Goal: Task Accomplishment & Management: Manage account settings

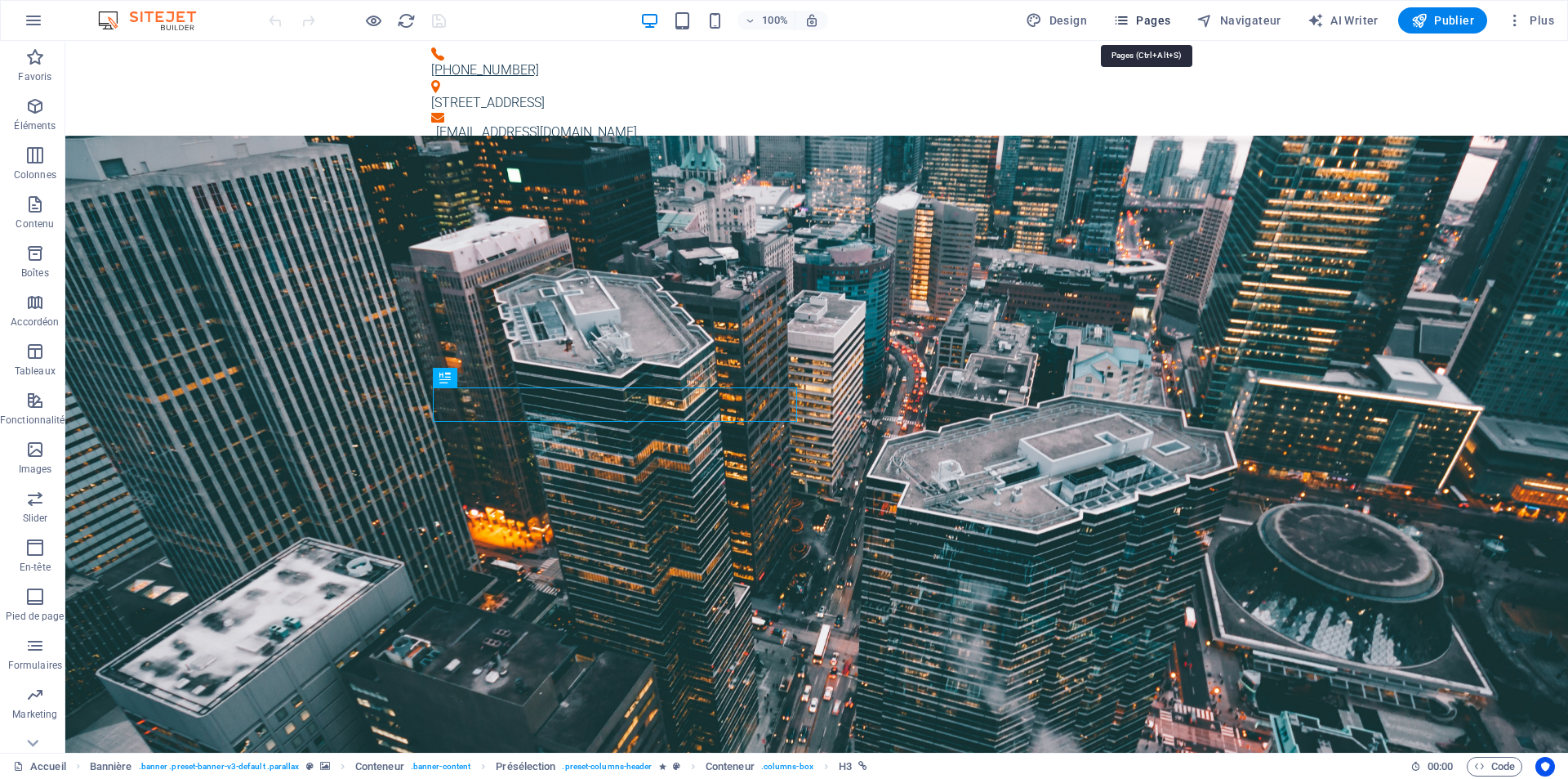
click at [1135, 22] on span "Pages" at bounding box center [1142, 21] width 58 height 17
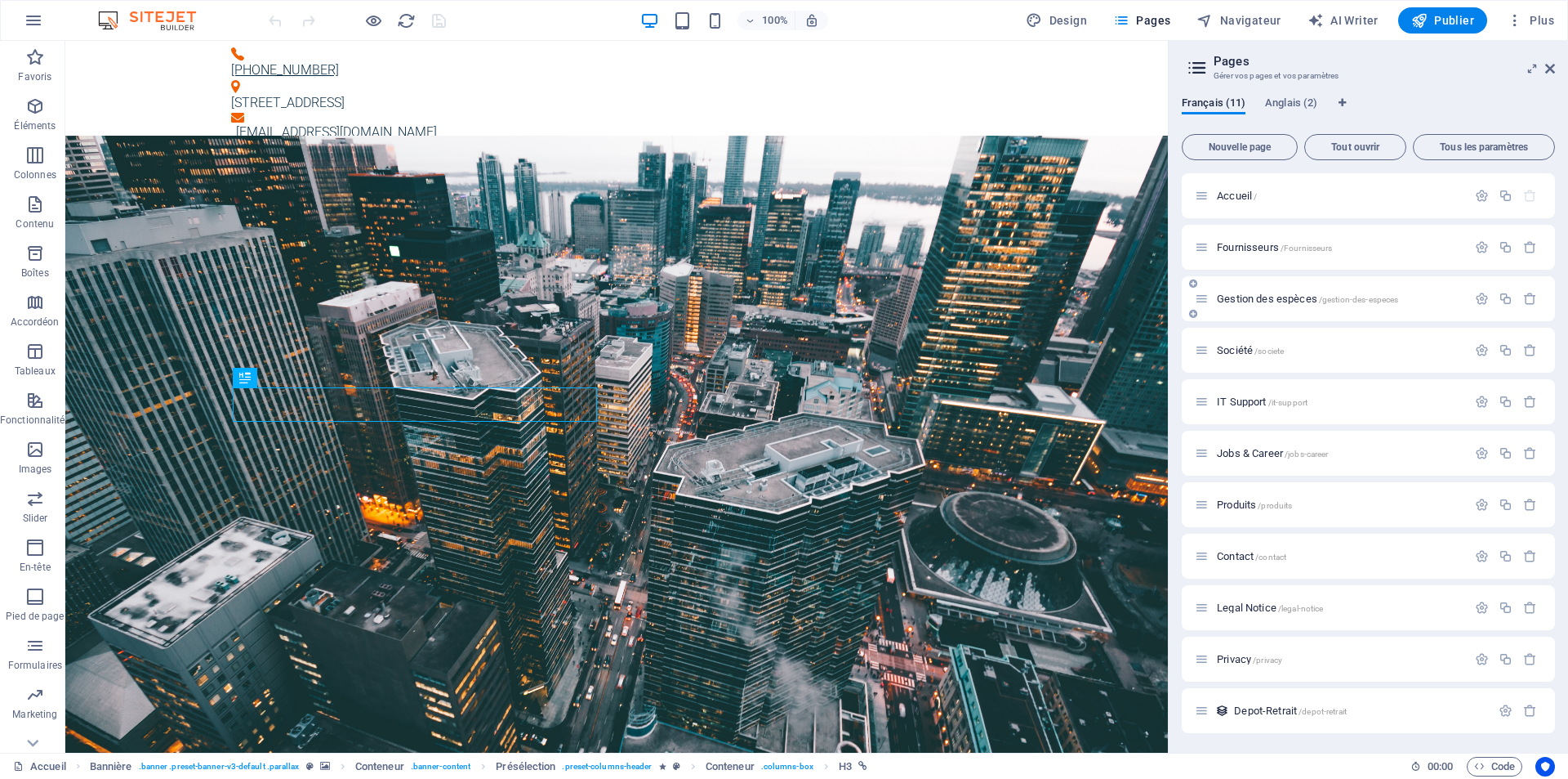
click at [1270, 298] on span "Gestion des espèces /gestion-des-especes" at bounding box center [1307, 298] width 181 height 13
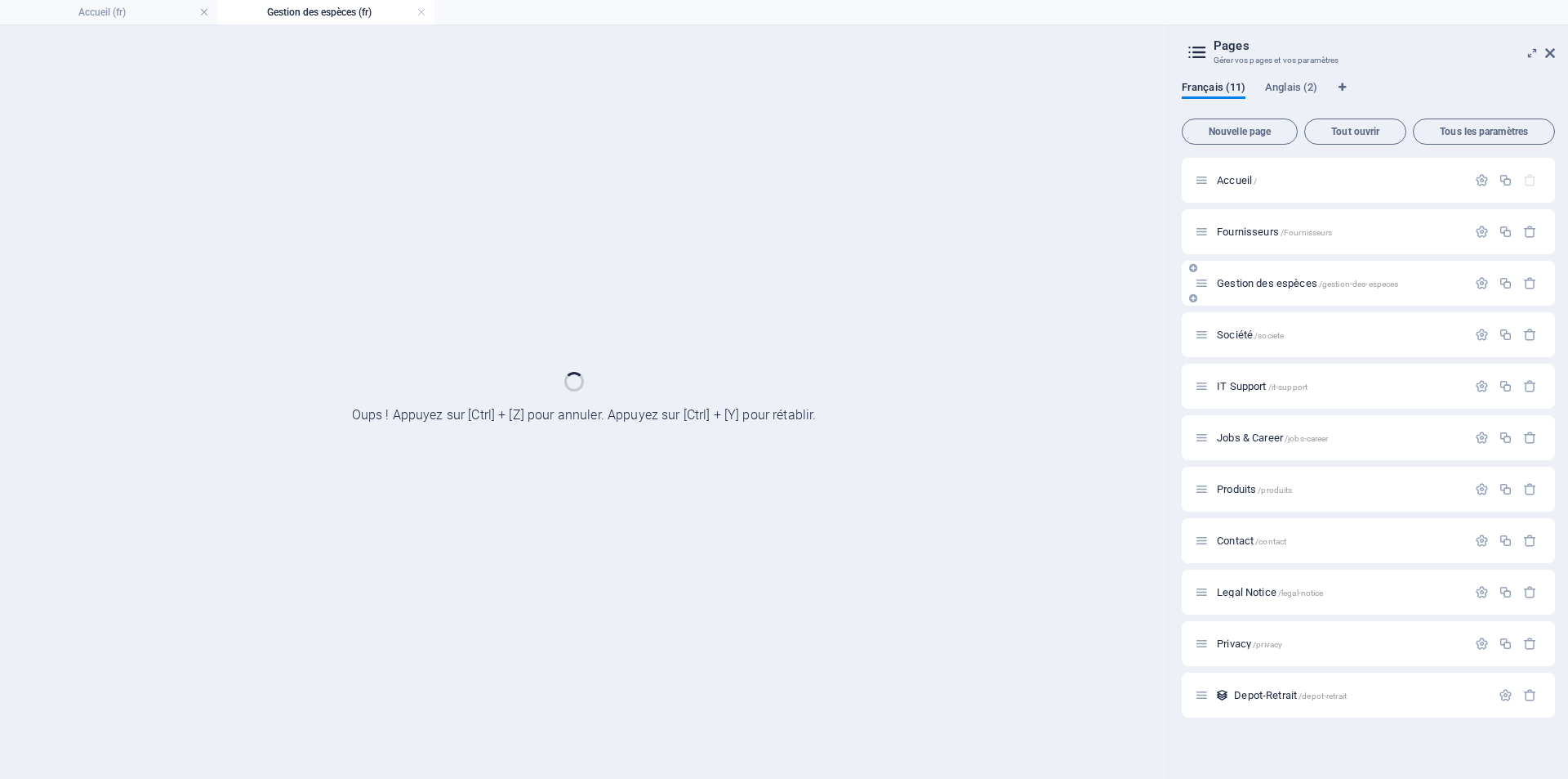
click at [1270, 298] on div "Gestion des espèces /gestion-des-especes" at bounding box center [1368, 283] width 373 height 45
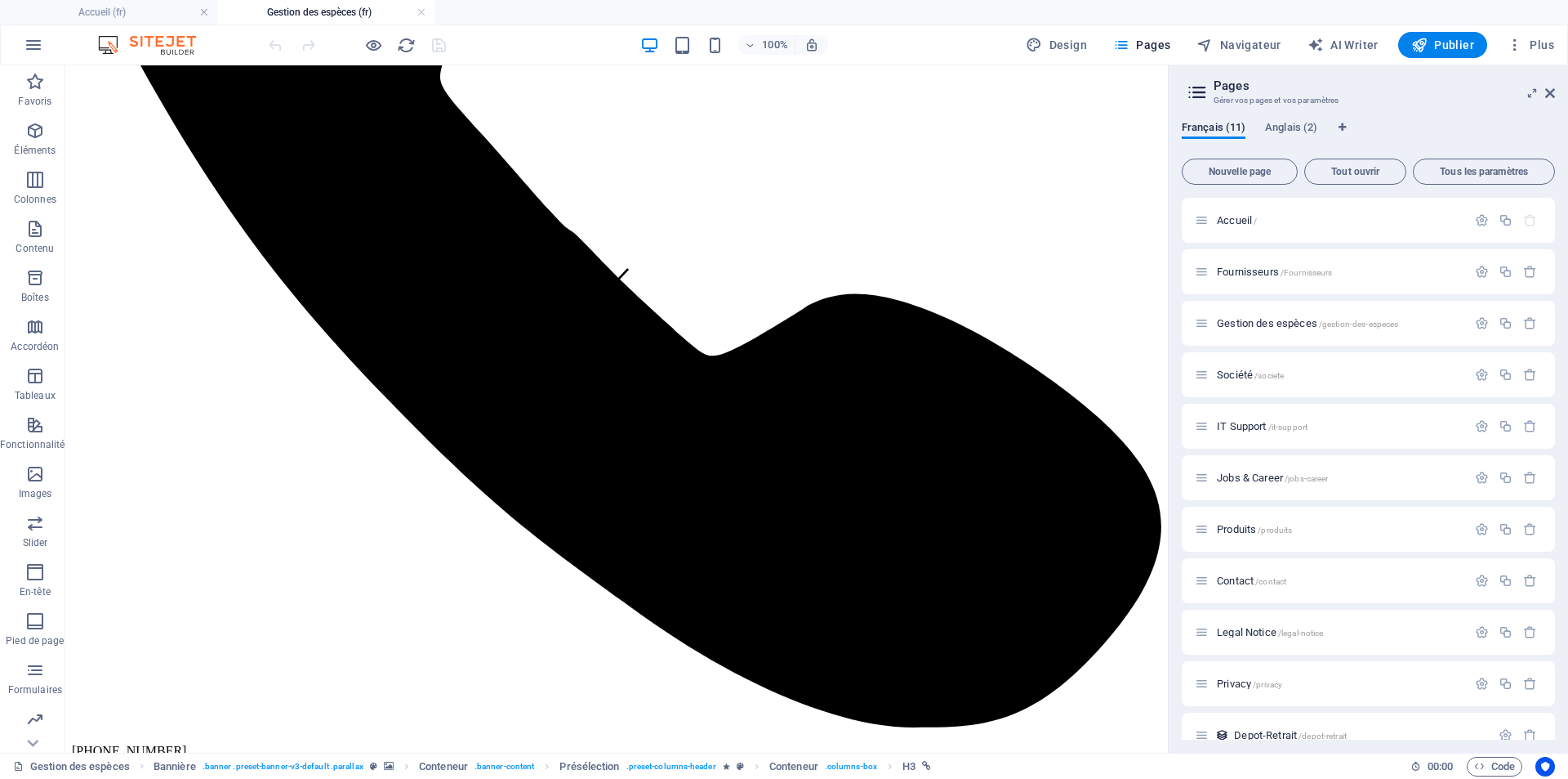
scroll to position [452, 0]
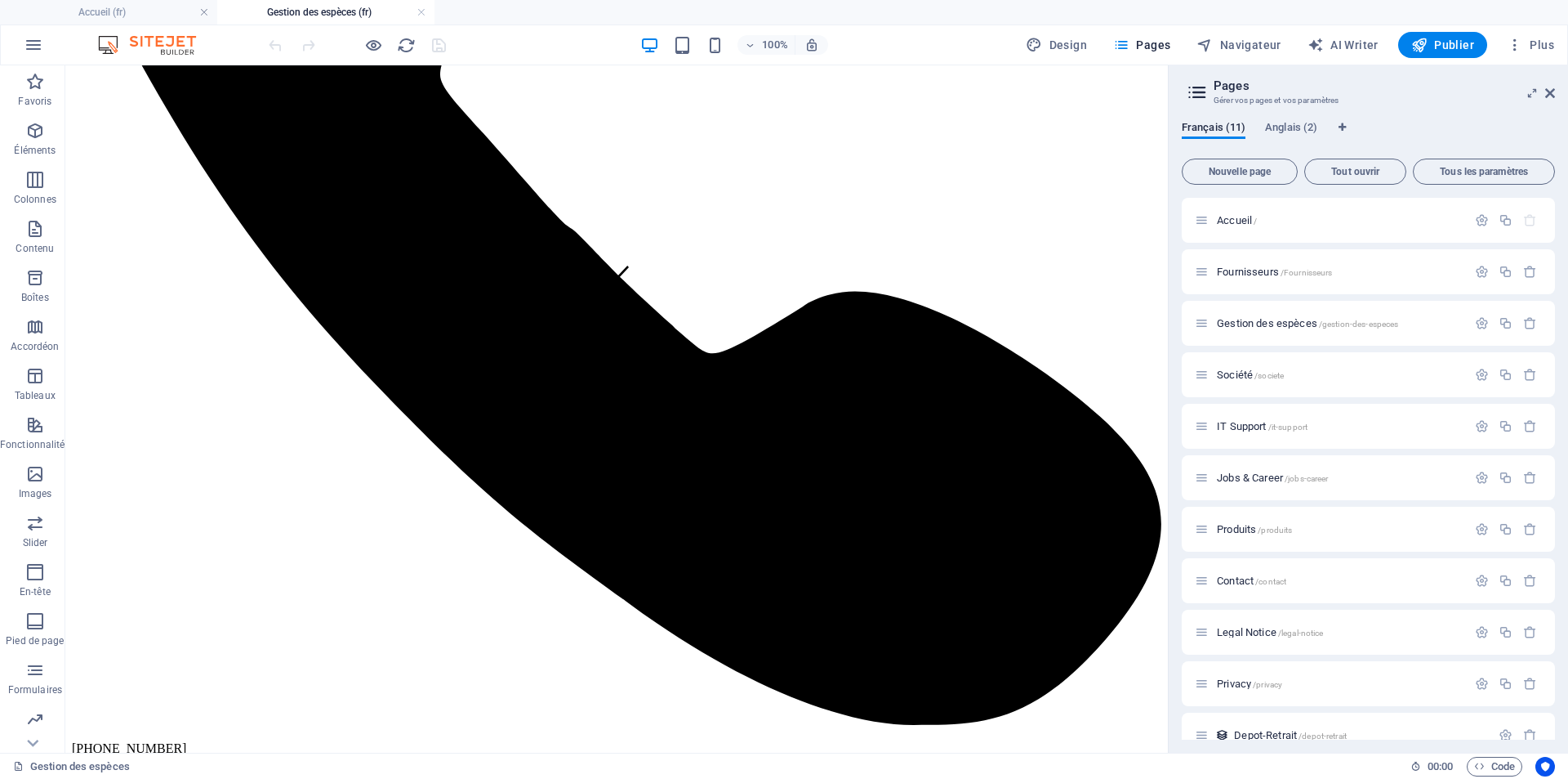
drag, startPoint x: 1162, startPoint y: 200, endPoint x: 1241, endPoint y: 420, distance: 233.8
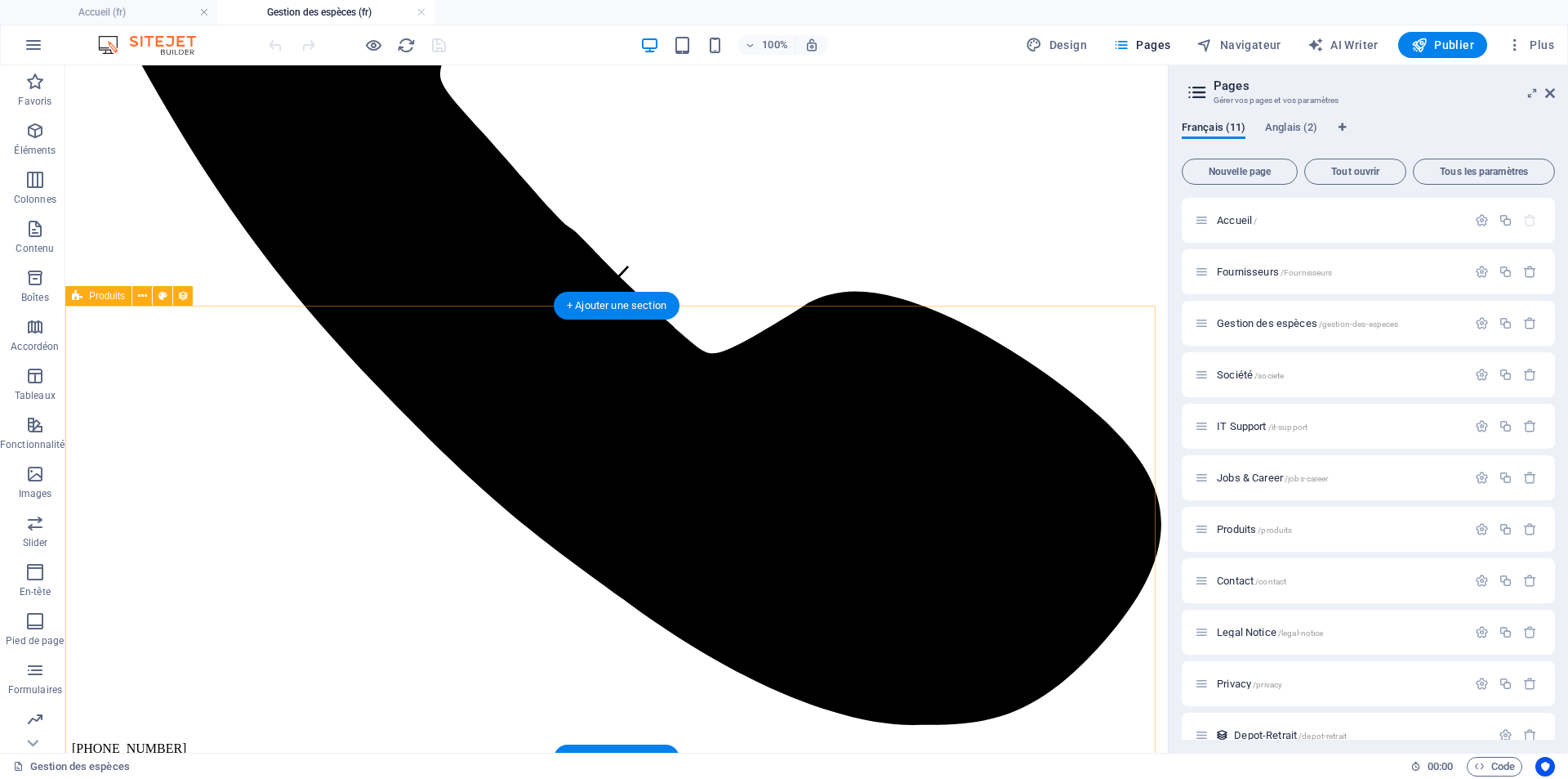
click at [135, 294] on button at bounding box center [142, 296] width 19 height 19
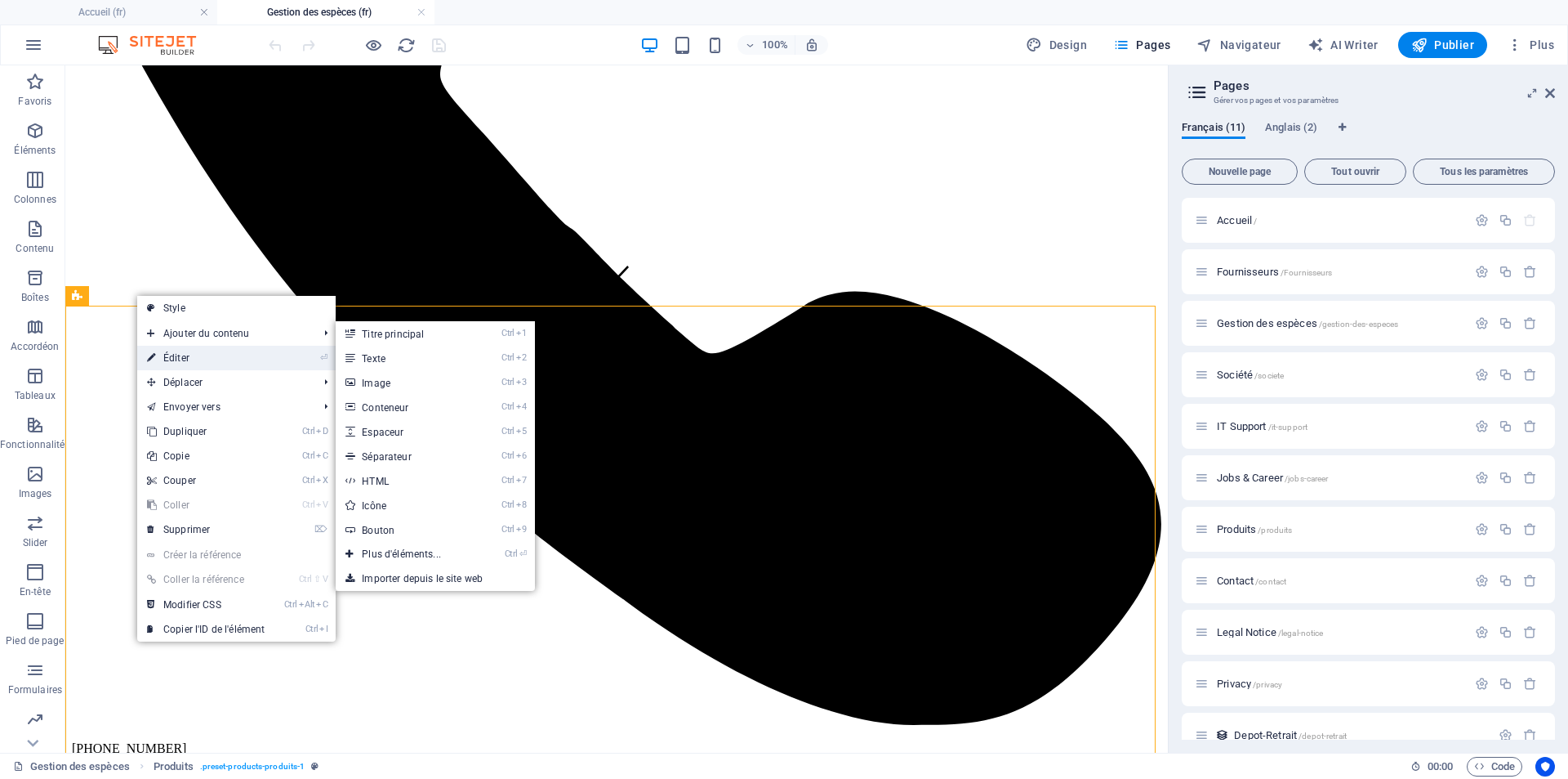
click at [160, 353] on link "⏎ Éditer" at bounding box center [205, 357] width 137 height 24
select select "createdAt_DESC"
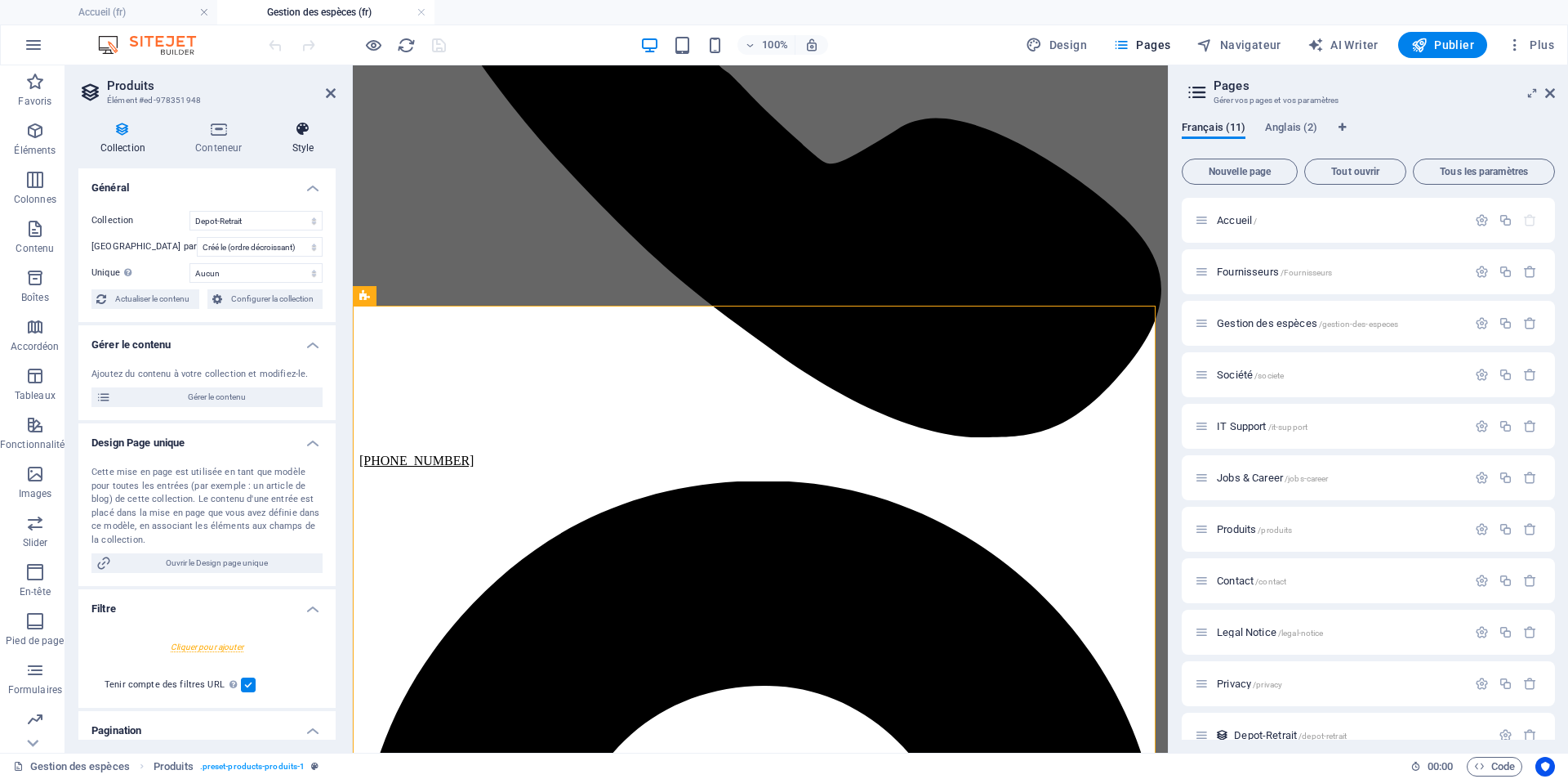
click at [303, 144] on h4 "Style" at bounding box center [303, 138] width 65 height 34
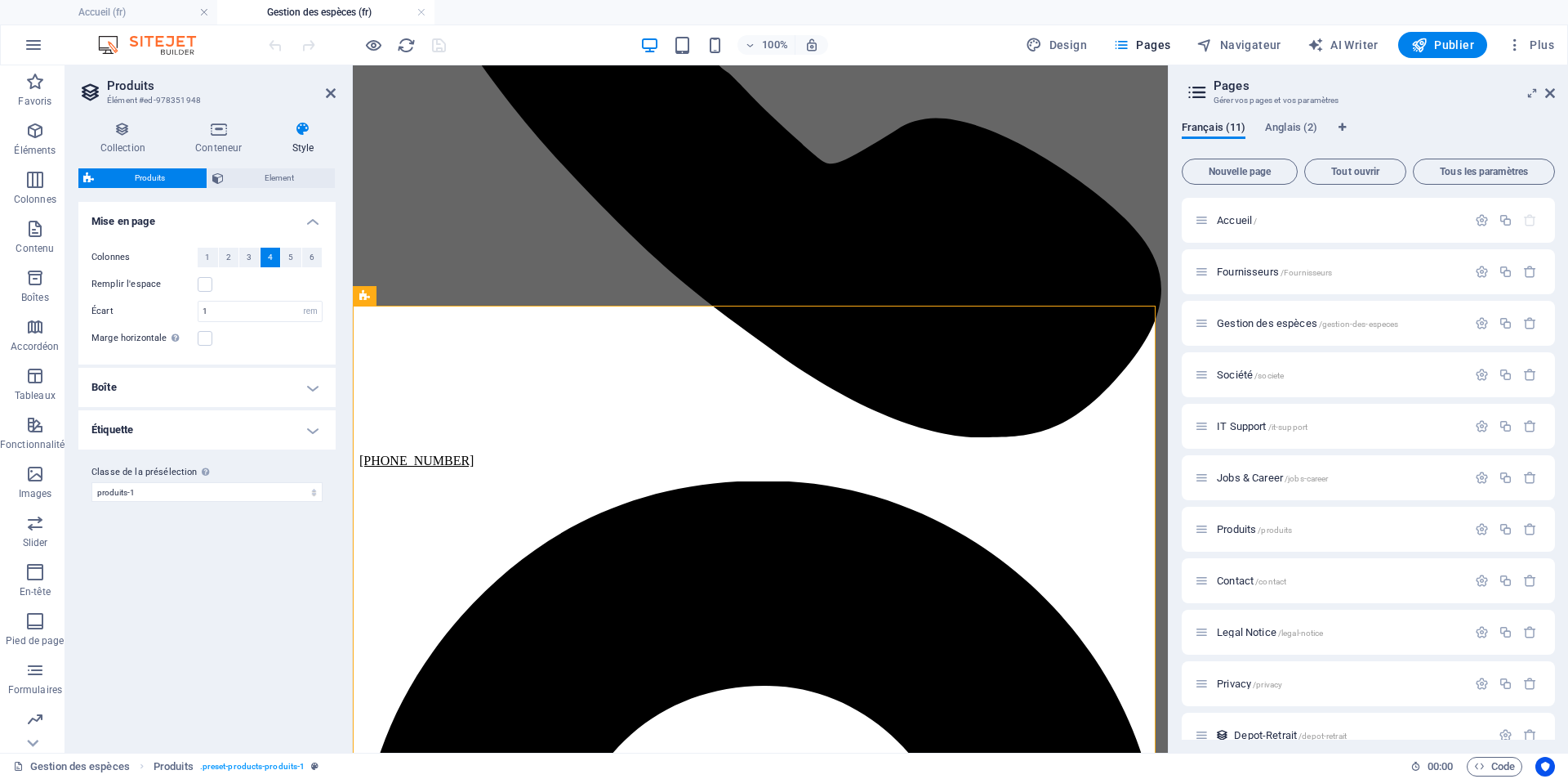
click at [285, 392] on h4 "Boîte" at bounding box center [207, 387] width 257 height 39
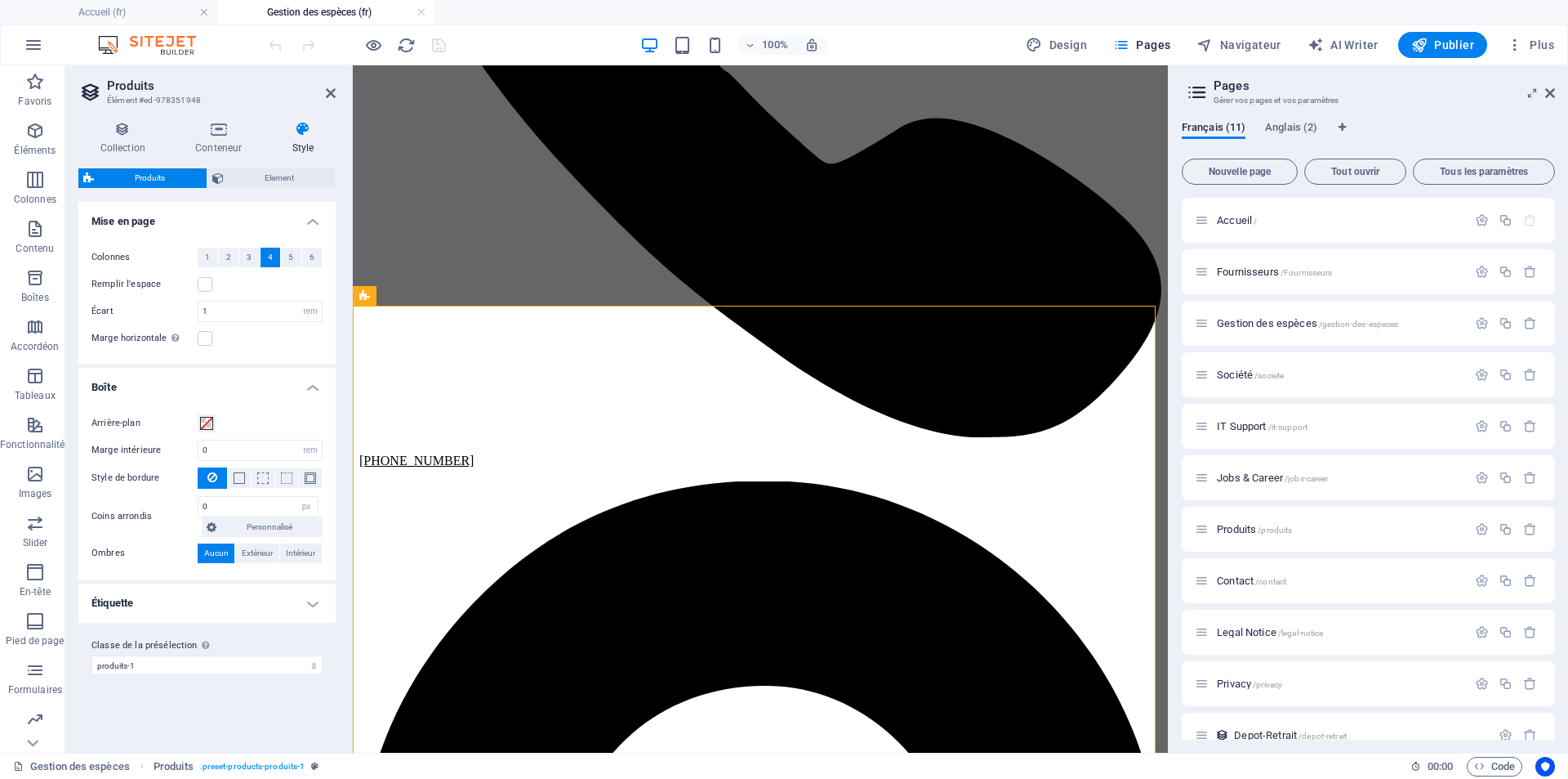
click at [253, 604] on h4 "Étiquette" at bounding box center [207, 603] width 257 height 39
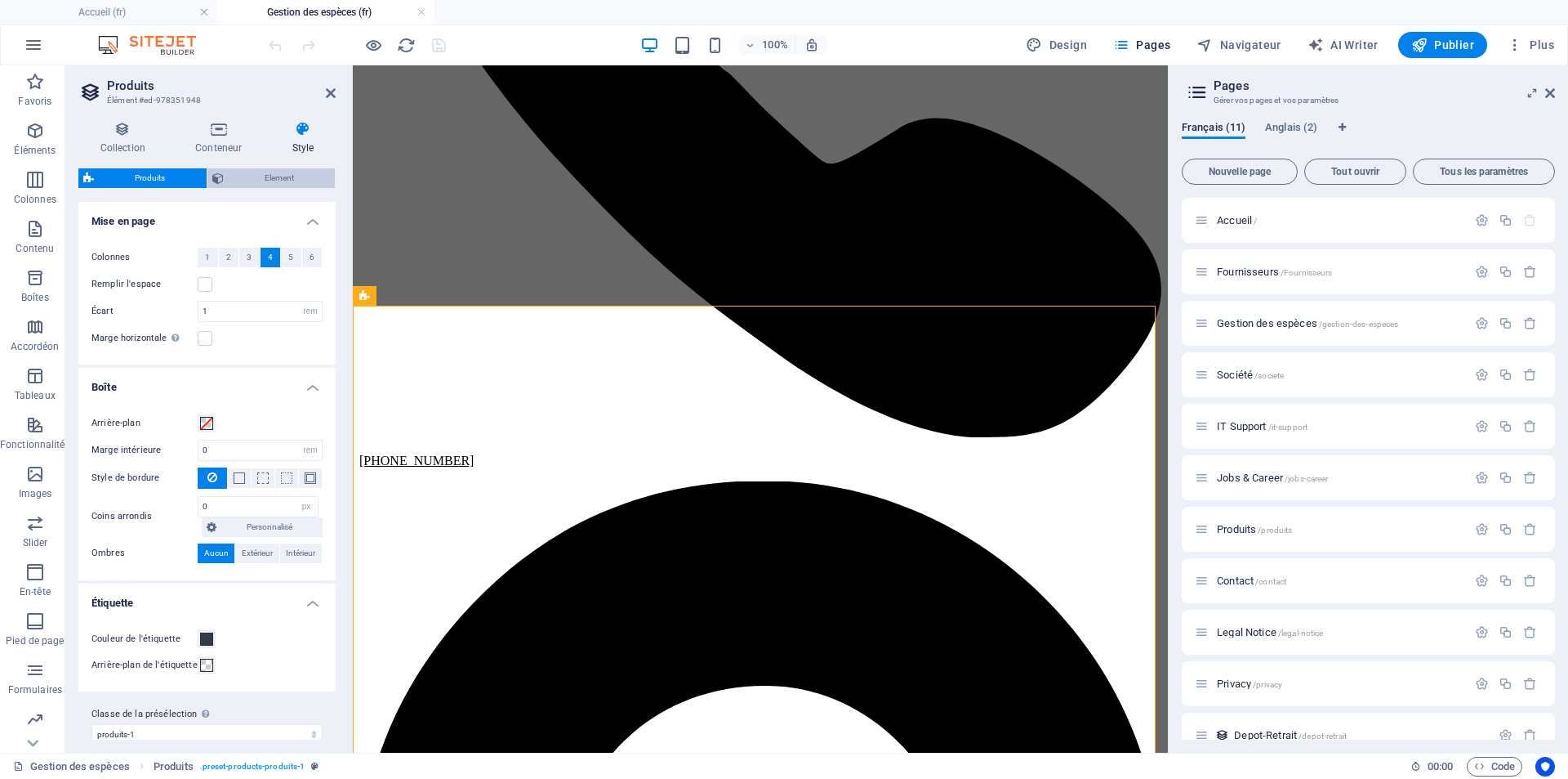
click at [280, 180] on span "Element" at bounding box center [280, 178] width 102 height 19
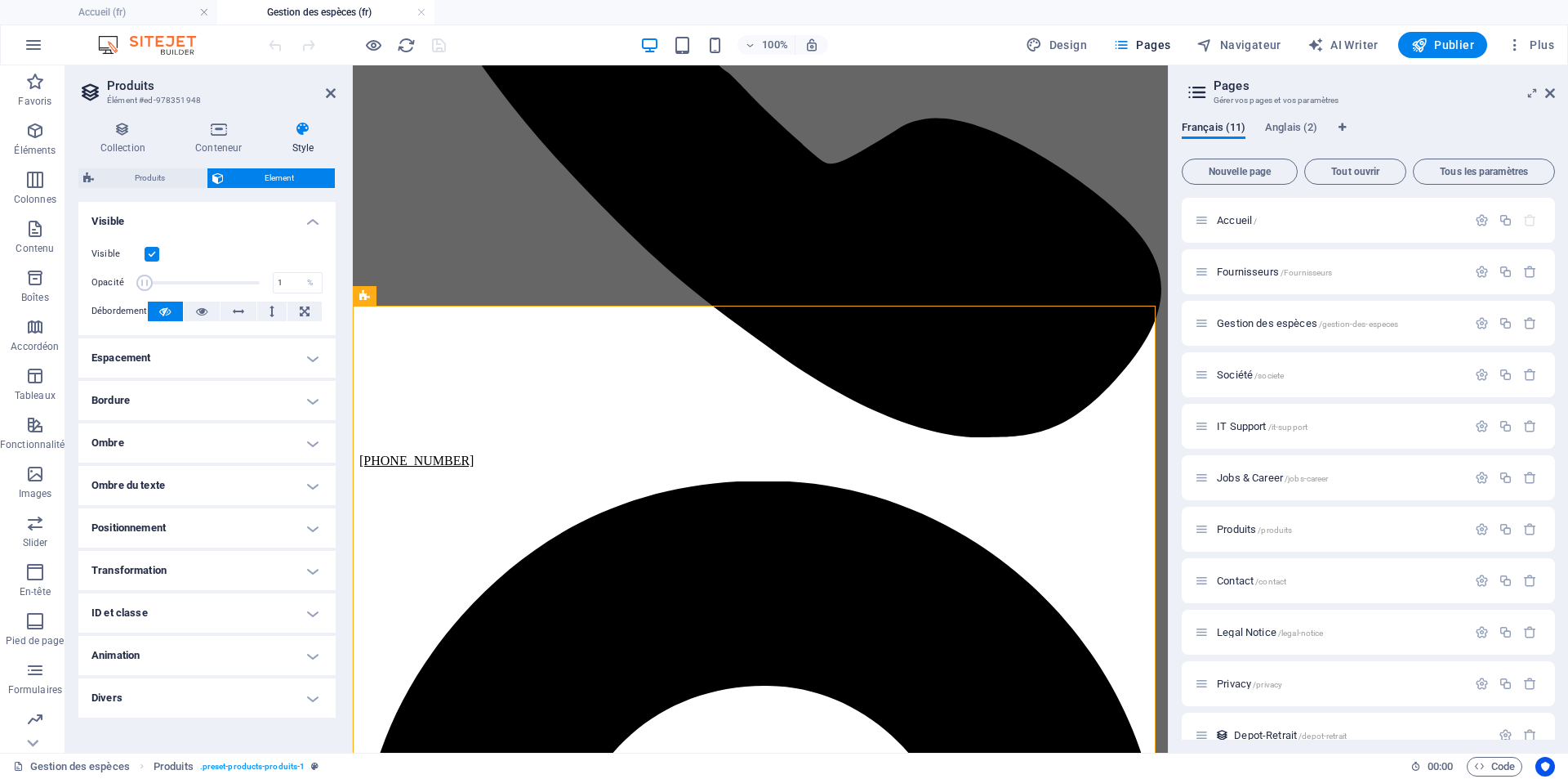
drag, startPoint x: 259, startPoint y: 281, endPoint x: 132, endPoint y: 270, distance: 127.5
click at [132, 271] on div "Opacité 1 %" at bounding box center [207, 282] width 231 height 24
type input "100"
drag, startPoint x: 146, startPoint y: 280, endPoint x: 283, endPoint y: 273, distance: 137.2
click at [283, 273] on div "Opacité 100 %" at bounding box center [207, 282] width 231 height 24
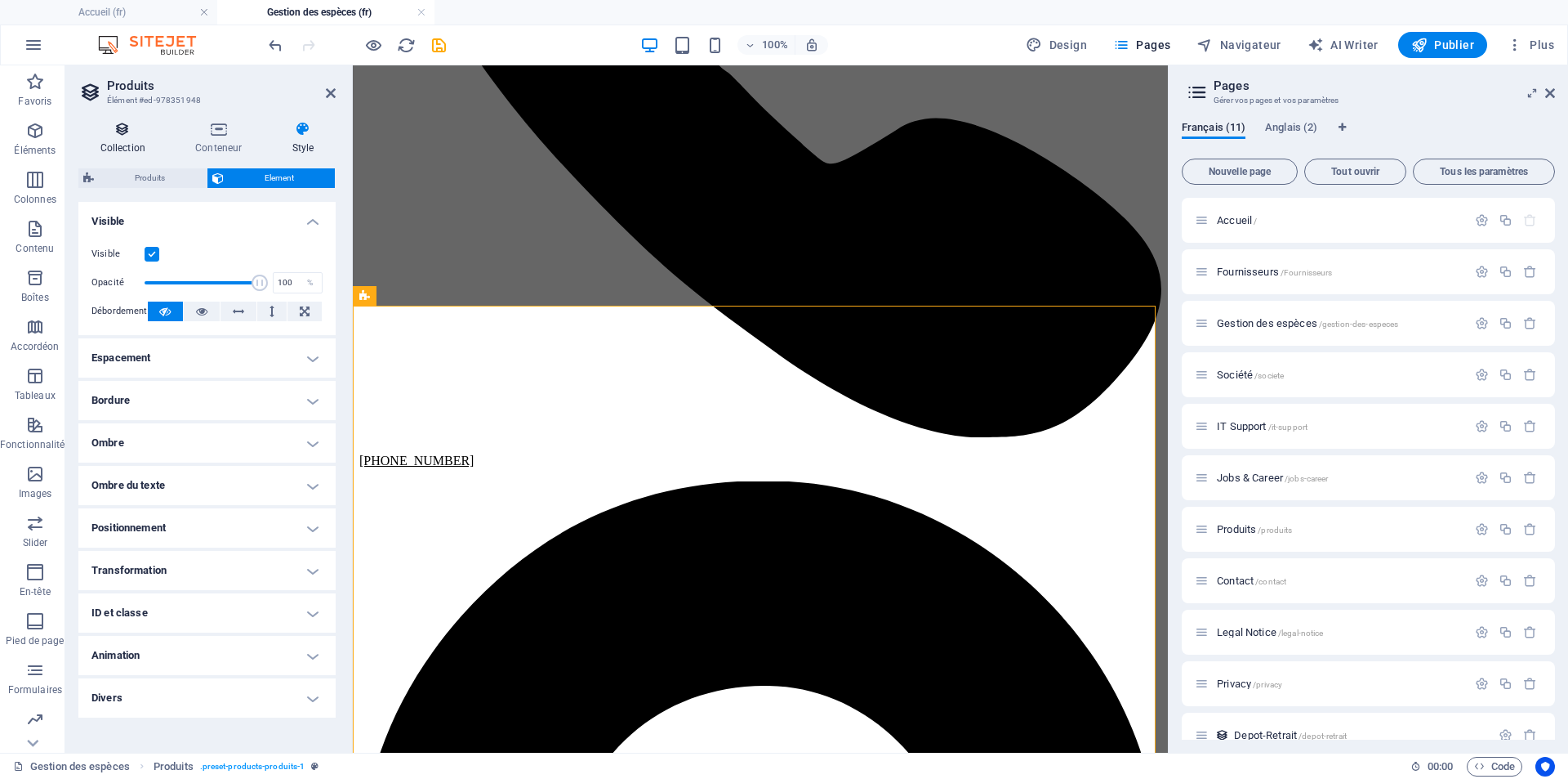
click at [118, 135] on icon at bounding box center [123, 129] width 89 height 17
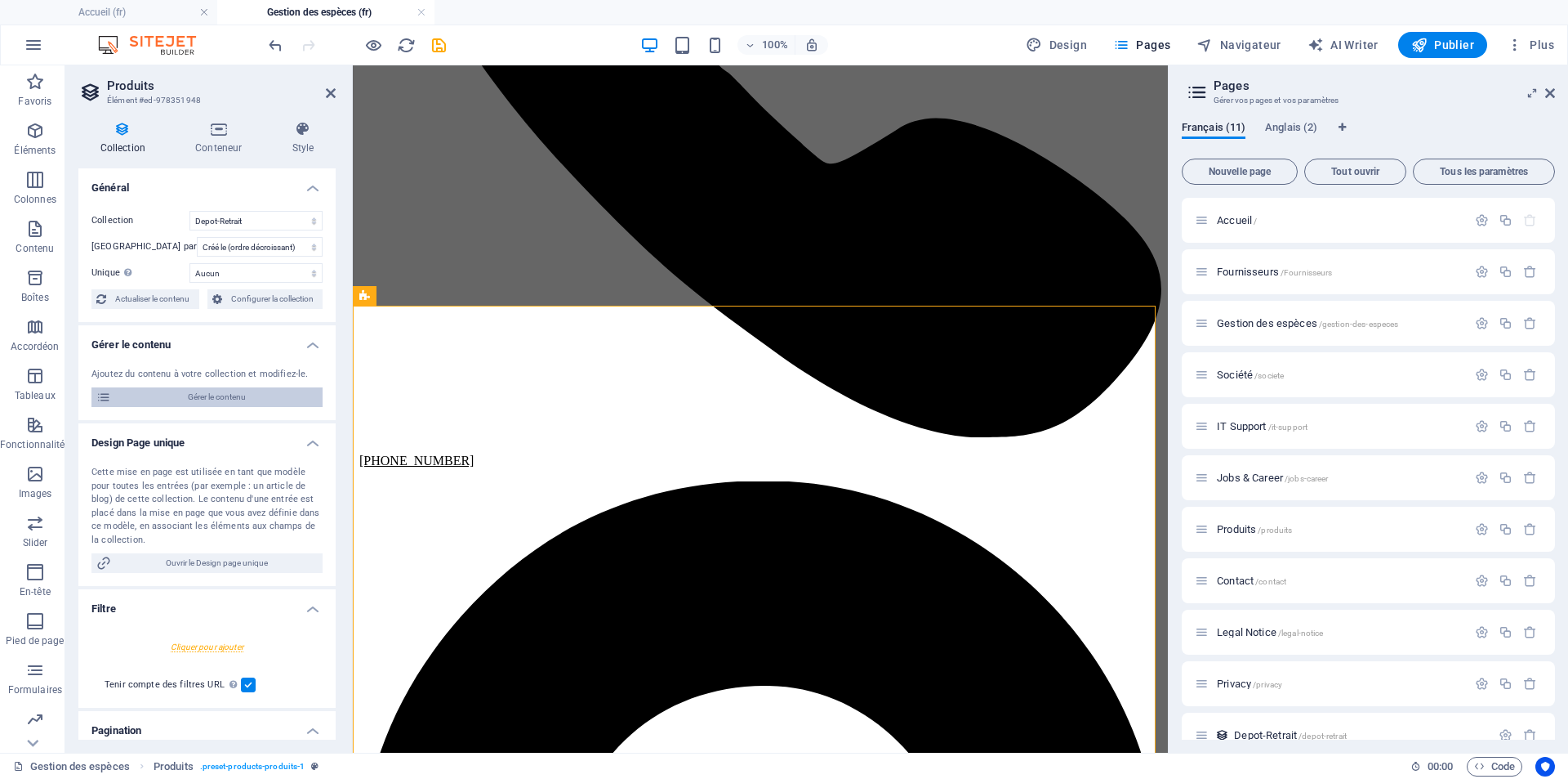
click at [213, 393] on span "Gérer le contenu" at bounding box center [217, 397] width 202 height 19
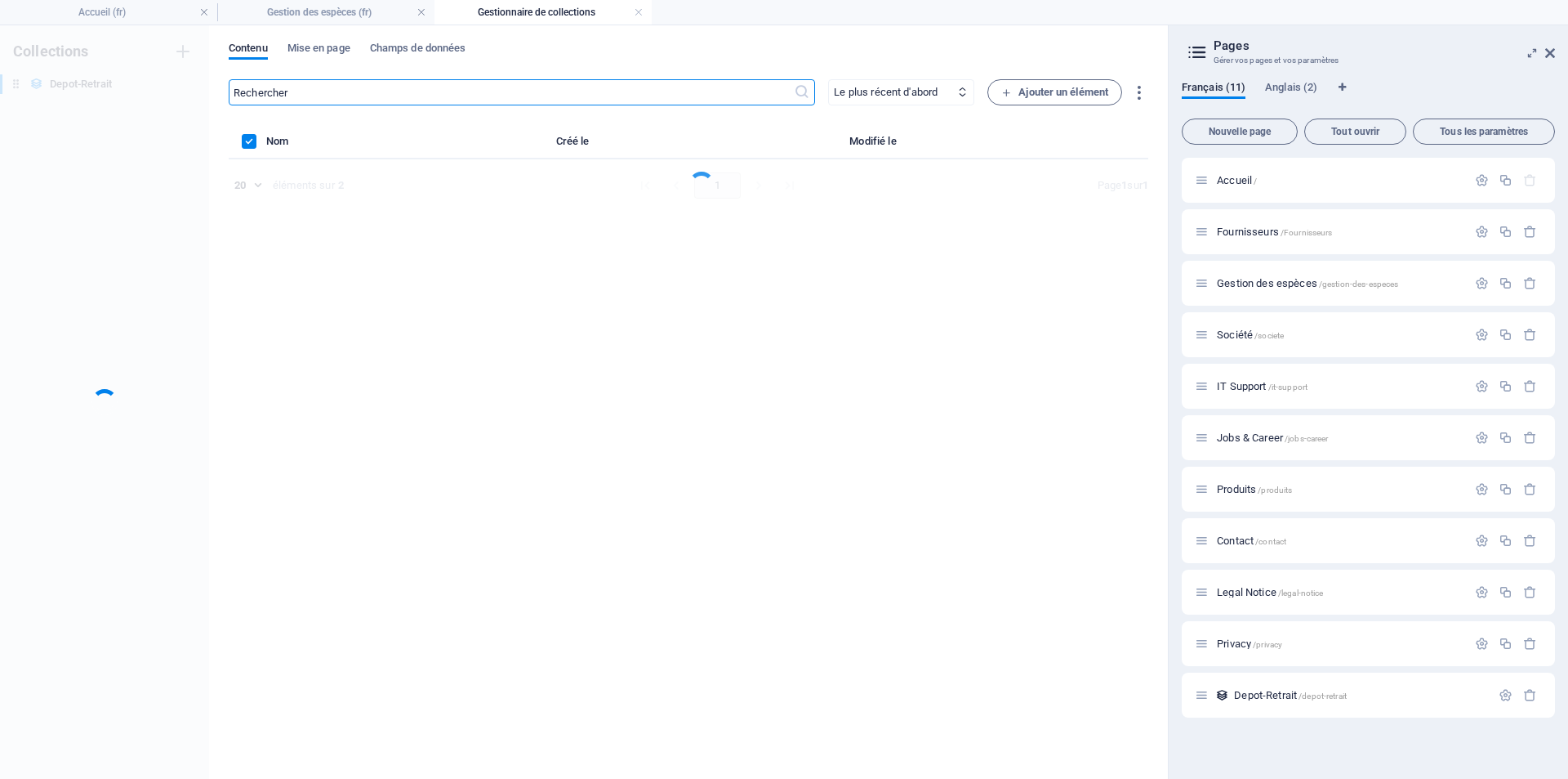
scroll to position [0, 0]
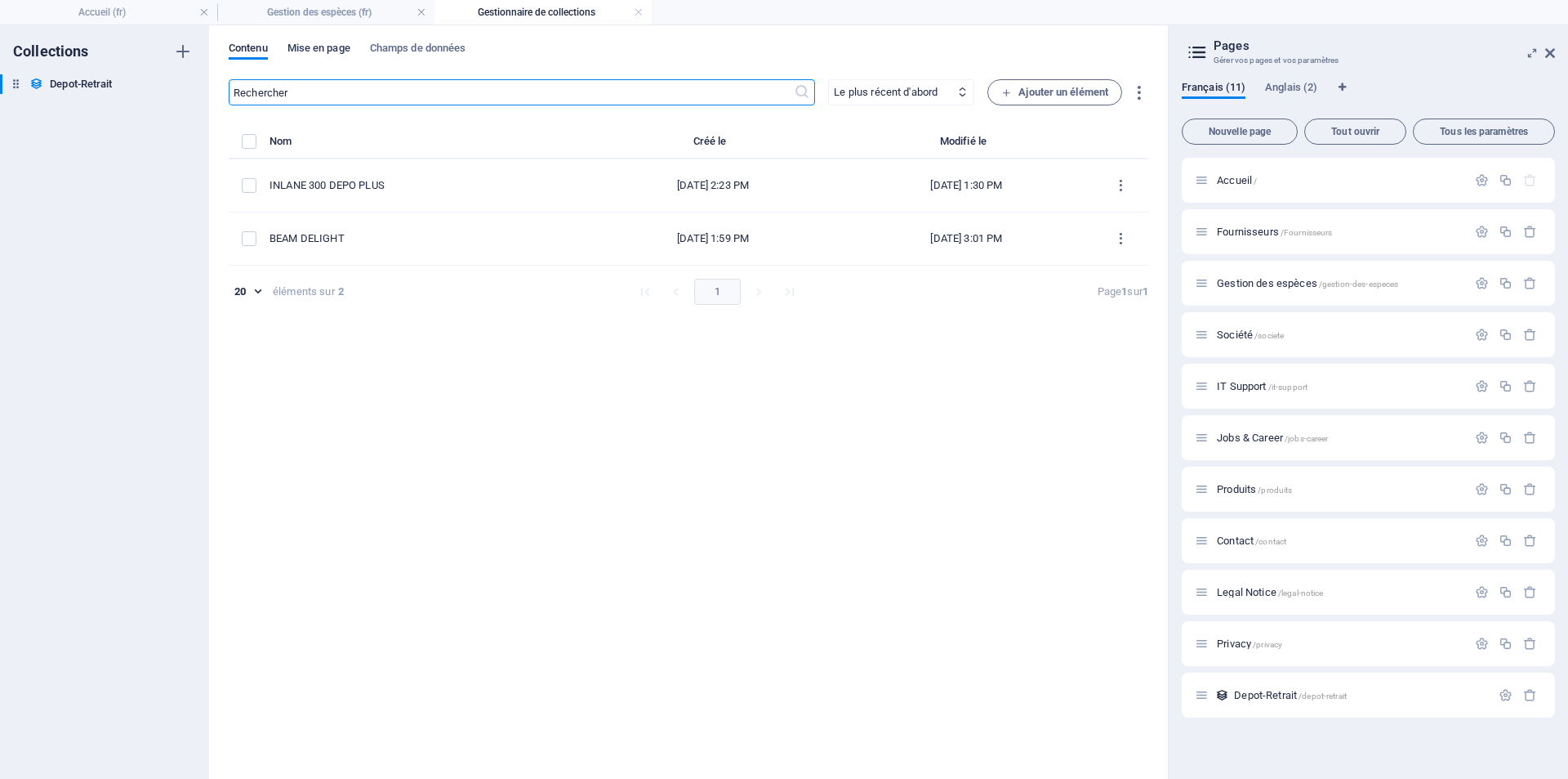
click at [326, 43] on span "Mise en page" at bounding box center [318, 49] width 63 height 23
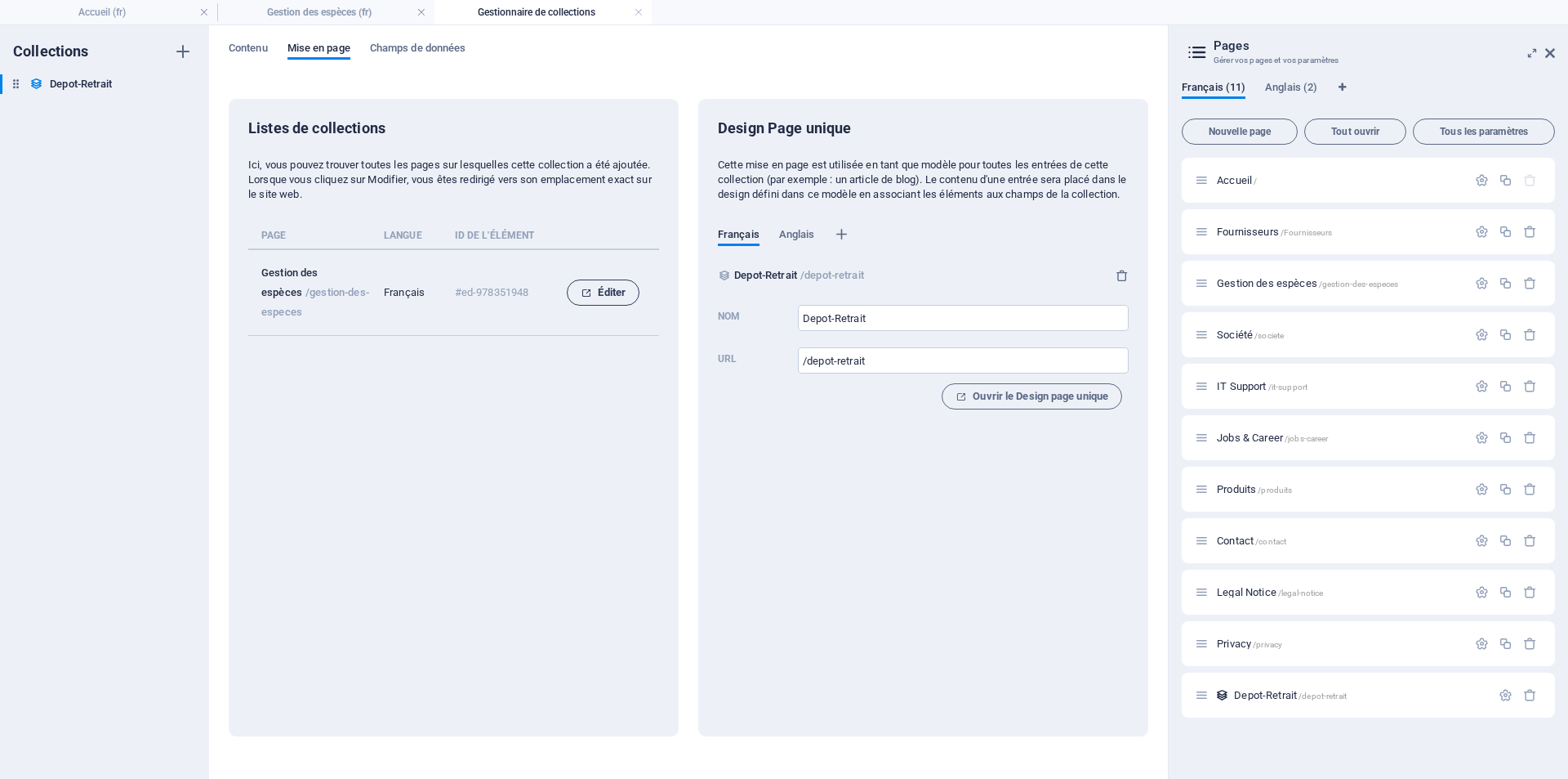
click at [592, 285] on span "Éditer" at bounding box center [603, 292] width 45 height 19
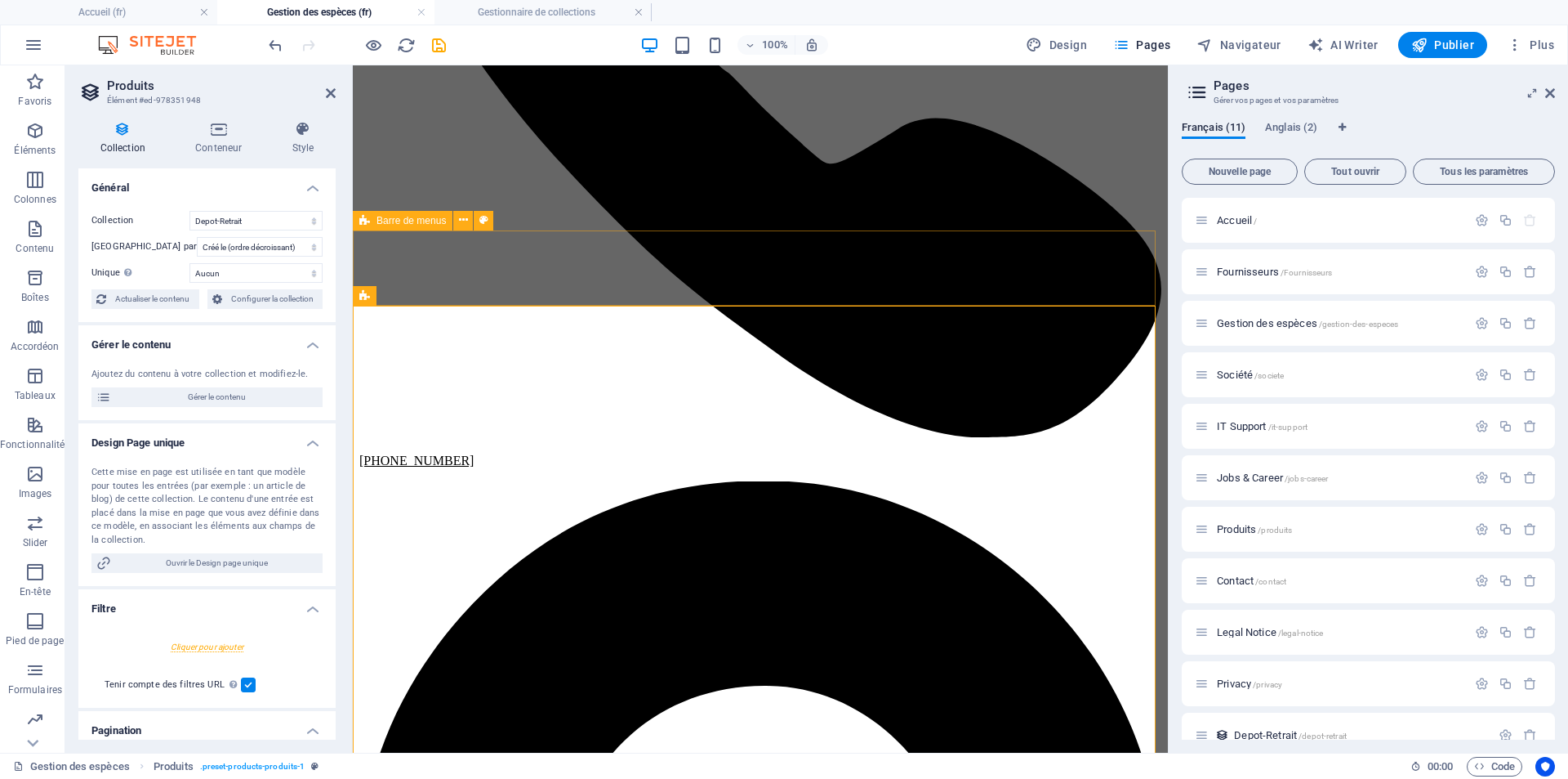
scroll to position [685, 0]
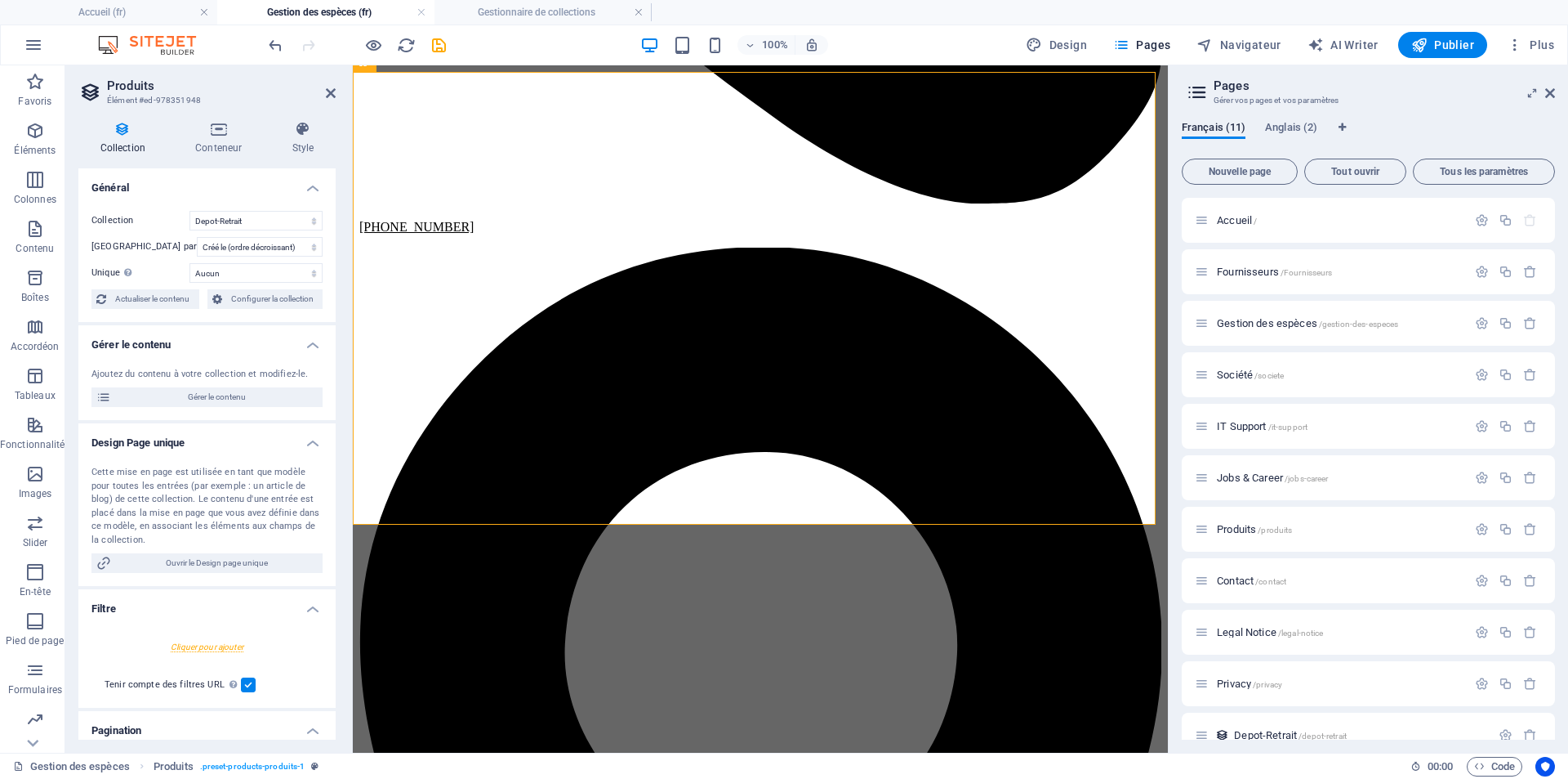
drag, startPoint x: 330, startPoint y: 331, endPoint x: 335, endPoint y: 378, distance: 47.3
click at [335, 378] on div "Collection Conteneur Style Général Collection Depot-Retrait Trier par Créé le (…" at bounding box center [207, 430] width 284 height 645
click at [229, 149] on h4 "Conteneur" at bounding box center [221, 138] width 96 height 34
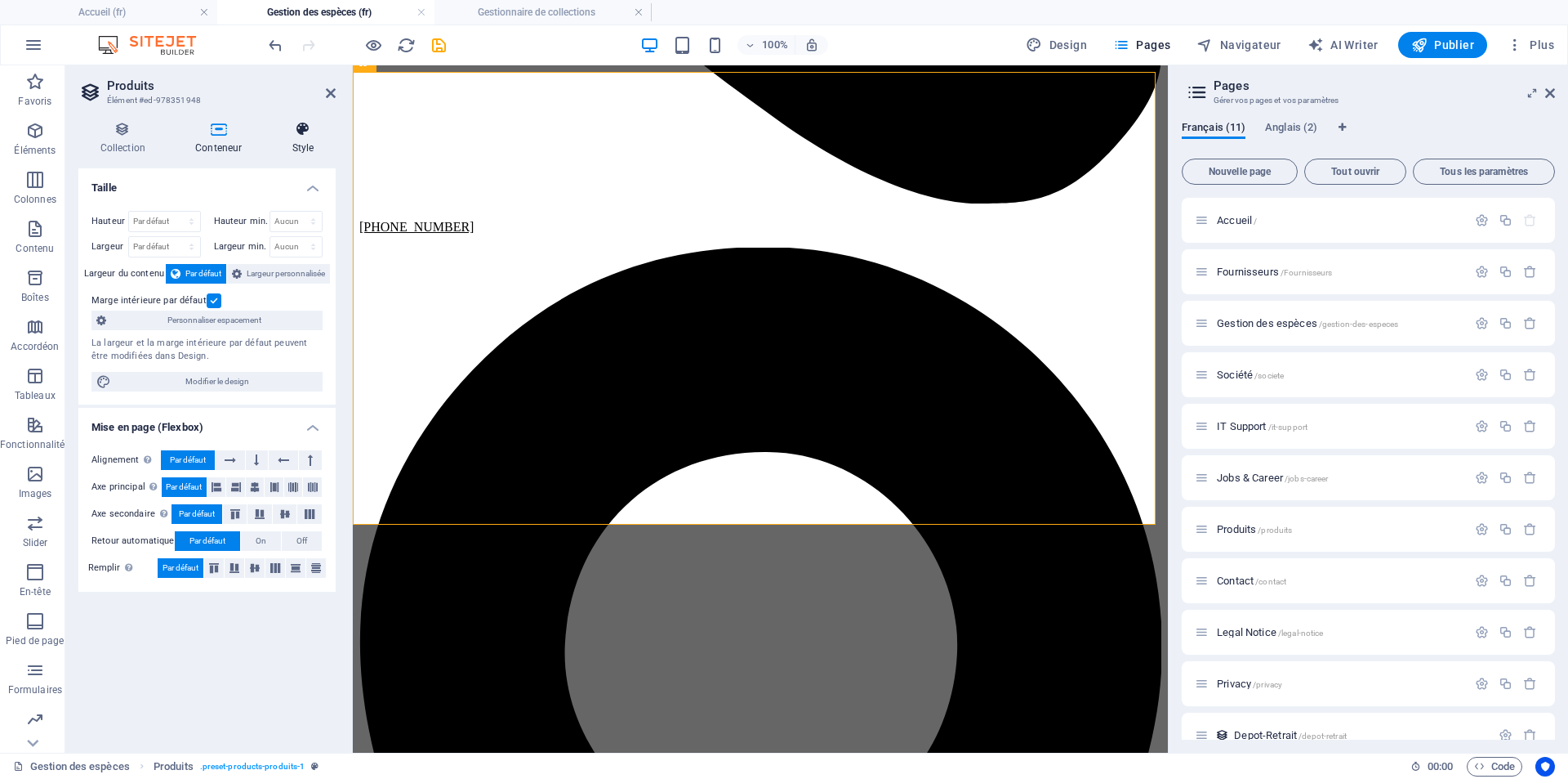
click at [300, 144] on h4 "Style" at bounding box center [303, 138] width 65 height 34
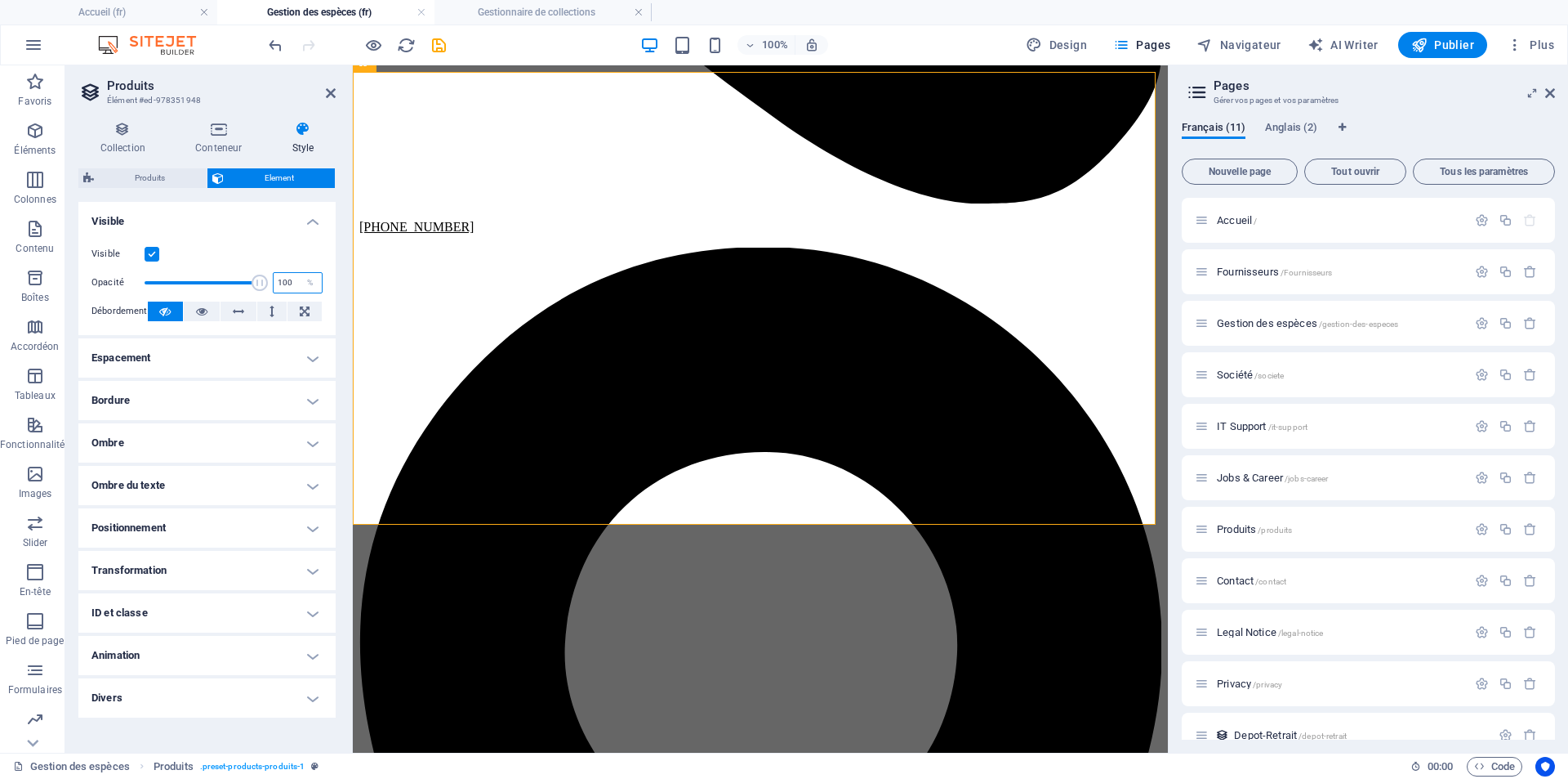
click at [290, 284] on input "100" at bounding box center [298, 282] width 48 height 19
click at [442, 40] on icon "save" at bounding box center [439, 45] width 19 height 19
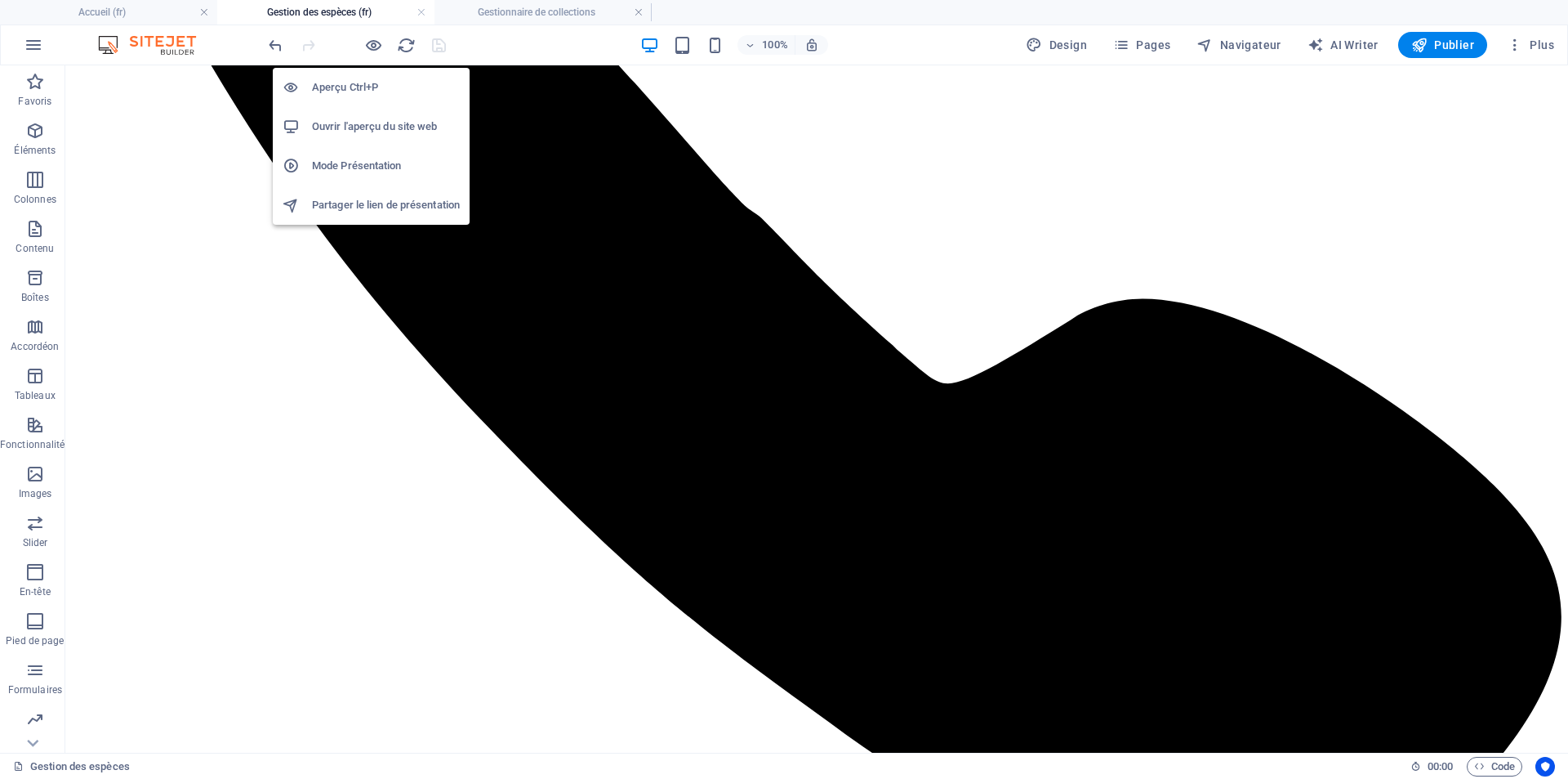
drag, startPoint x: 374, startPoint y: 50, endPoint x: 369, endPoint y: 120, distance: 70.2
click at [369, 120] on body "[DOMAIN_NAME] Accueil (fr) Gestion des espèces (fr) Gestionnaire de collections…" at bounding box center [784, 389] width 1568 height 779
click at [369, 120] on h6 "Ouvrir l'aperçu du site web" at bounding box center [386, 126] width 148 height 19
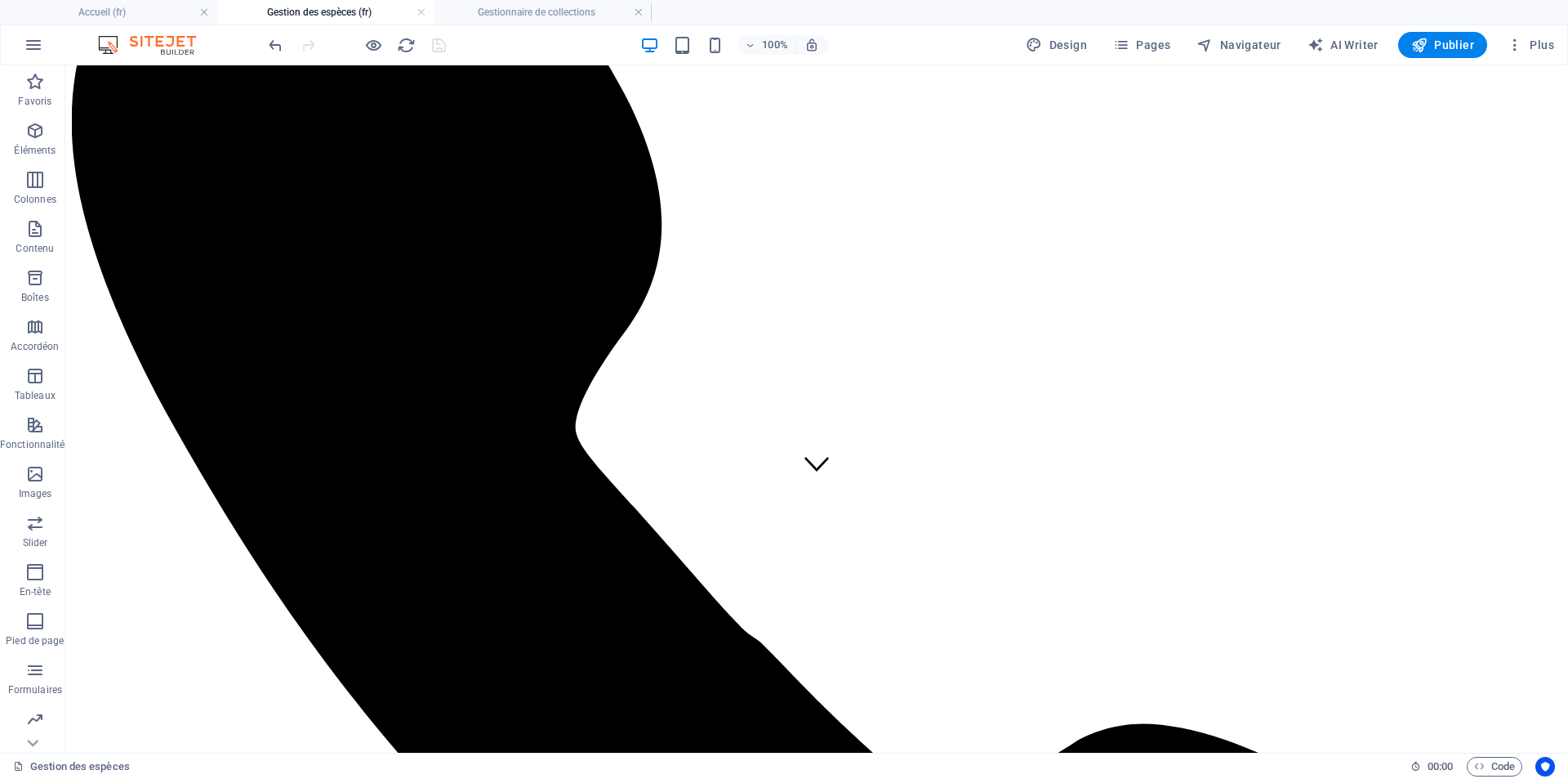
scroll to position [280, 0]
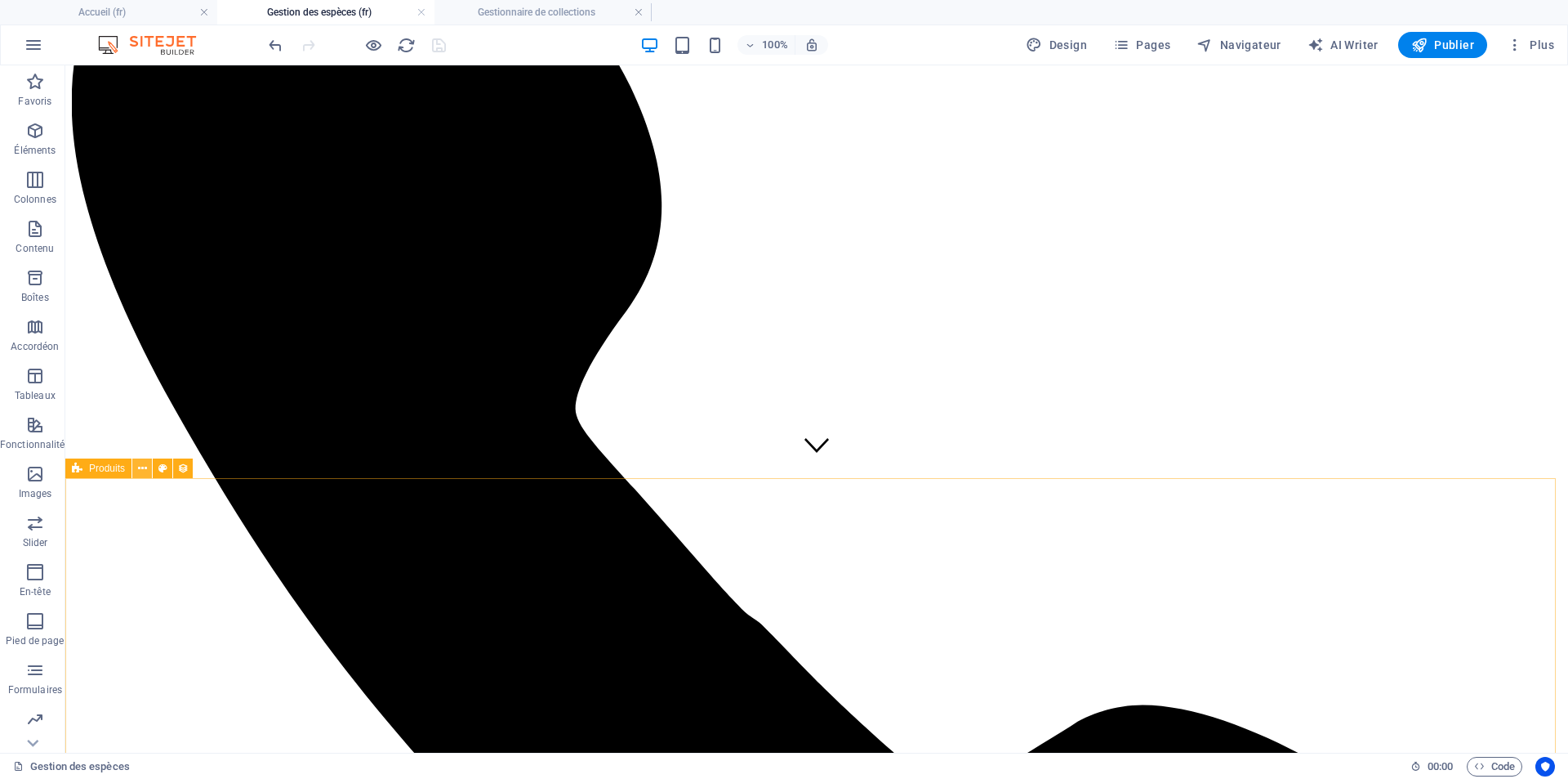
click at [139, 464] on icon at bounding box center [142, 468] width 9 height 18
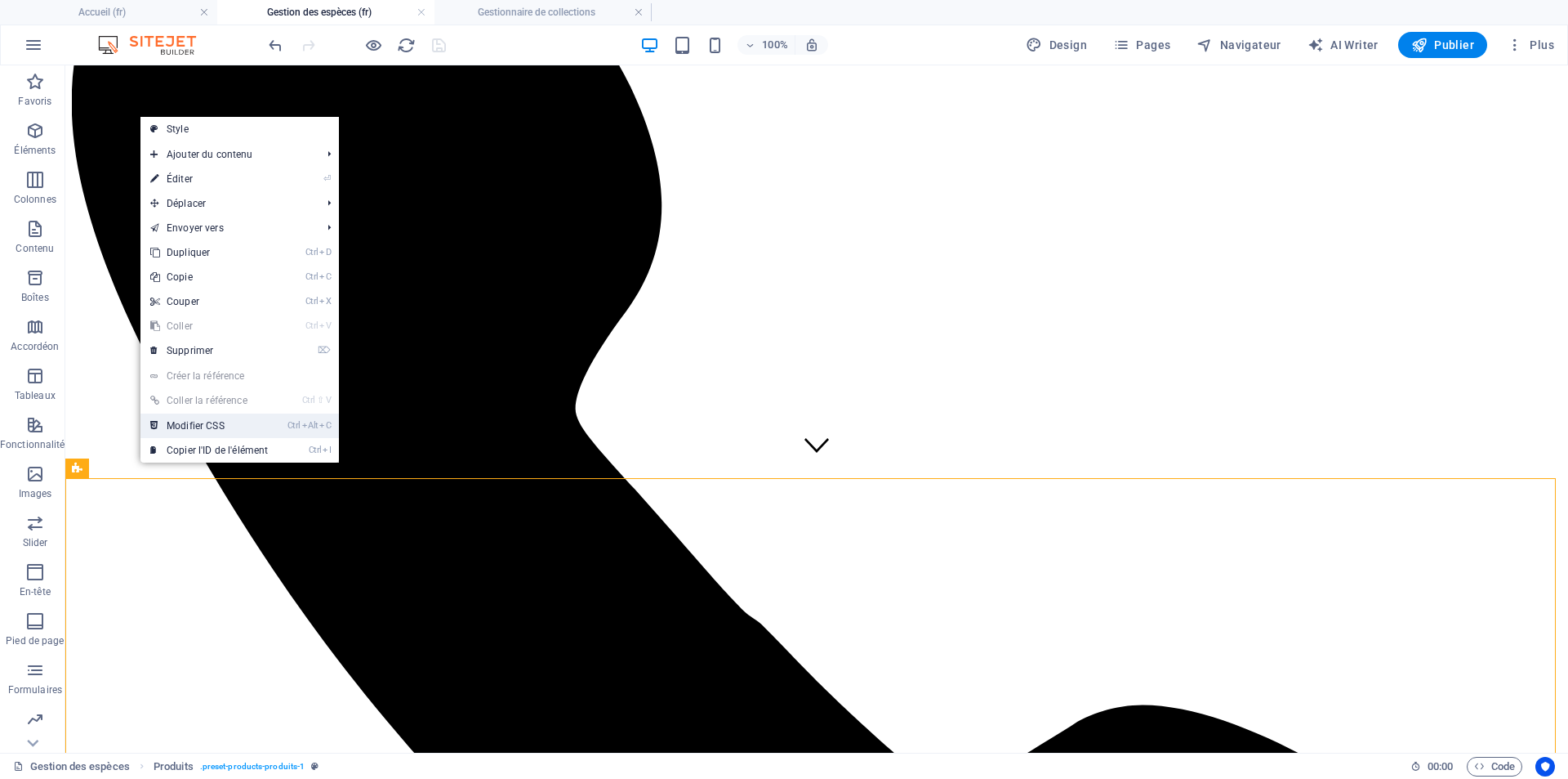
click at [221, 426] on link "Ctrl Alt C Modifier CSS" at bounding box center [209, 425] width 137 height 24
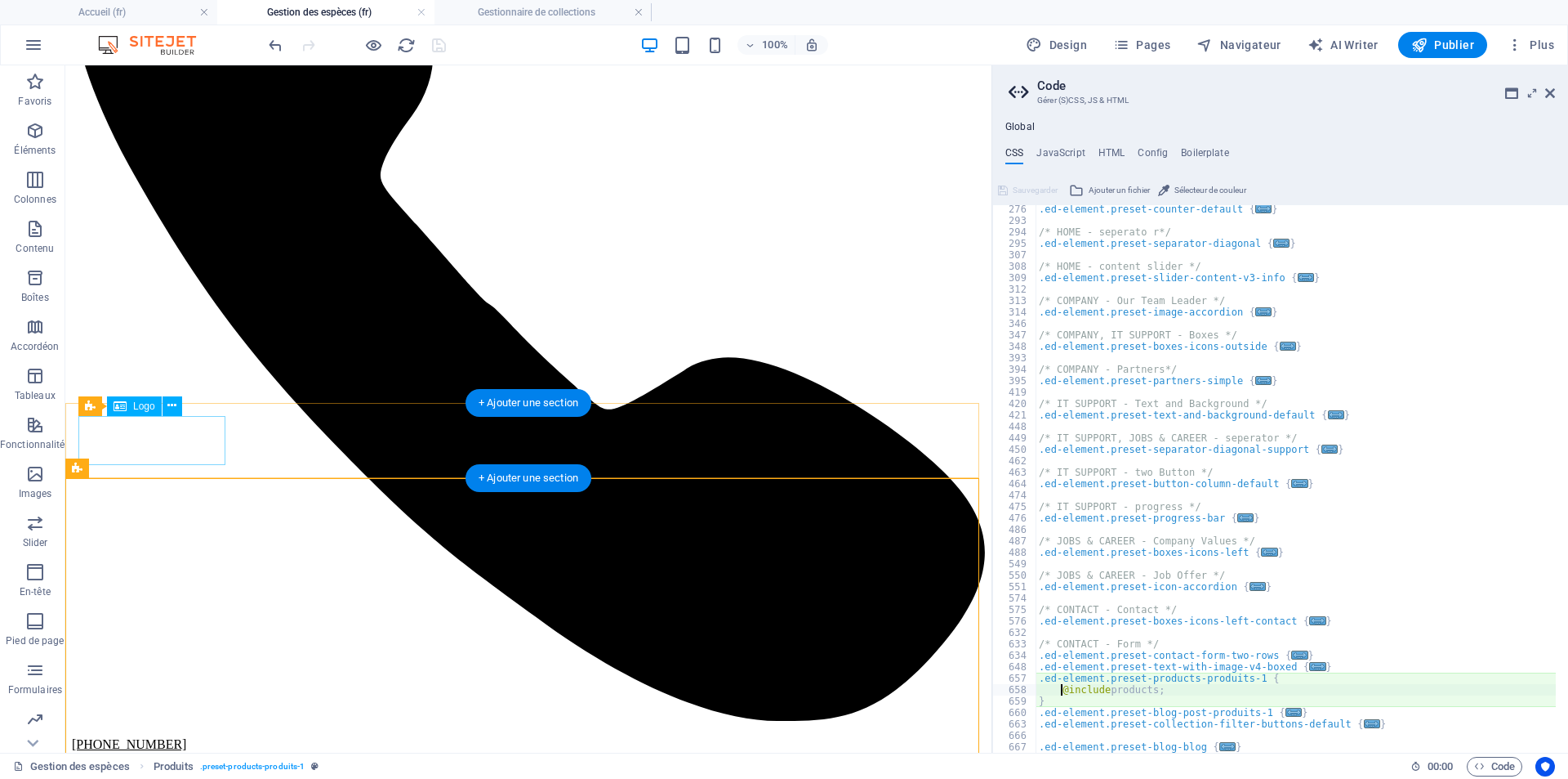
scroll to position [1752, 0]
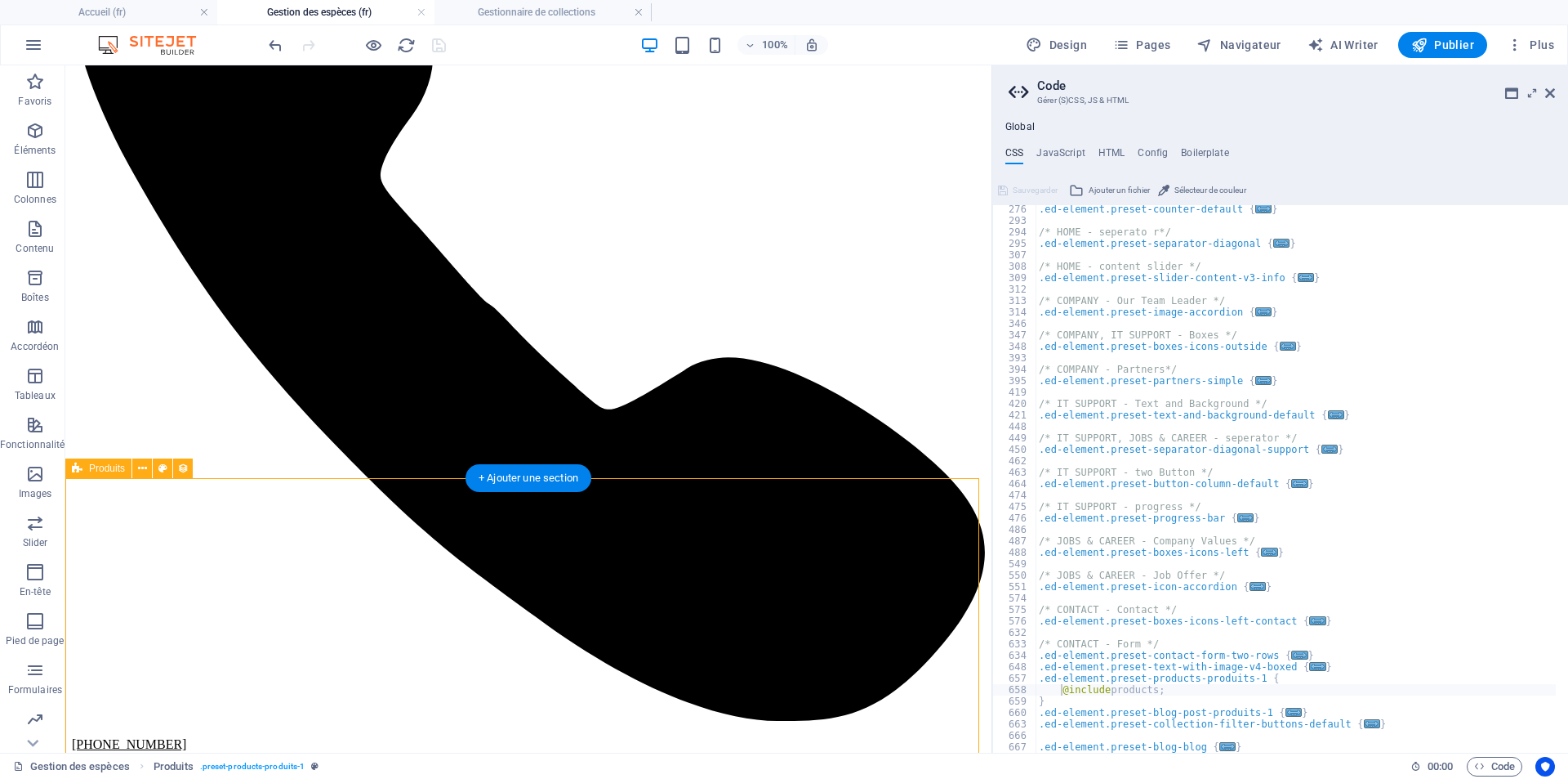
drag, startPoint x: 870, startPoint y: 589, endPoint x: 1204, endPoint y: 578, distance: 334.2
click at [1298, 273] on span "..." at bounding box center [1306, 277] width 17 height 9
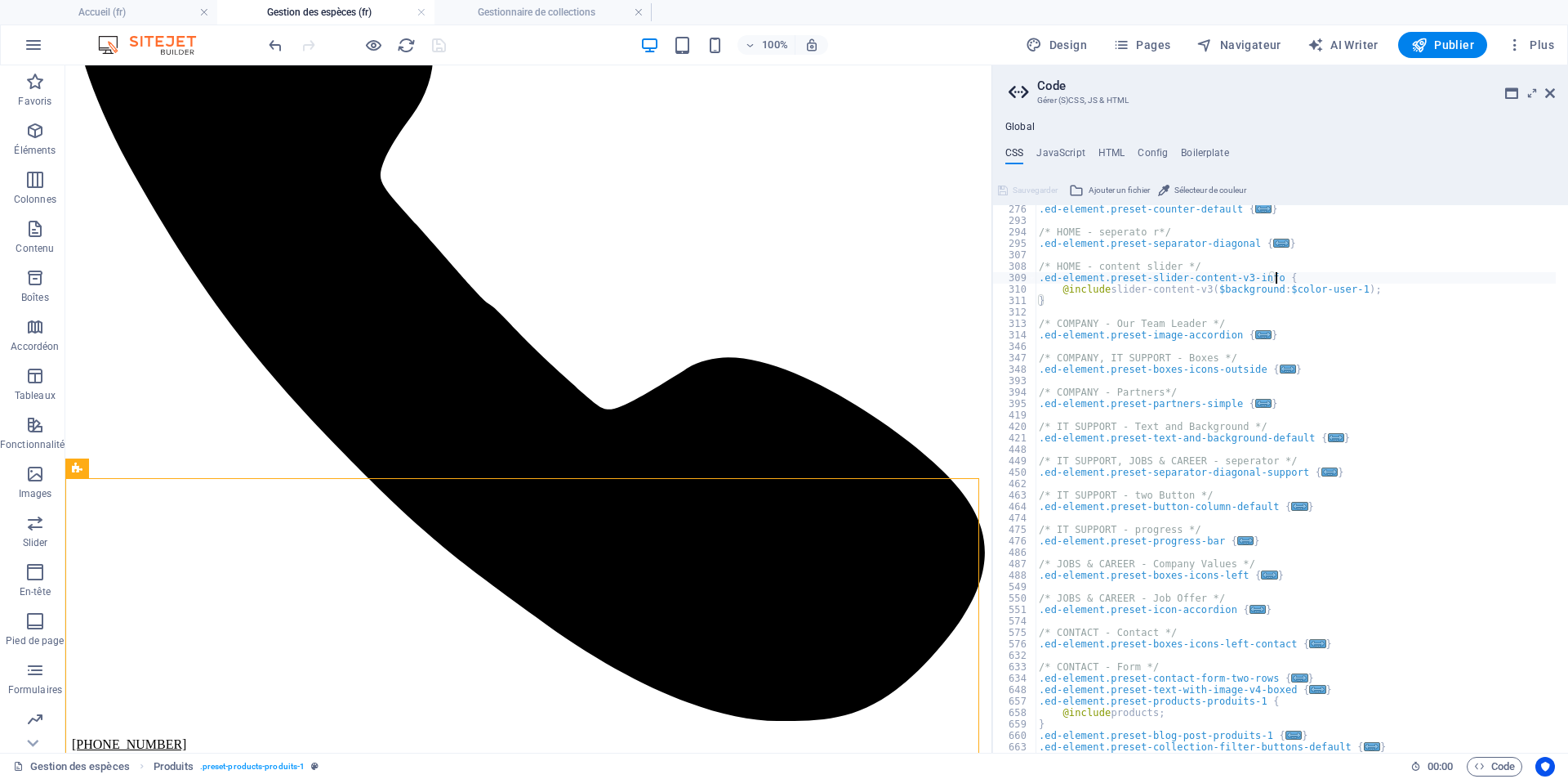
click at [997, 313] on div "312" at bounding box center [1015, 312] width 44 height 12
type textarea "/* COMPANY - Our Team Leader */"
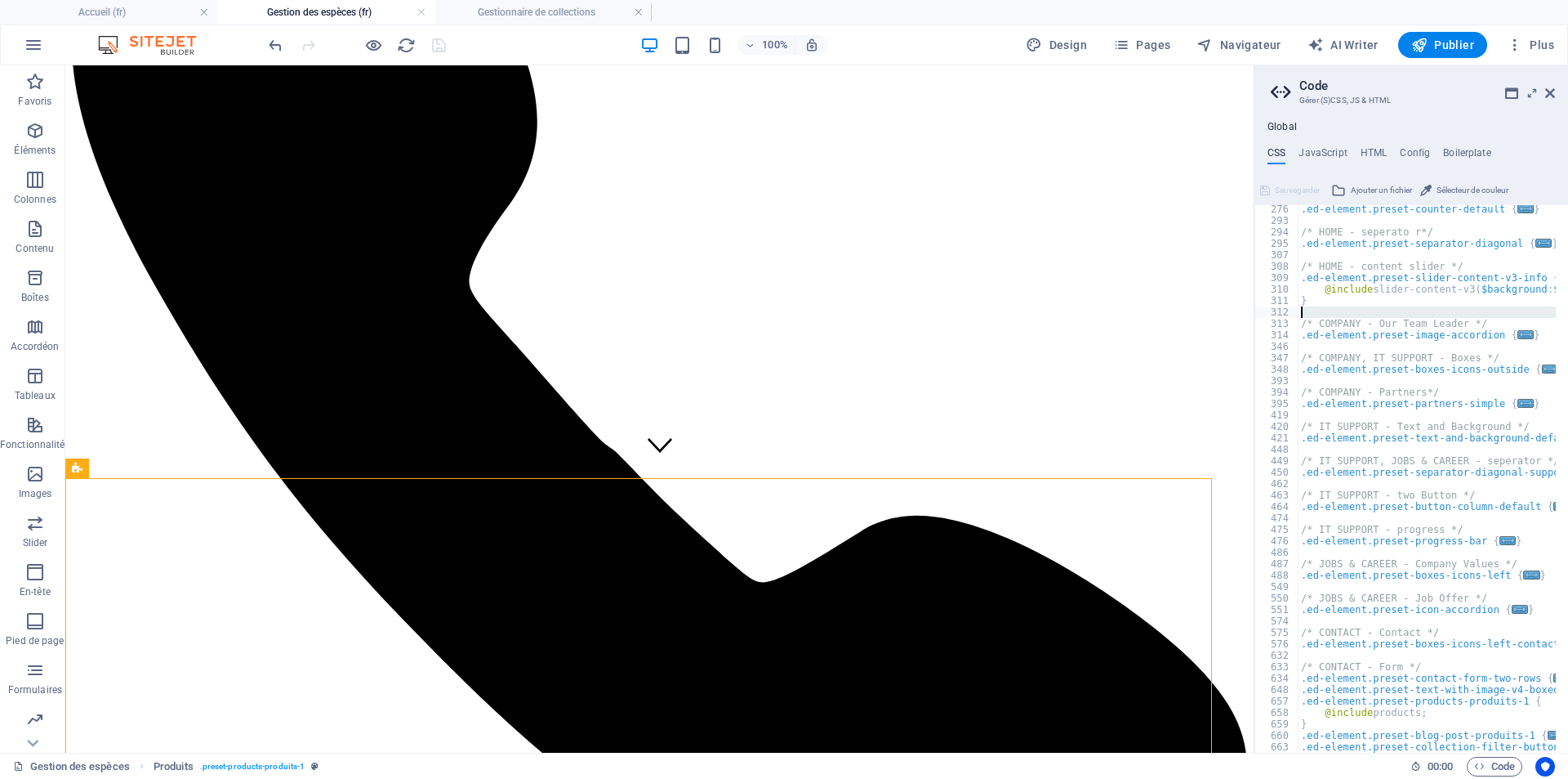
drag, startPoint x: 992, startPoint y: 316, endPoint x: 1250, endPoint y: 362, distance: 262.1
click at [1250, 362] on div "Accueil (fr) Gestion des espèces (fr) Gestionnaire de collections Favoris Éléme…" at bounding box center [784, 408] width 1568 height 687
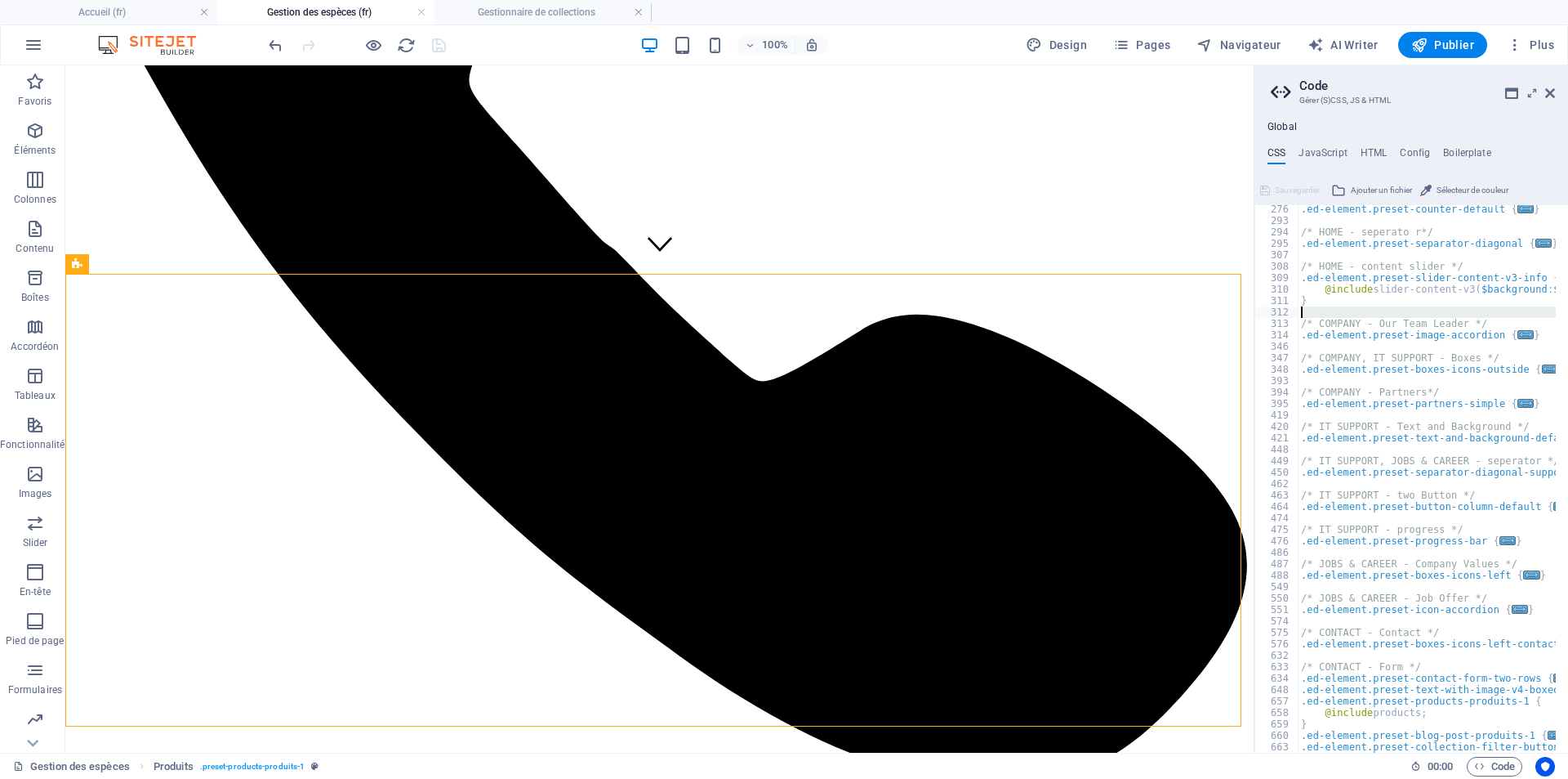
scroll to position [485, 0]
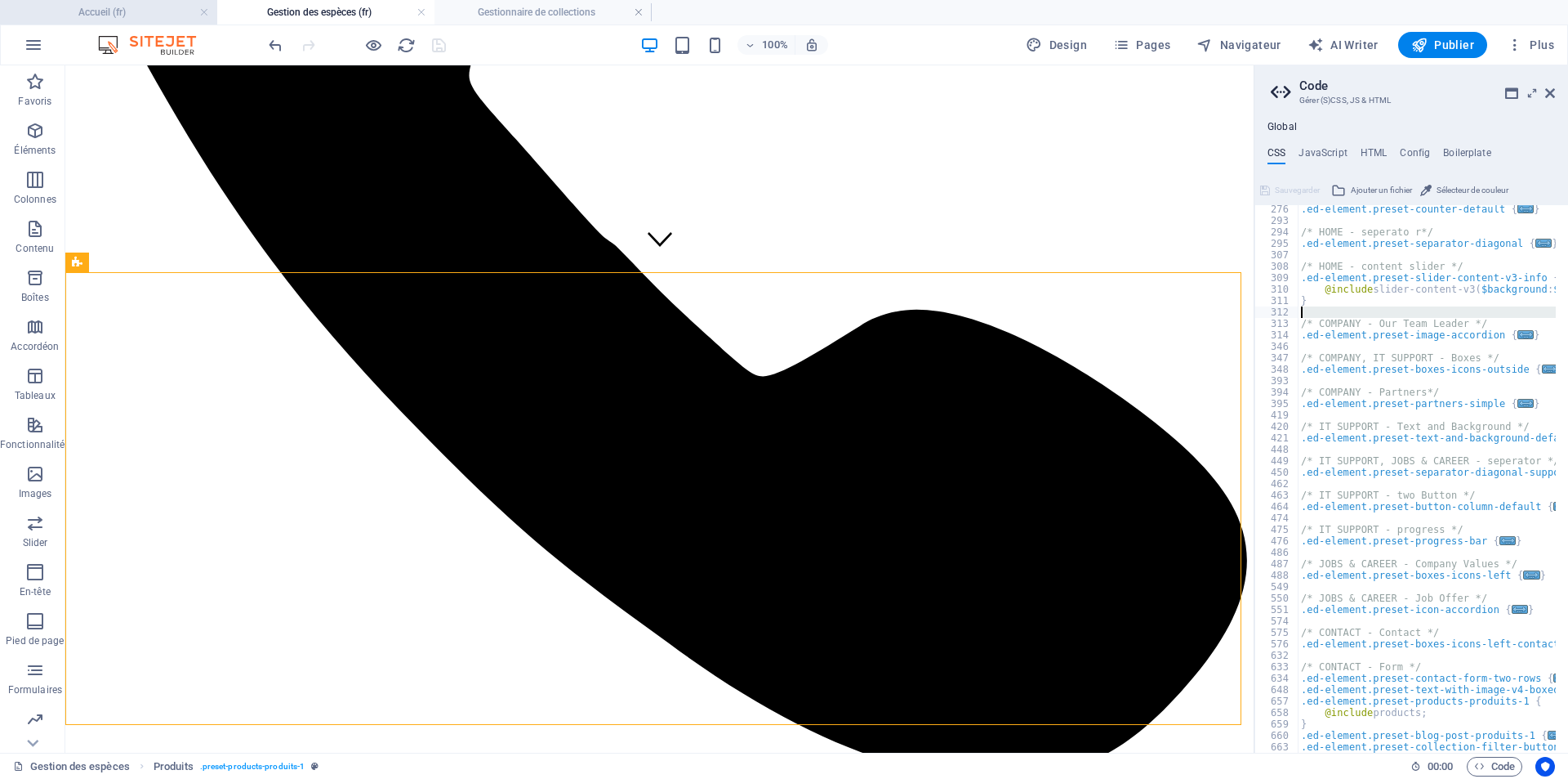
click at [143, 12] on h4 "Accueil (fr)" at bounding box center [108, 13] width 217 height 18
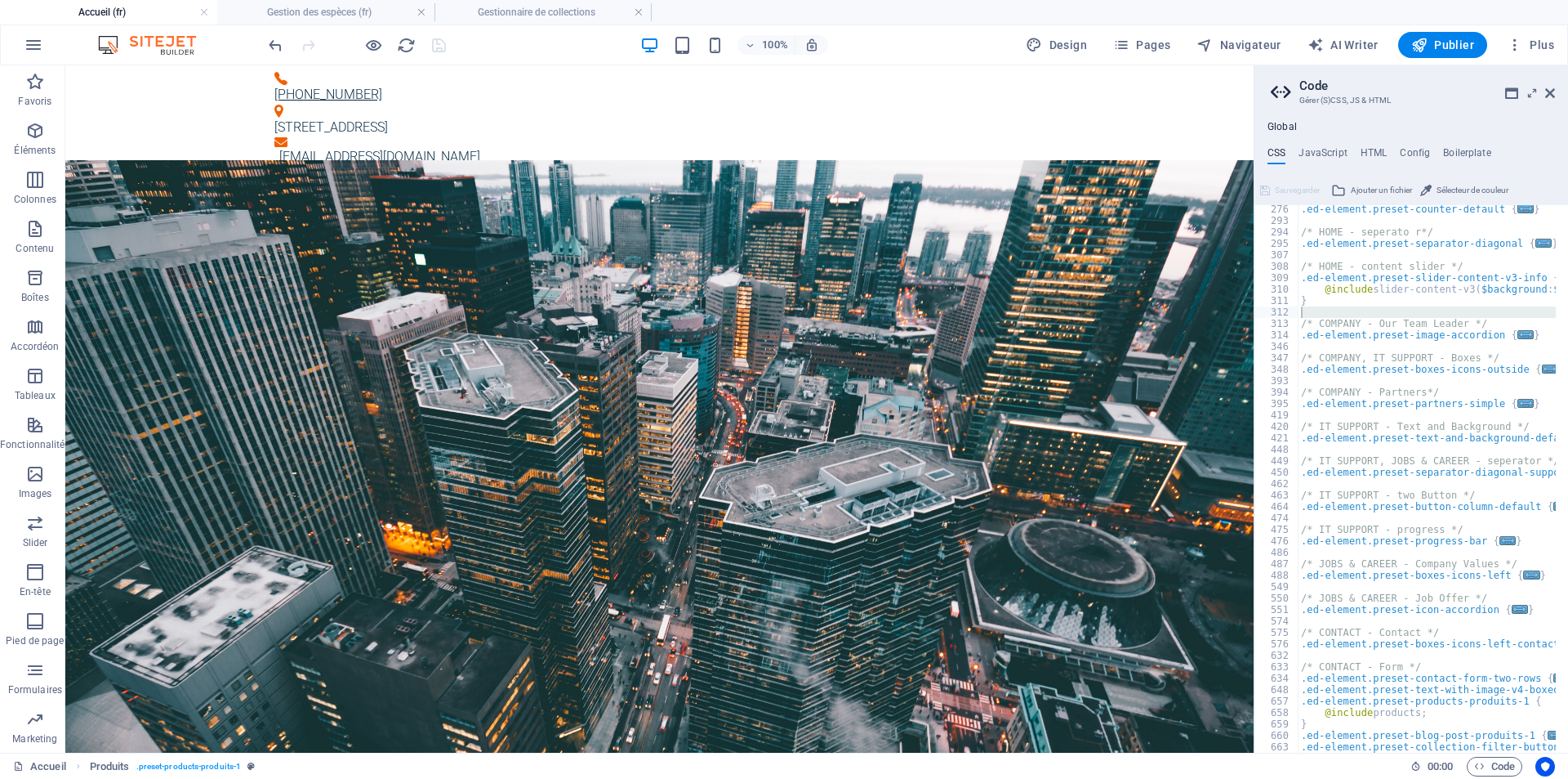
scroll to position [0, 0]
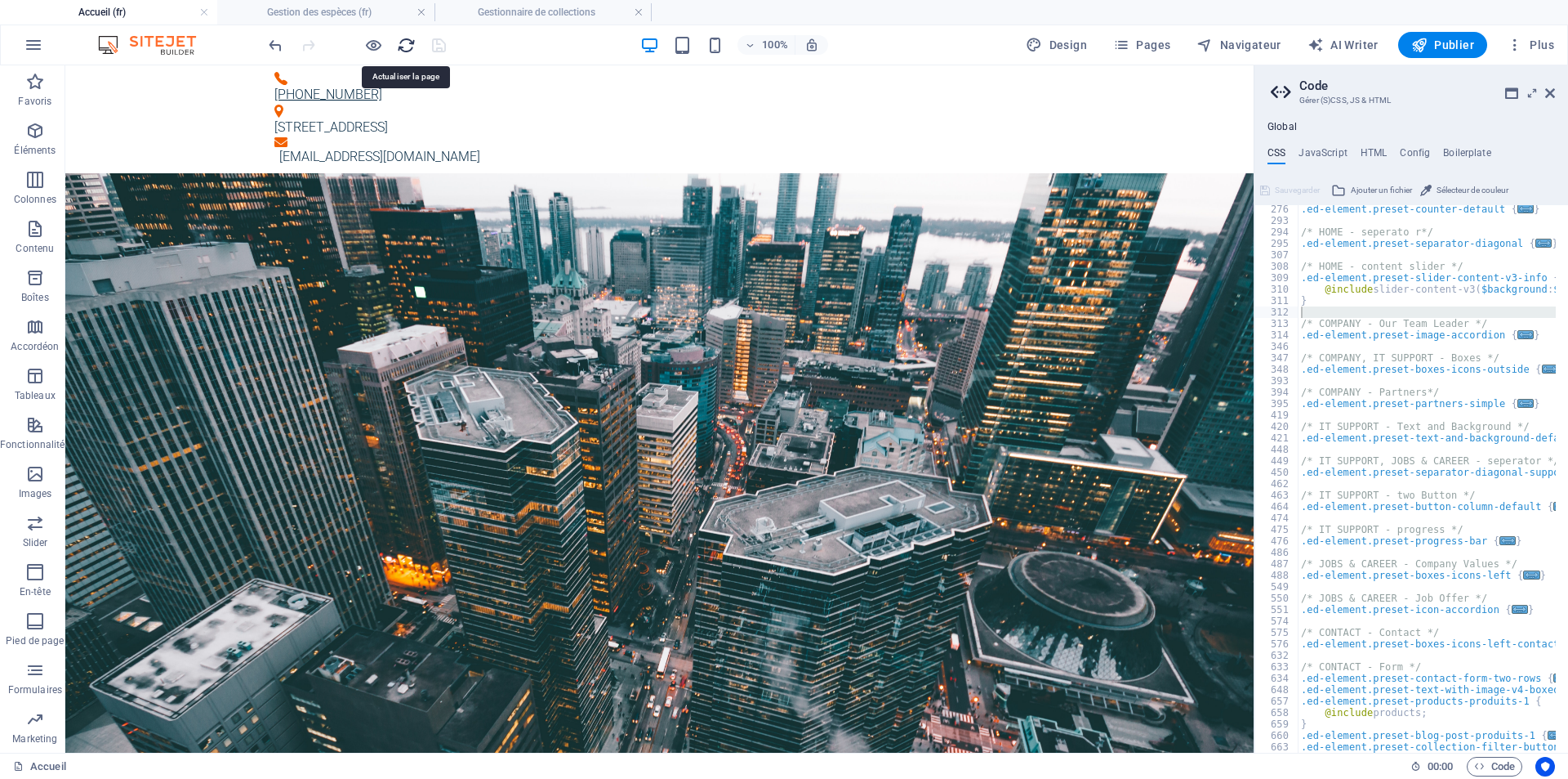
click at [403, 42] on icon "reload" at bounding box center [406, 45] width 19 height 19
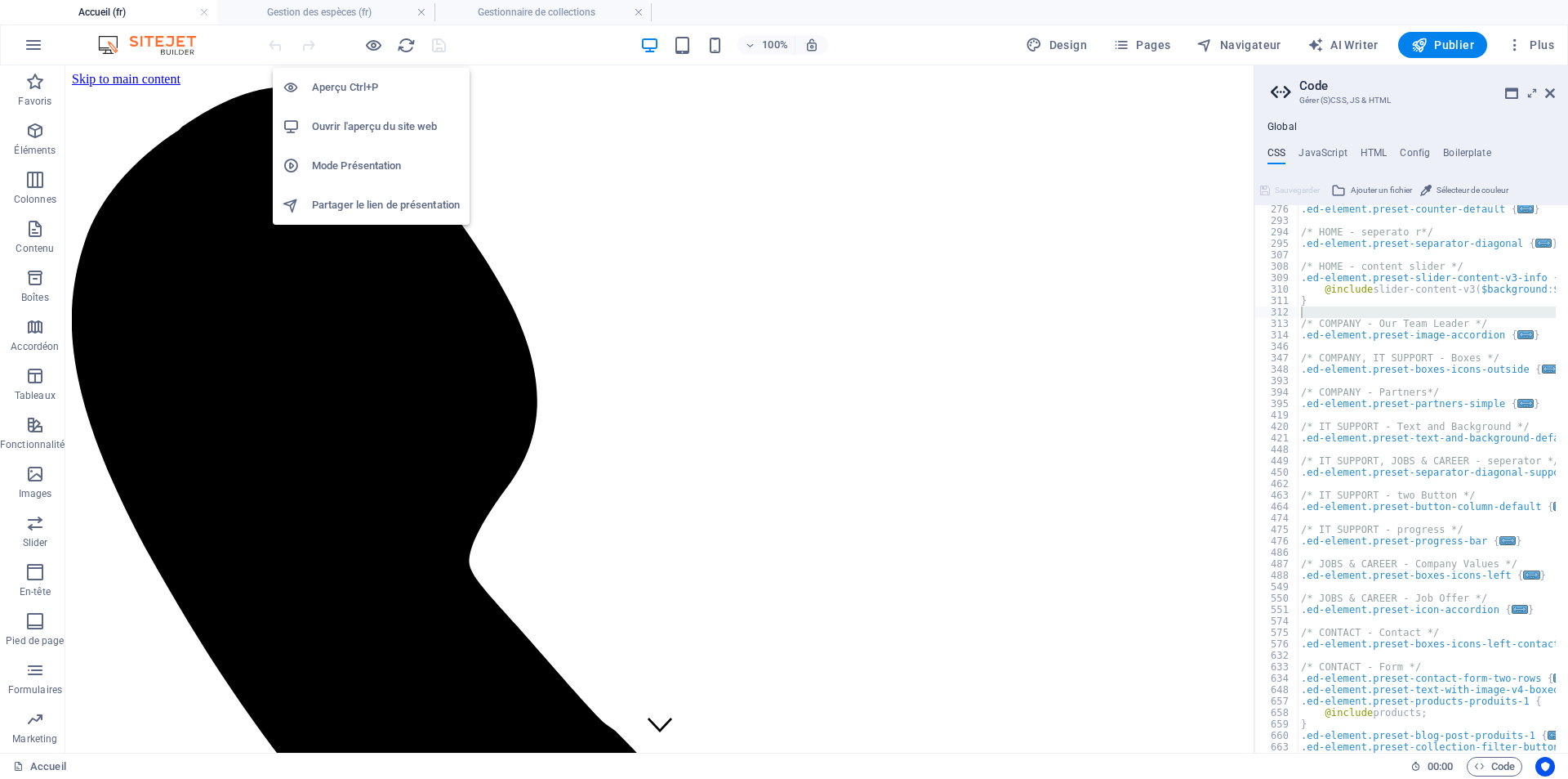
click at [357, 124] on h6 "Ouvrir l'aperçu du site web" at bounding box center [386, 126] width 148 height 19
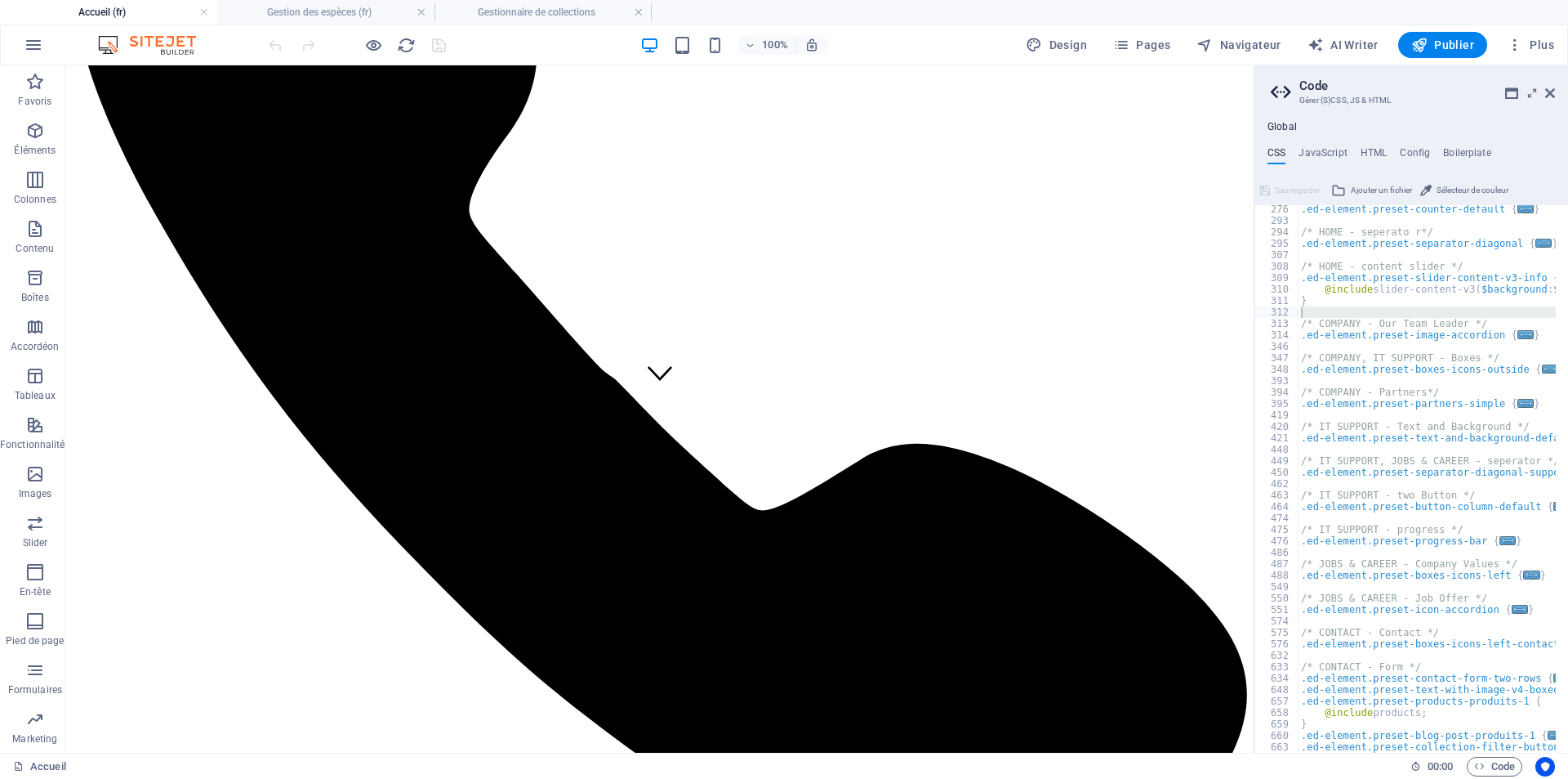
scroll to position [104, 0]
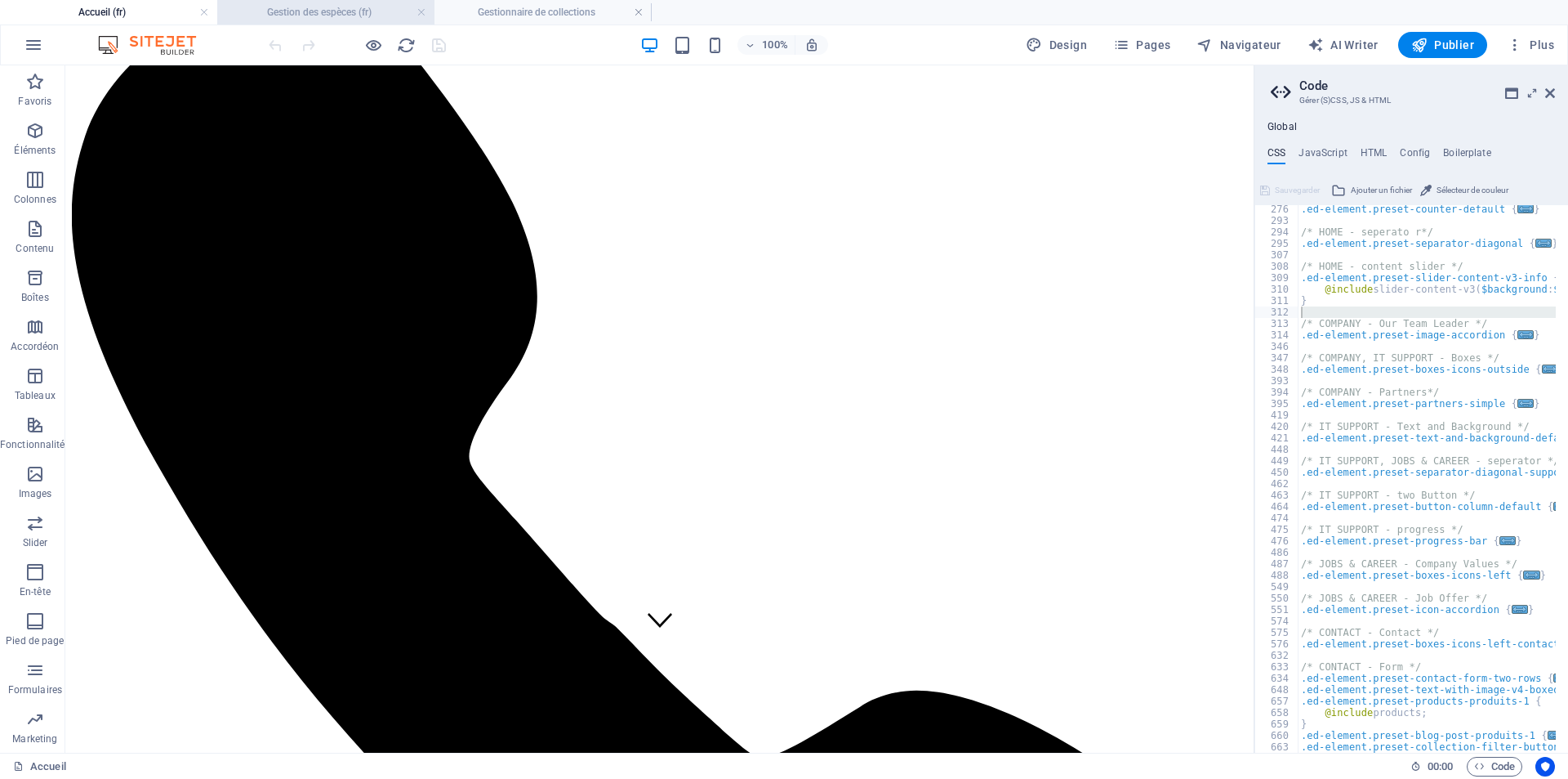
click at [315, 8] on h4 "Gestion des espèces (fr)" at bounding box center [325, 13] width 217 height 18
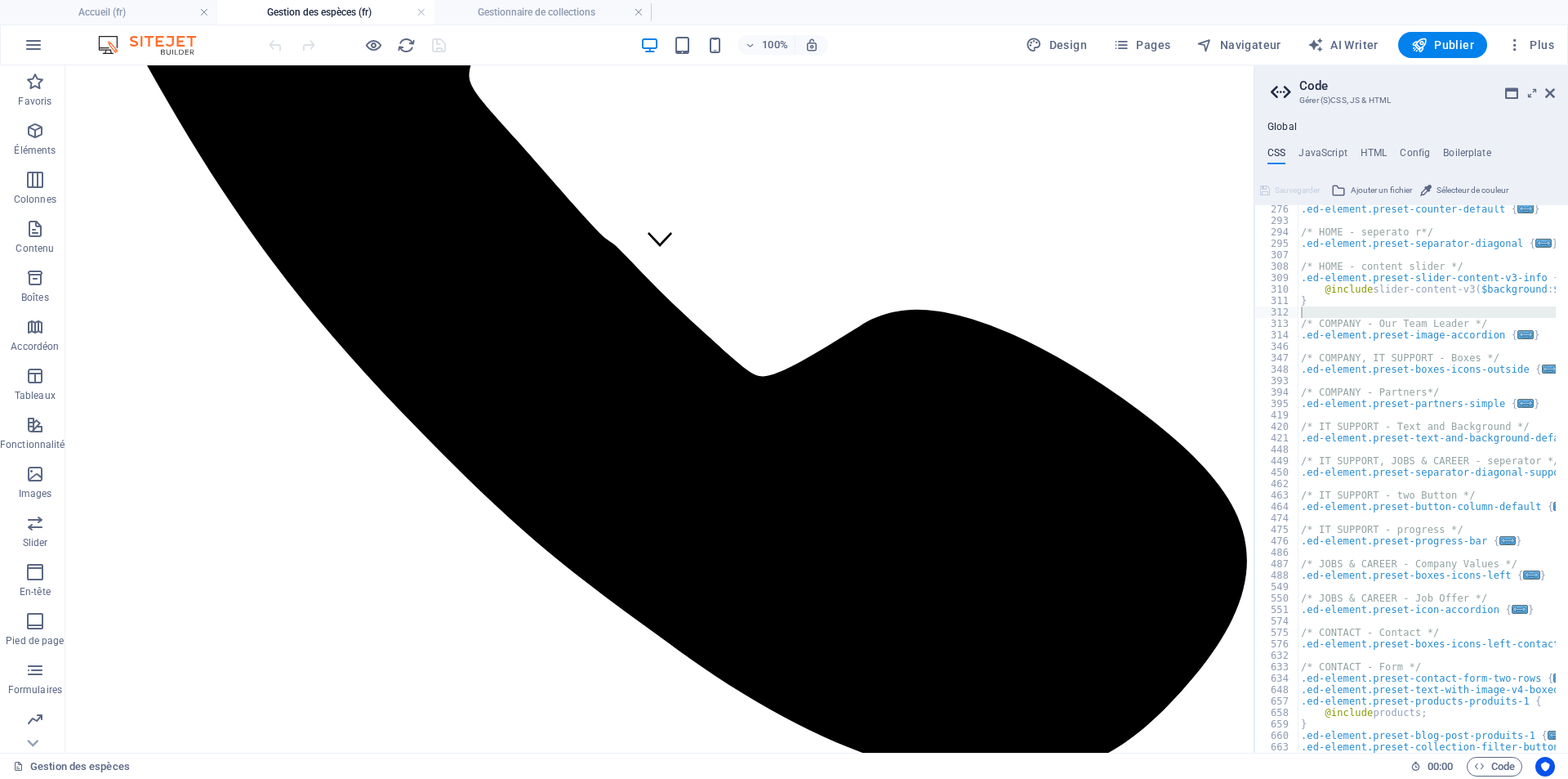
scroll to position [0, 0]
click at [406, 48] on icon "reload" at bounding box center [406, 45] width 19 height 19
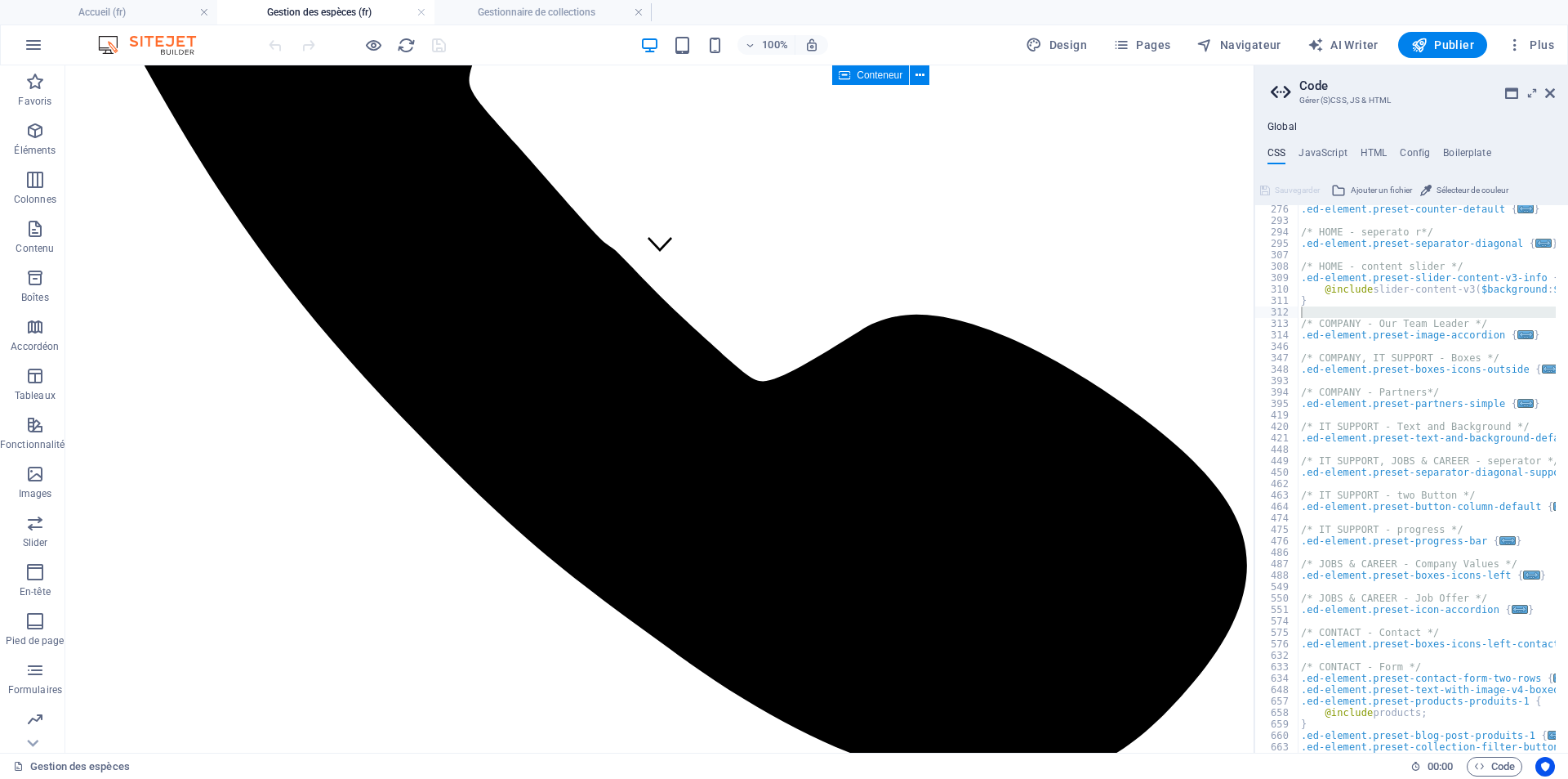
scroll to position [468, 0]
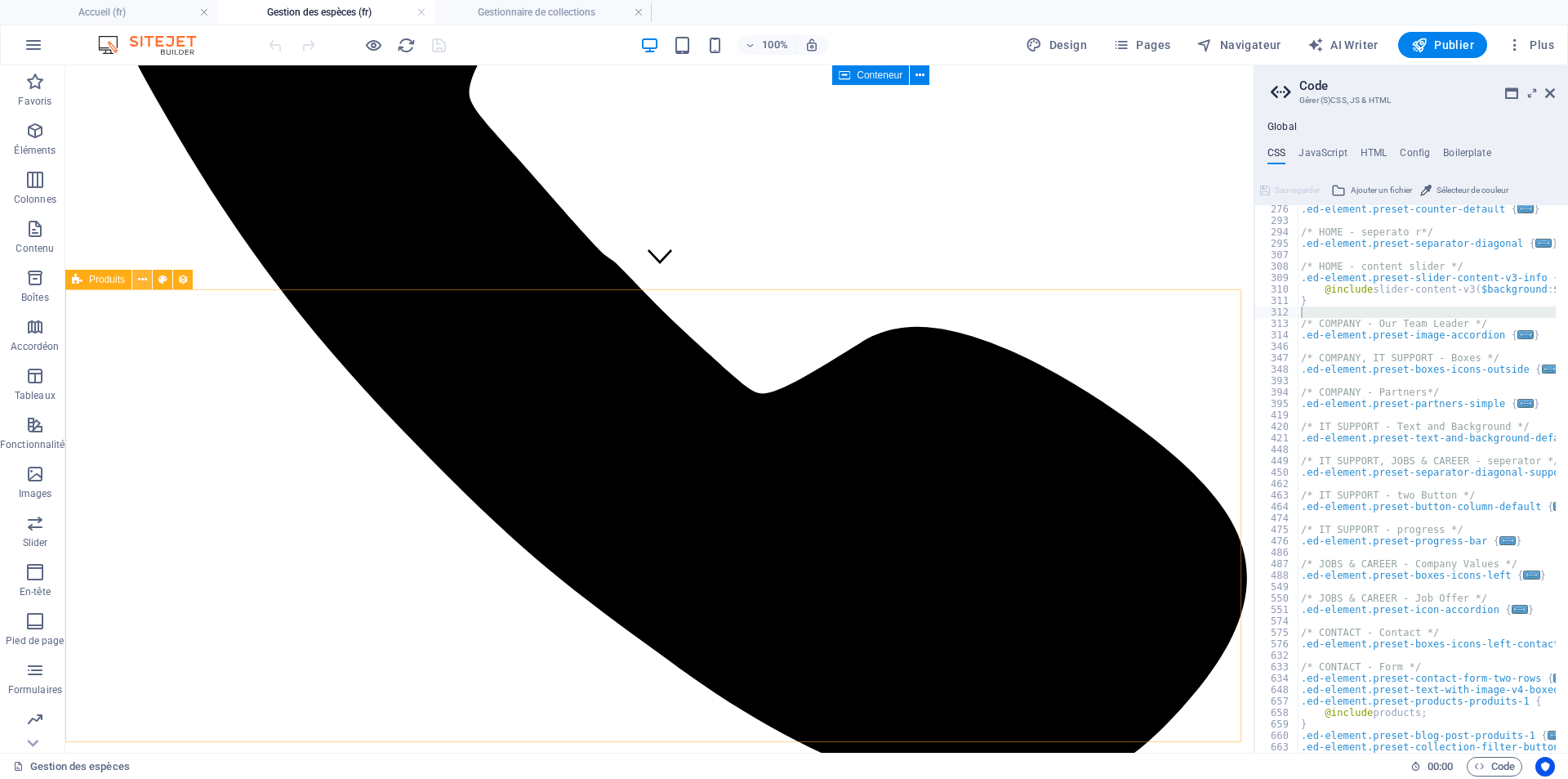
click at [139, 282] on icon at bounding box center [142, 280] width 9 height 18
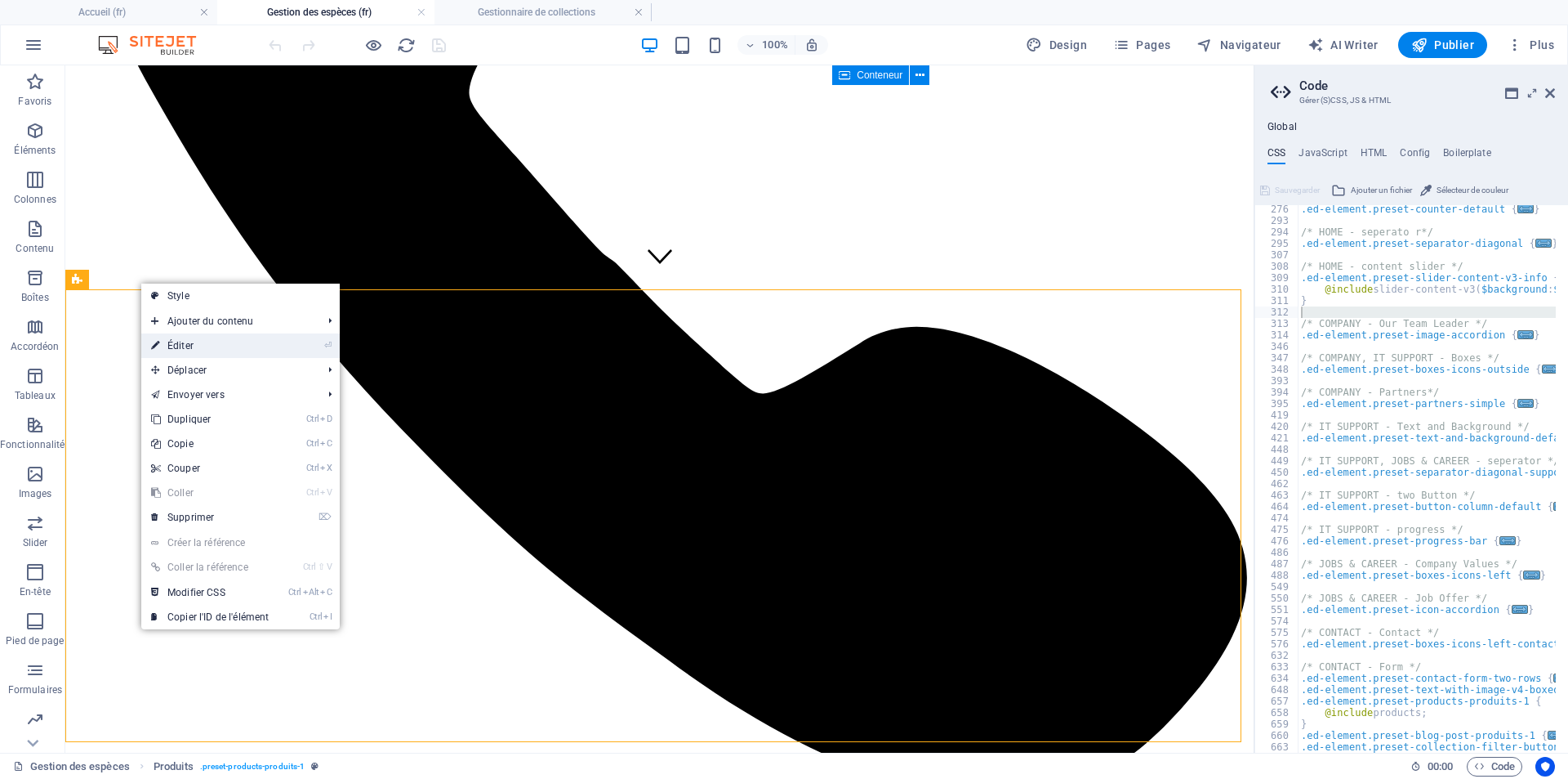
click at [176, 352] on link "⏎ Éditer" at bounding box center [209, 345] width 137 height 24
select select "createdAt_DESC"
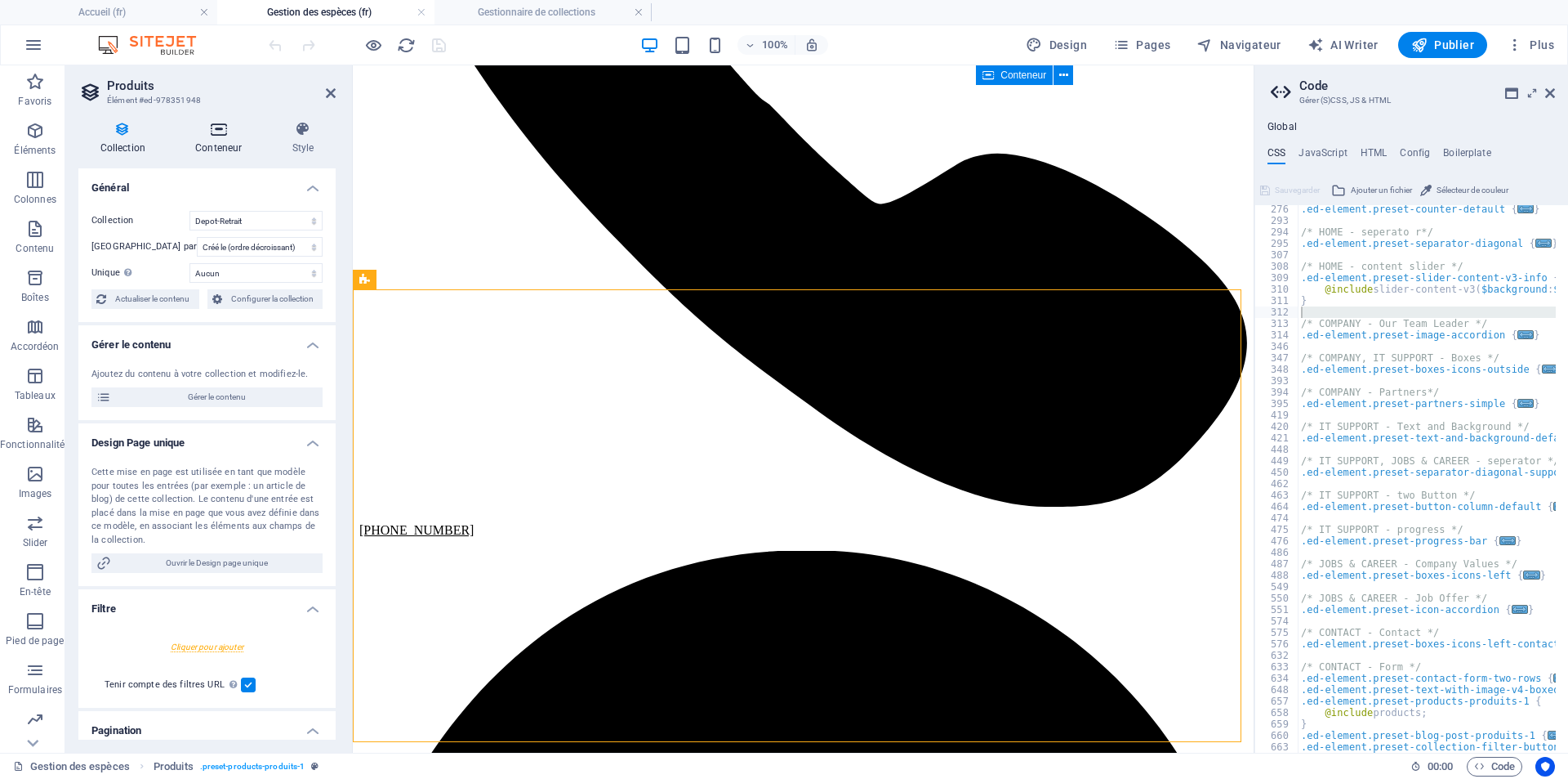
click at [223, 139] on h4 "Conteneur" at bounding box center [221, 138] width 96 height 34
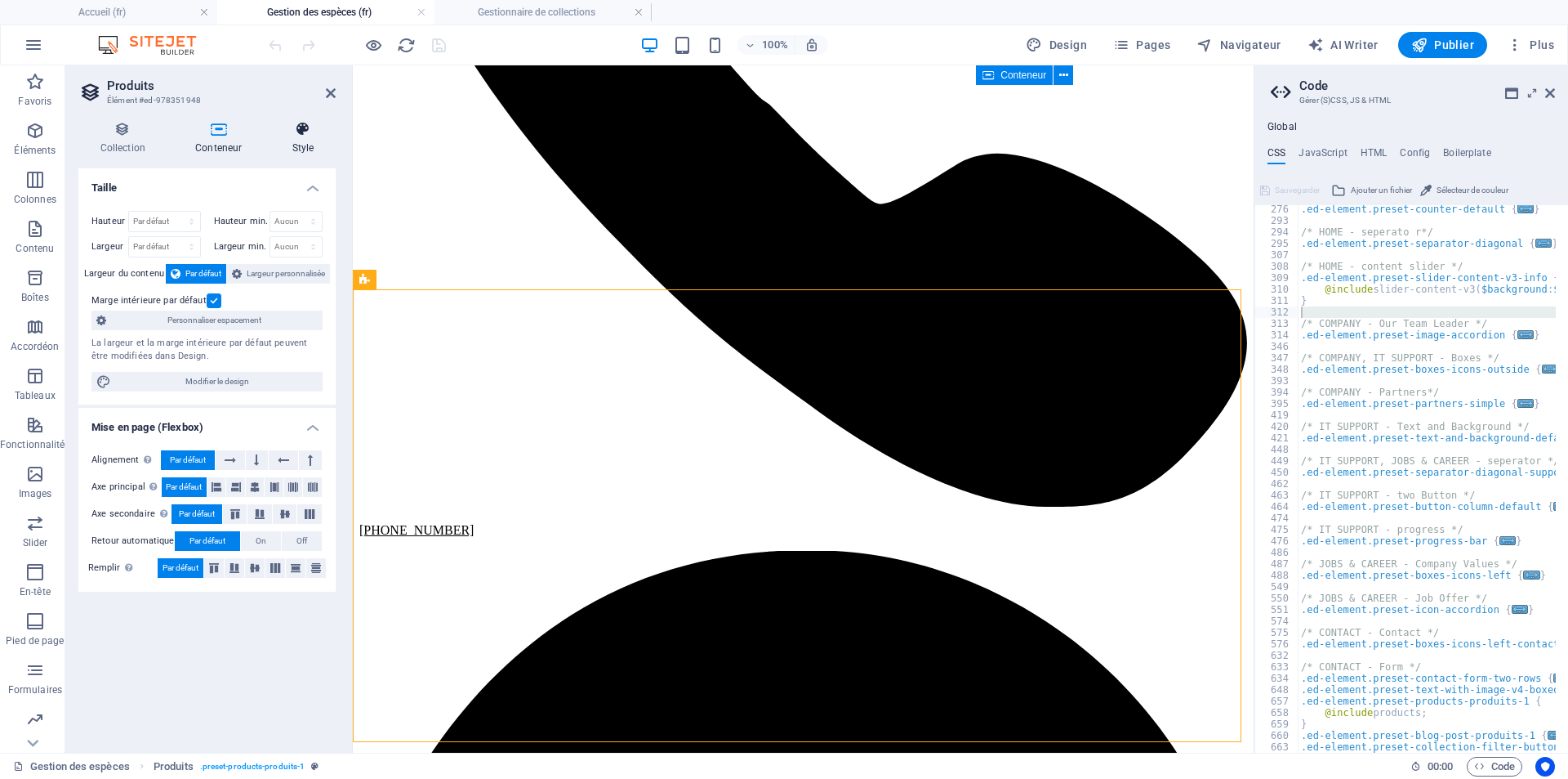
click at [301, 139] on h4 "Style" at bounding box center [303, 138] width 65 height 34
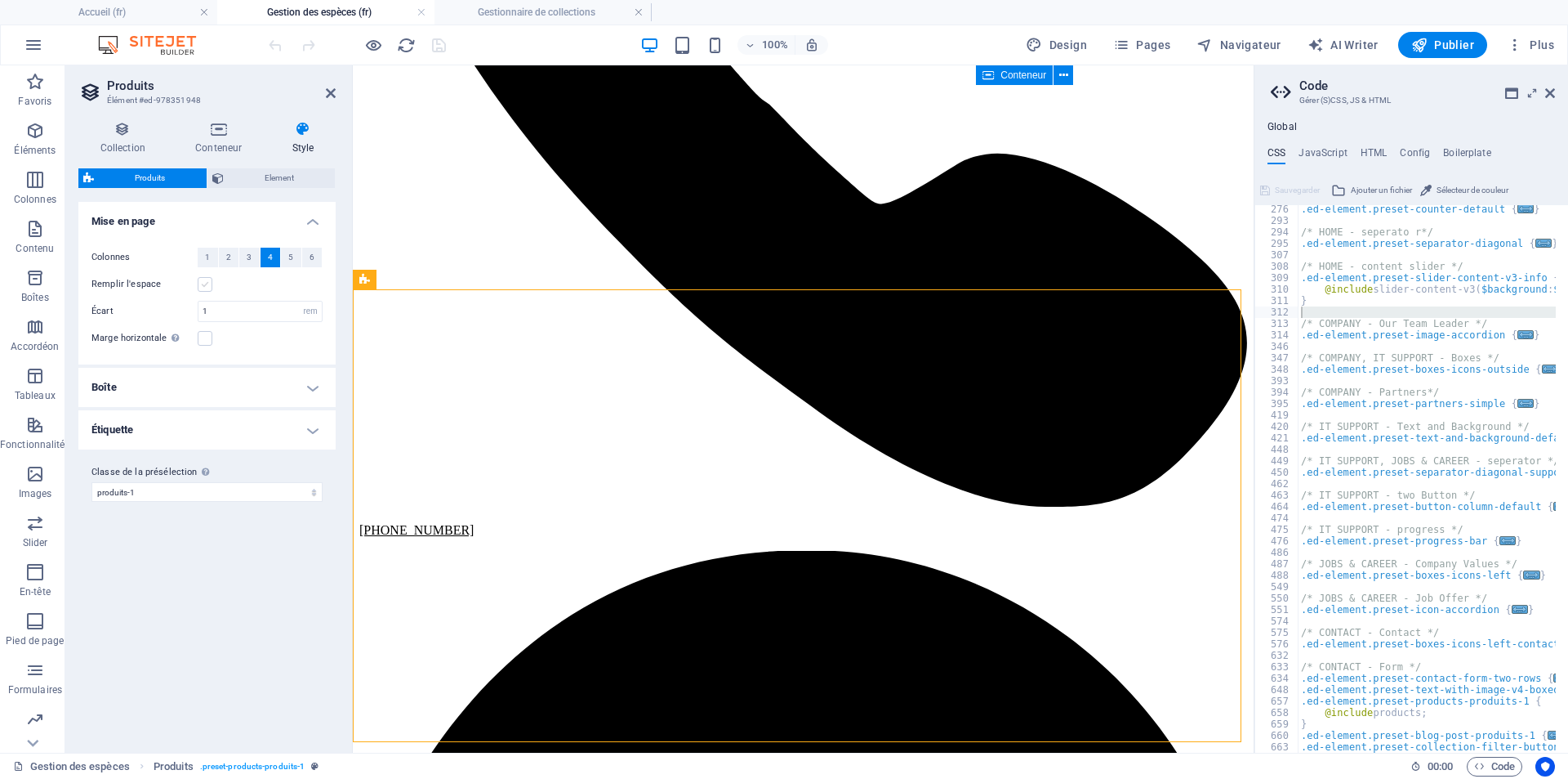
click at [203, 283] on label at bounding box center [205, 285] width 15 height 15
click at [0, 0] on input "Remplir l'espace" at bounding box center [0, 0] width 0 height 0
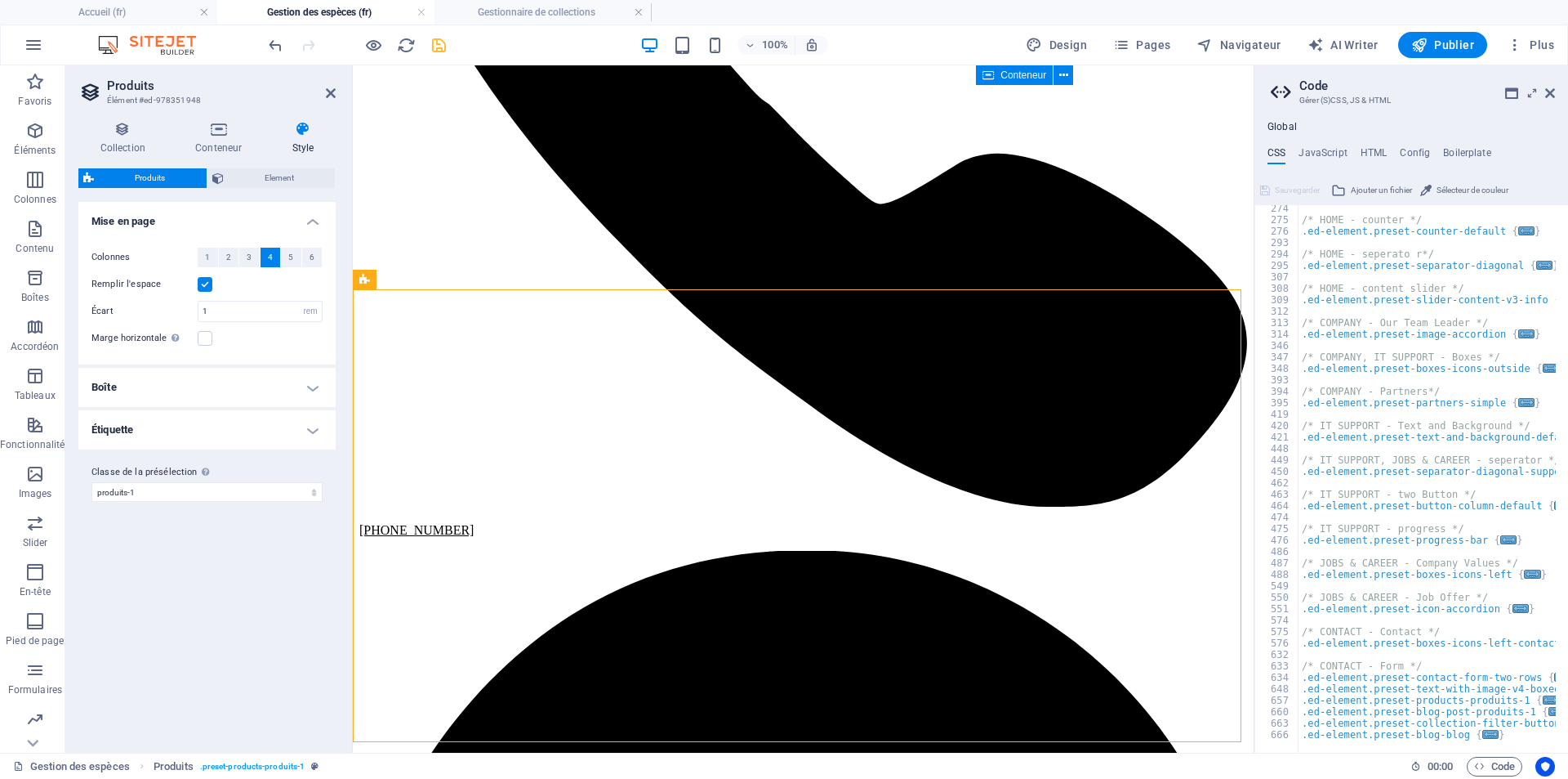
scroll to position [1730, 0]
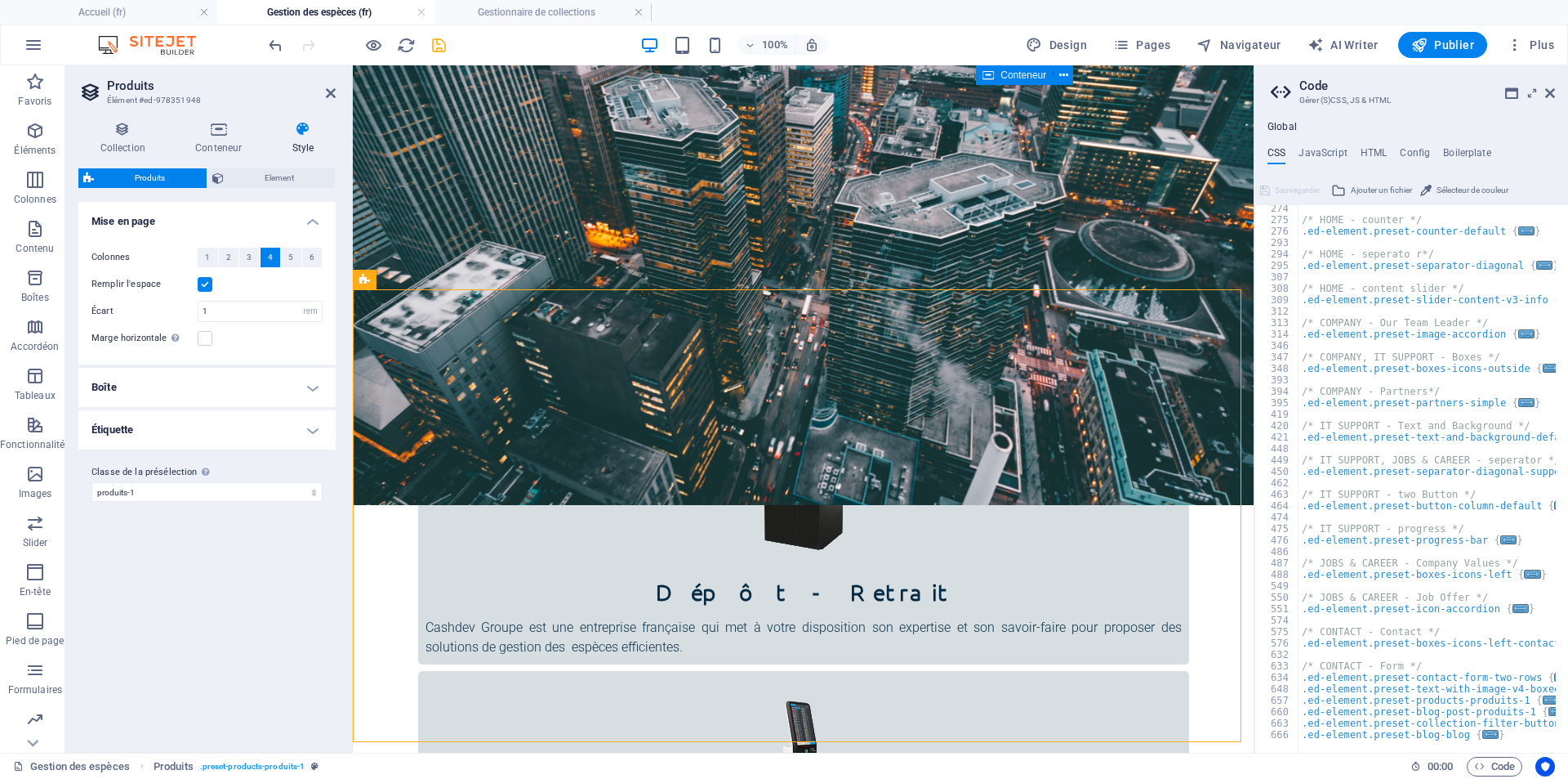
click at [201, 286] on label at bounding box center [205, 285] width 15 height 15
click at [0, 0] on input "Remplir l'espace" at bounding box center [0, 0] width 0 height 0
click at [218, 310] on input "1" at bounding box center [260, 311] width 124 height 19
drag, startPoint x: 218, startPoint y: 310, endPoint x: 194, endPoint y: 309, distance: 24.0
click at [194, 309] on div "Écart 1 px rem % vw vh" at bounding box center [207, 311] width 231 height 21
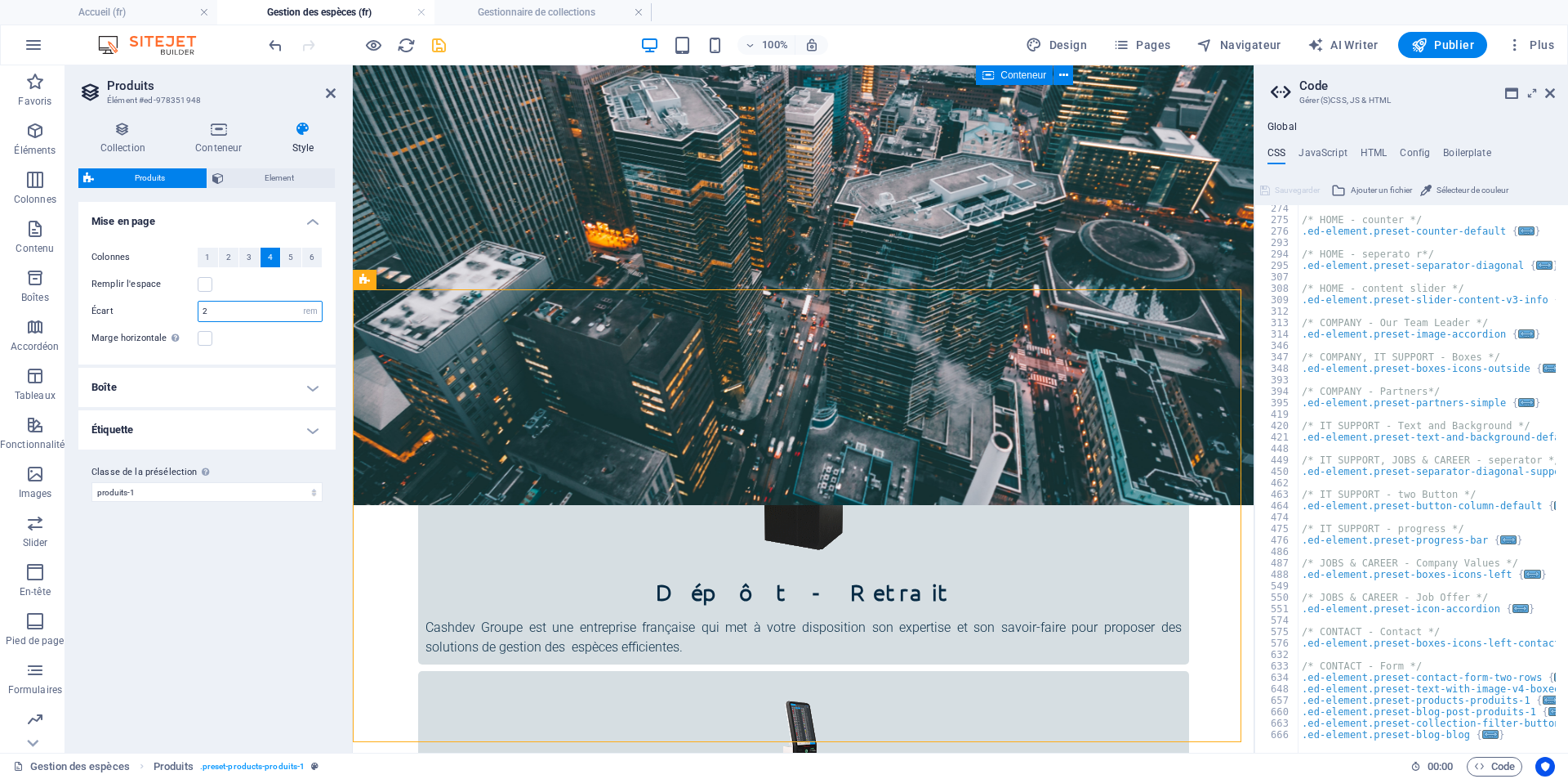
type input "2"
click at [245, 390] on h4 "Boîte" at bounding box center [207, 387] width 257 height 39
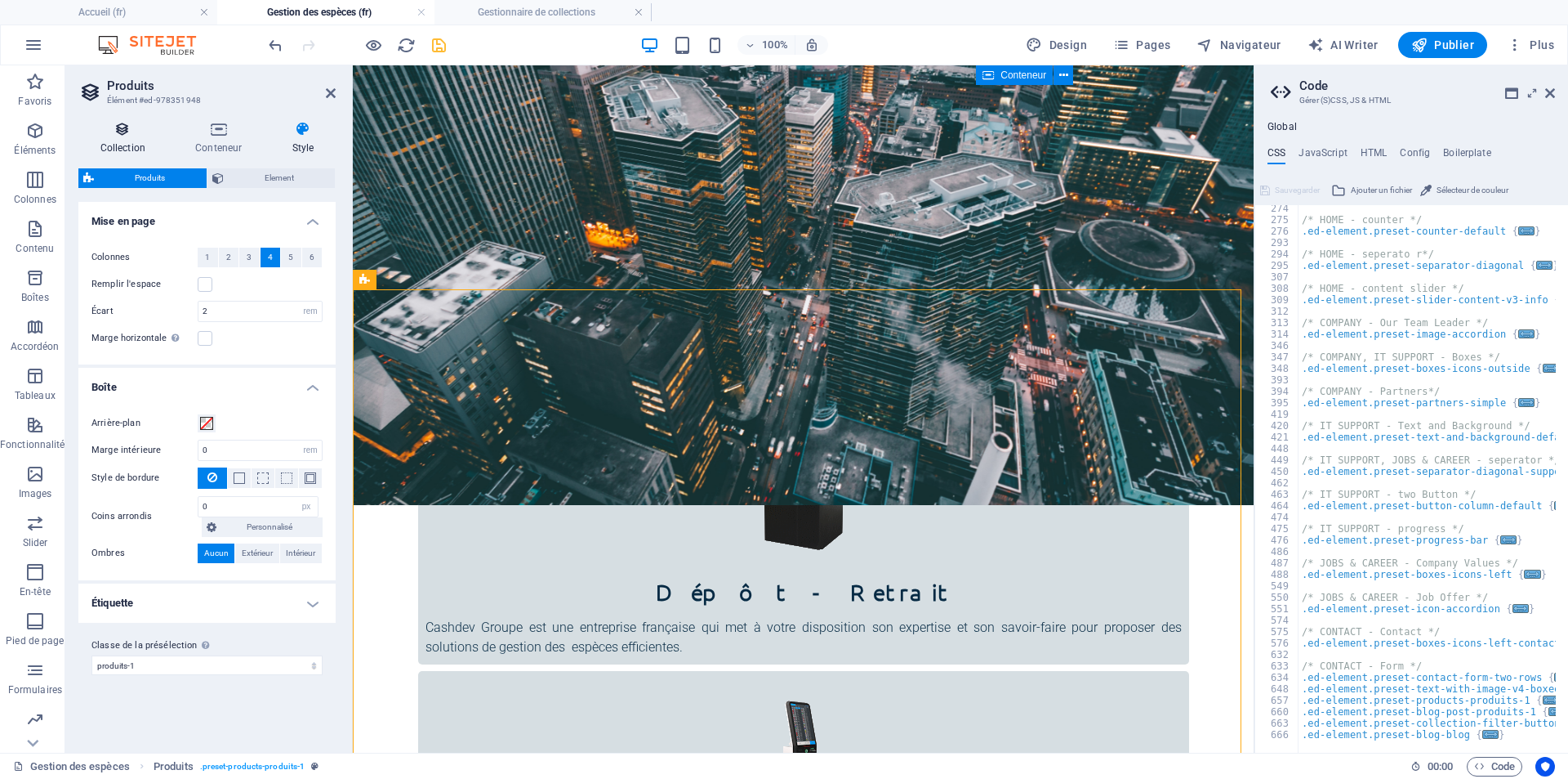
click at [134, 146] on h4 "Collection" at bounding box center [126, 138] width 95 height 34
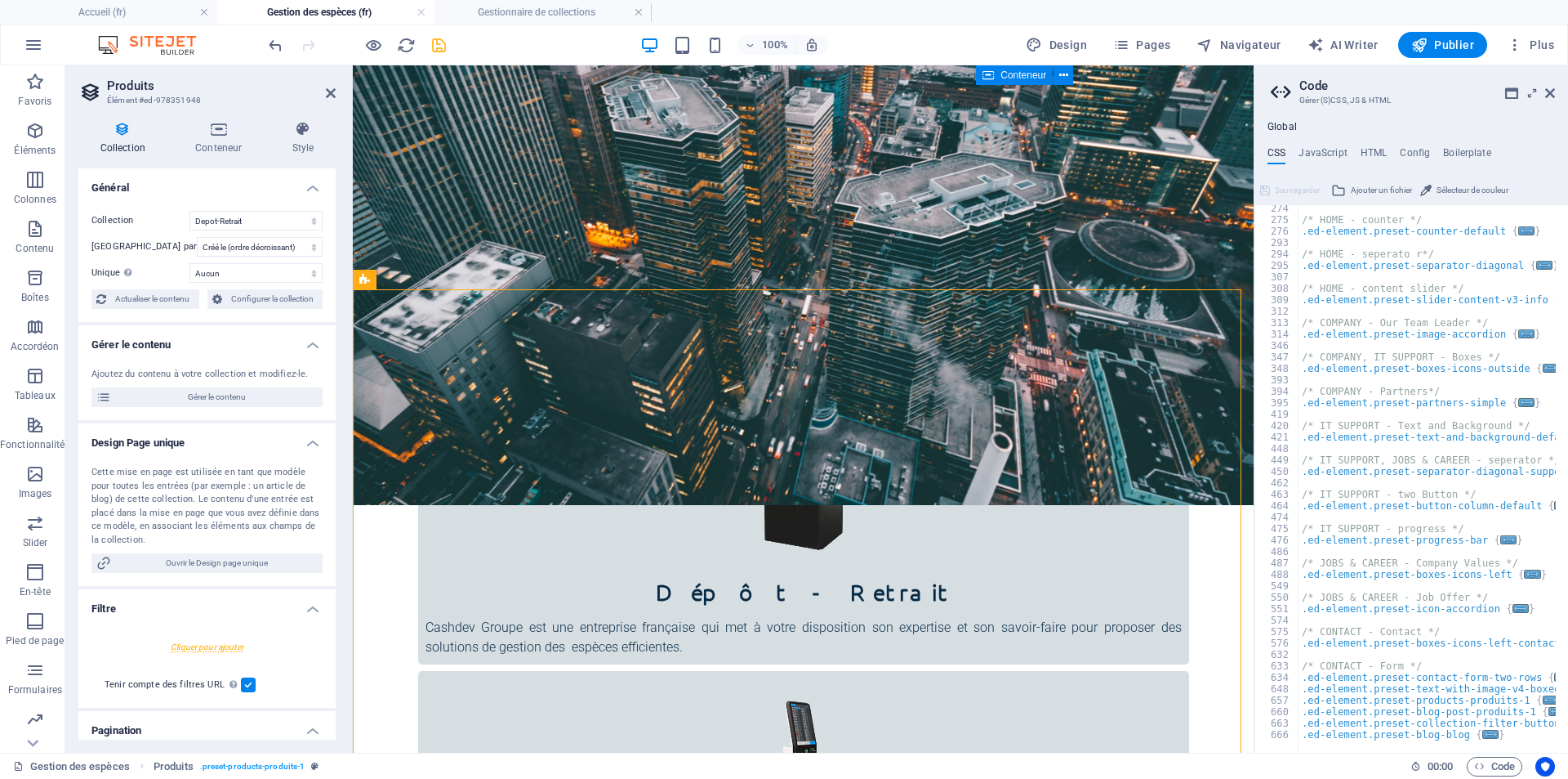
click at [134, 146] on h4 "Collection" at bounding box center [126, 138] width 95 height 34
click at [155, 296] on span "Actualiser le contenu" at bounding box center [153, 298] width 83 height 19
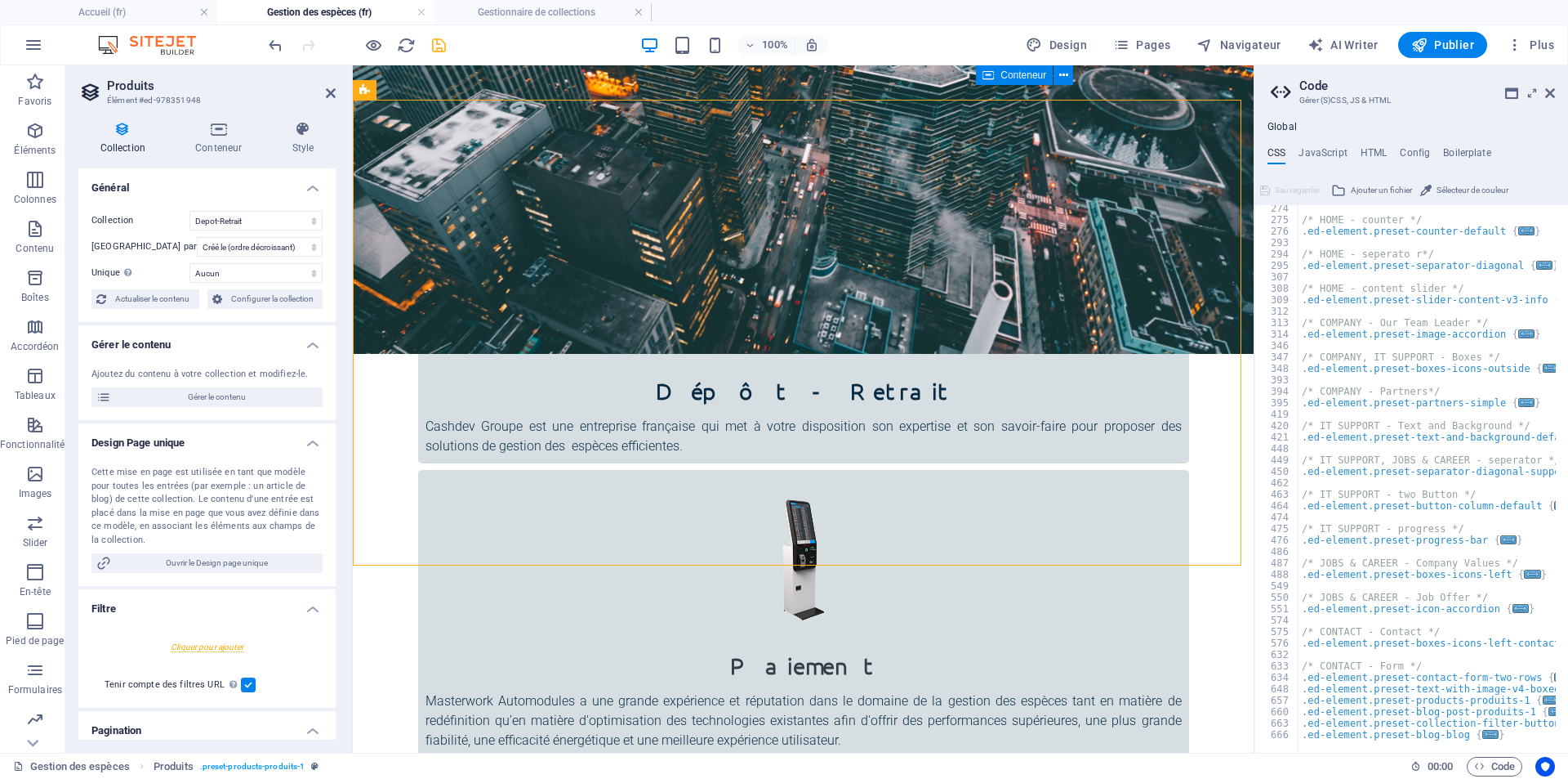
scroll to position [679, 0]
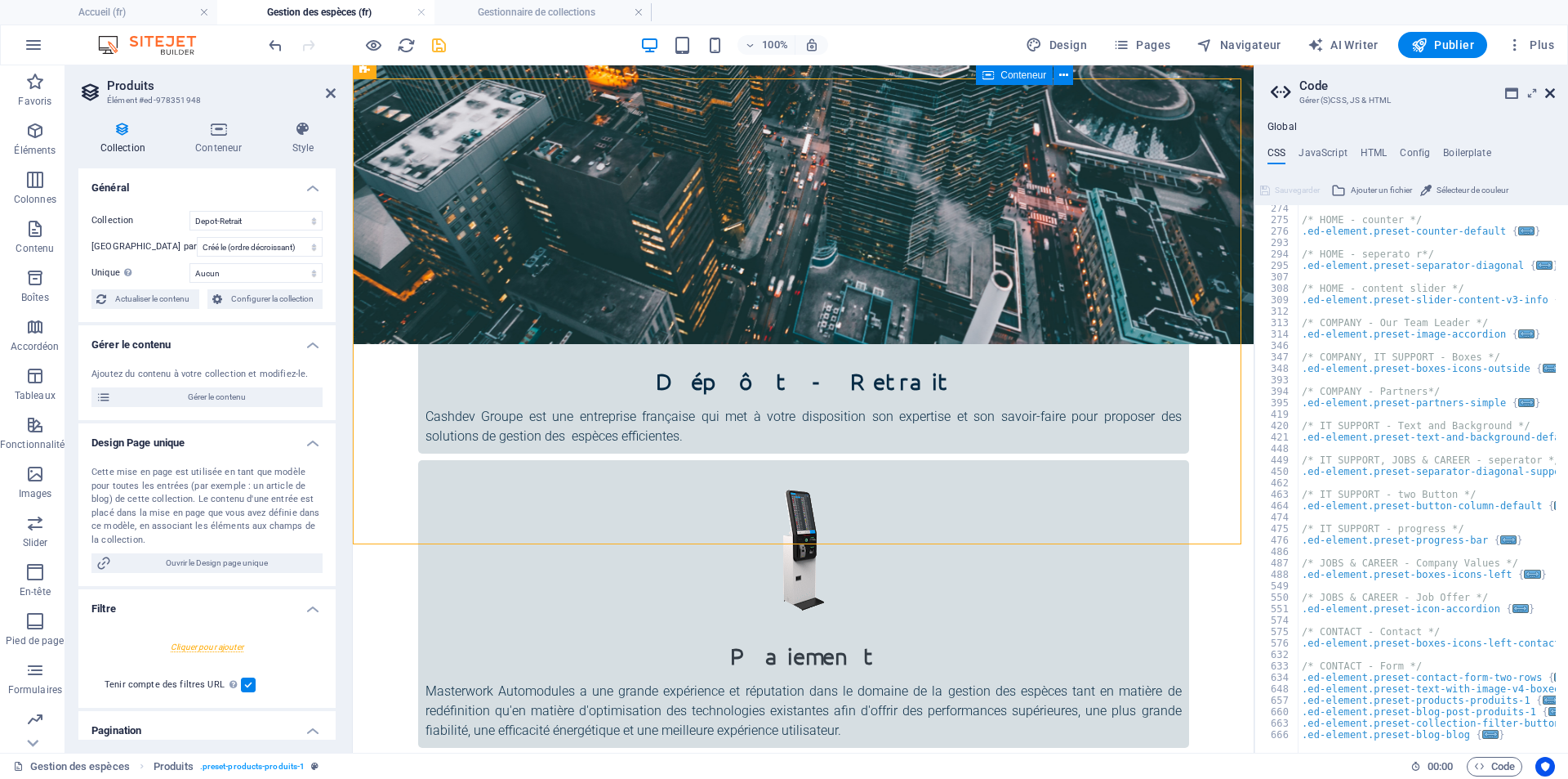
click at [1546, 93] on icon at bounding box center [1550, 94] width 10 height 13
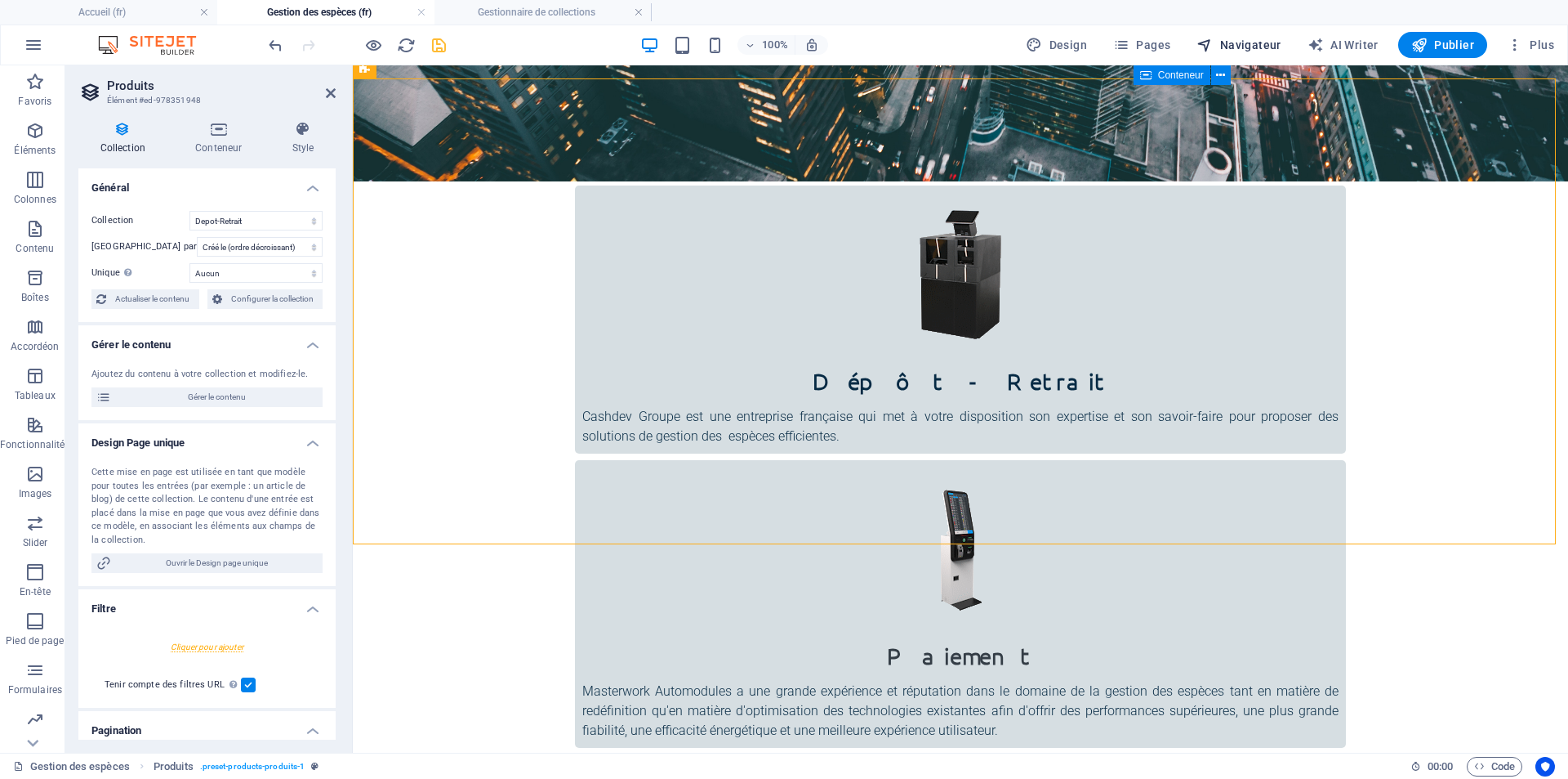
click at [1241, 45] on span "Navigateur" at bounding box center [1238, 45] width 84 height 17
select select "17831499-fr"
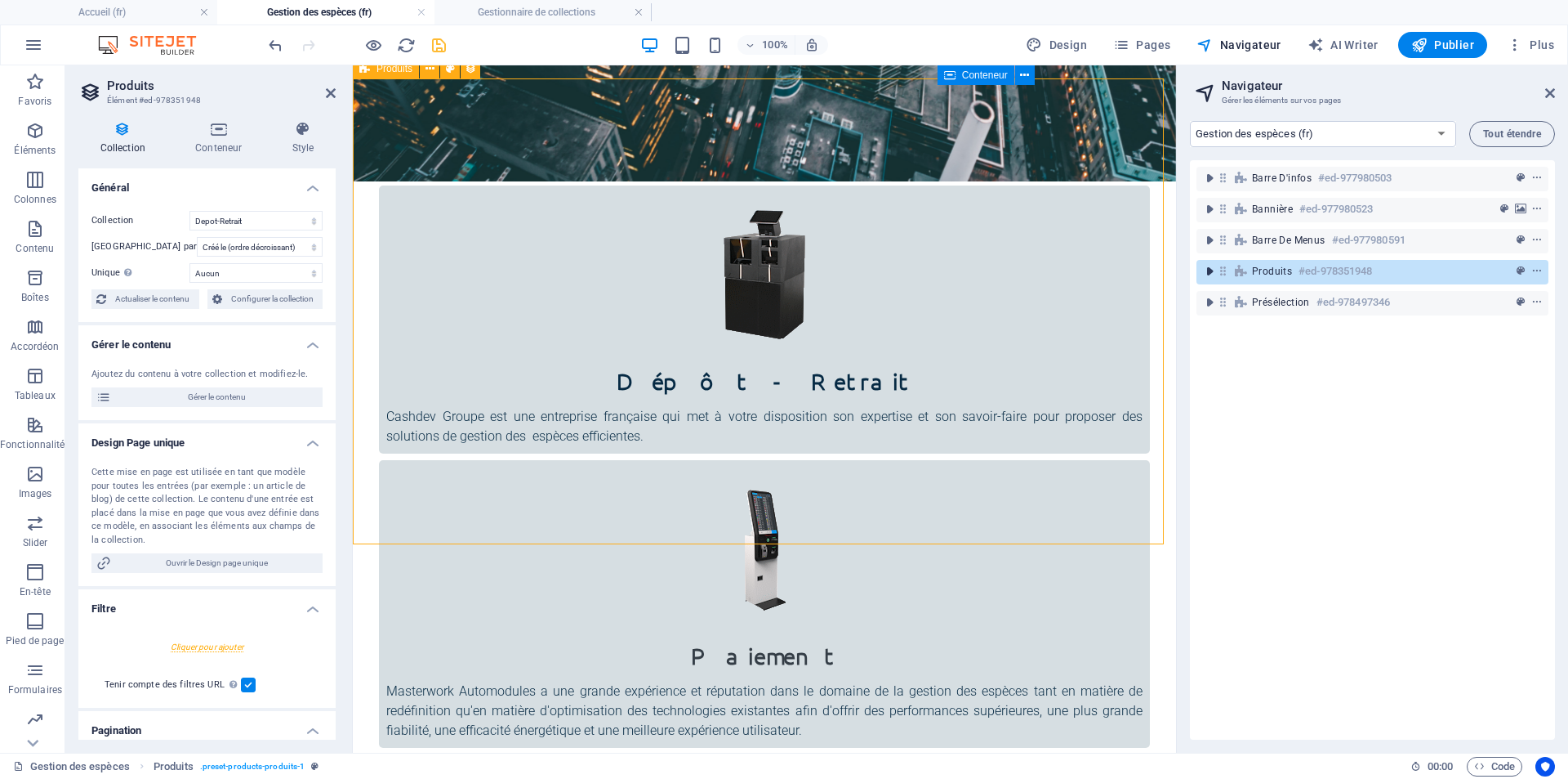
click at [1206, 274] on icon "toggle-expand" at bounding box center [1210, 271] width 17 height 17
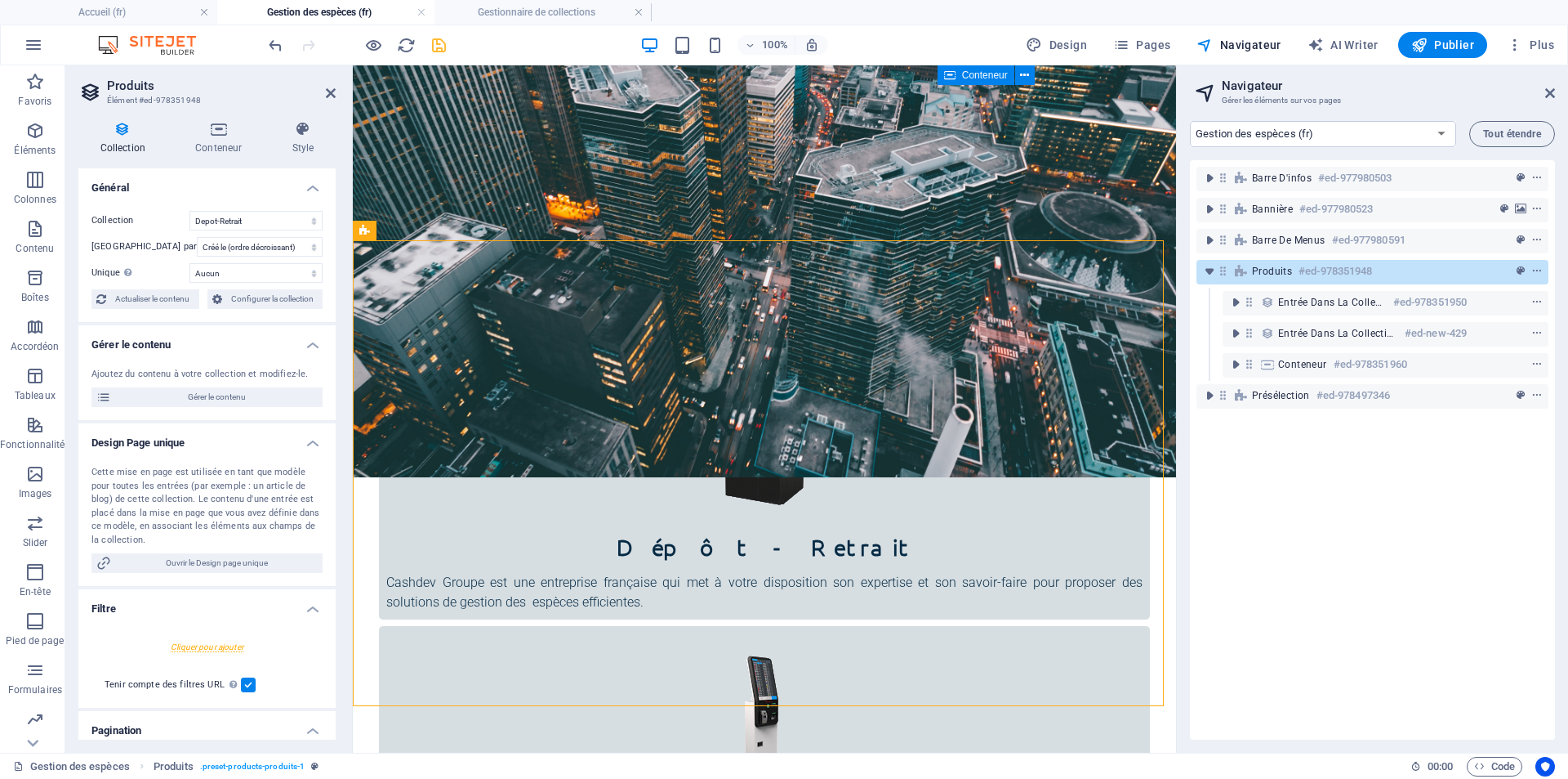
scroll to position [511, 0]
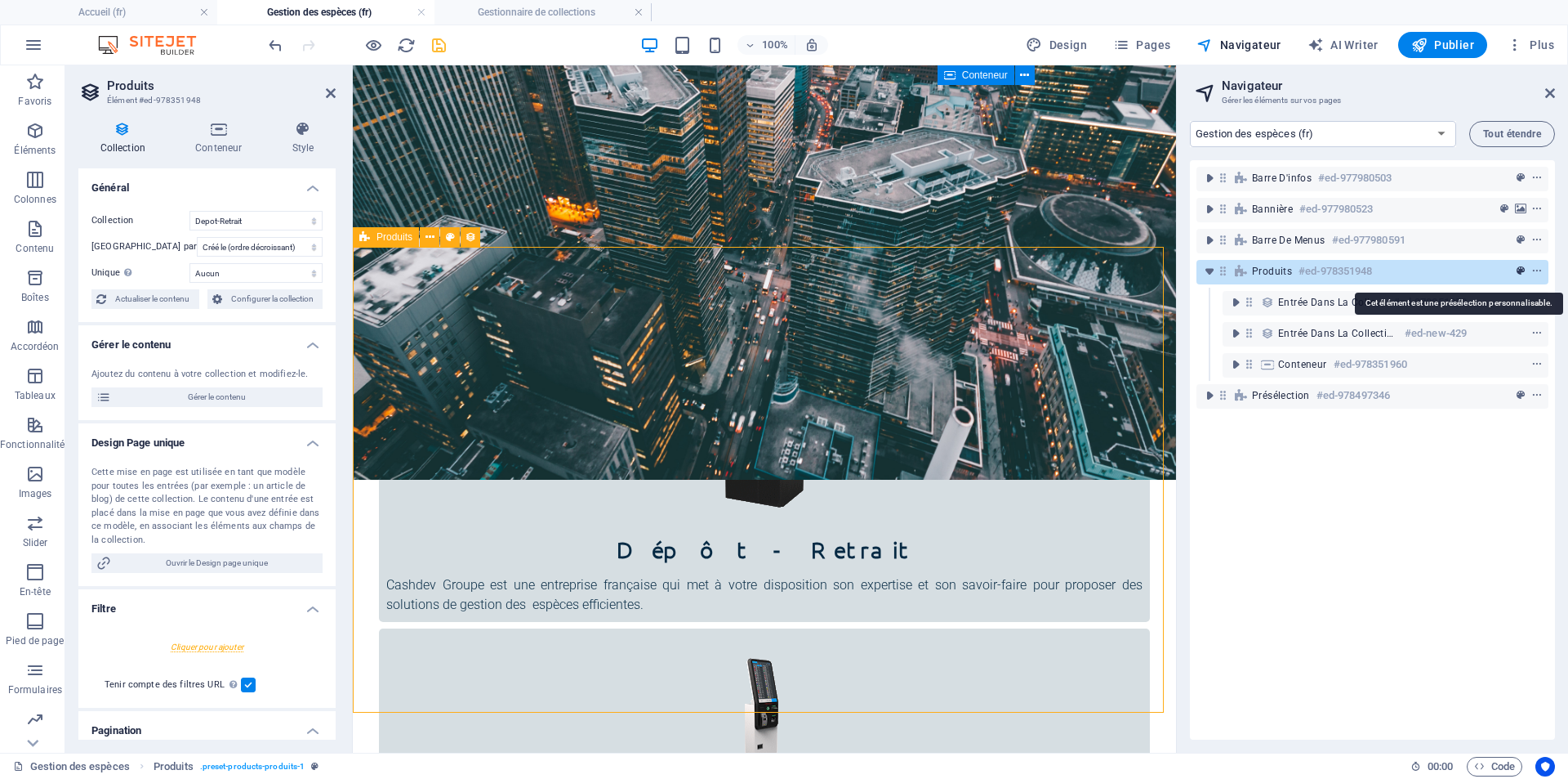
click at [1516, 269] on icon "preset" at bounding box center [1520, 271] width 8 height 12
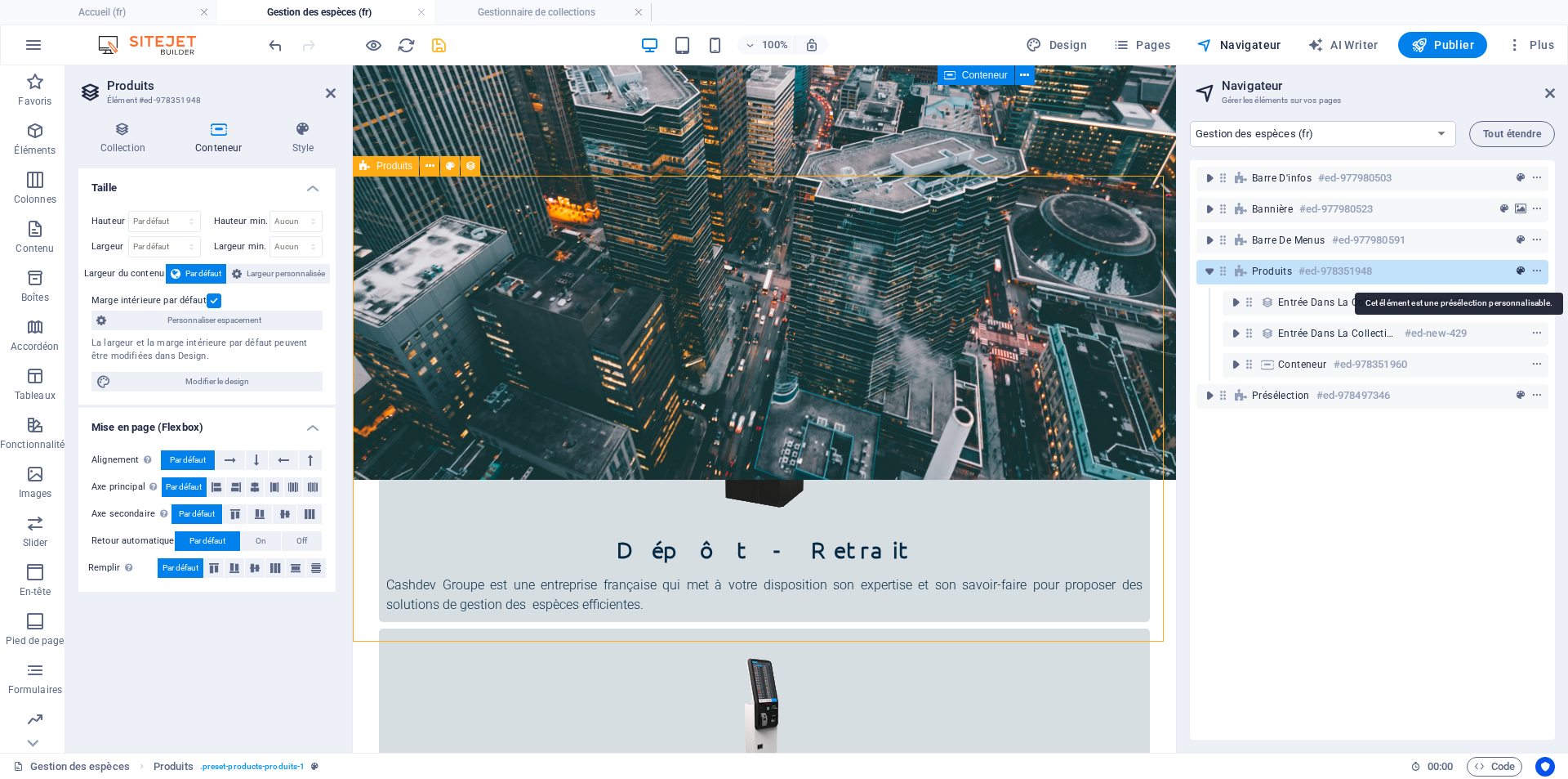
scroll to position [582, 0]
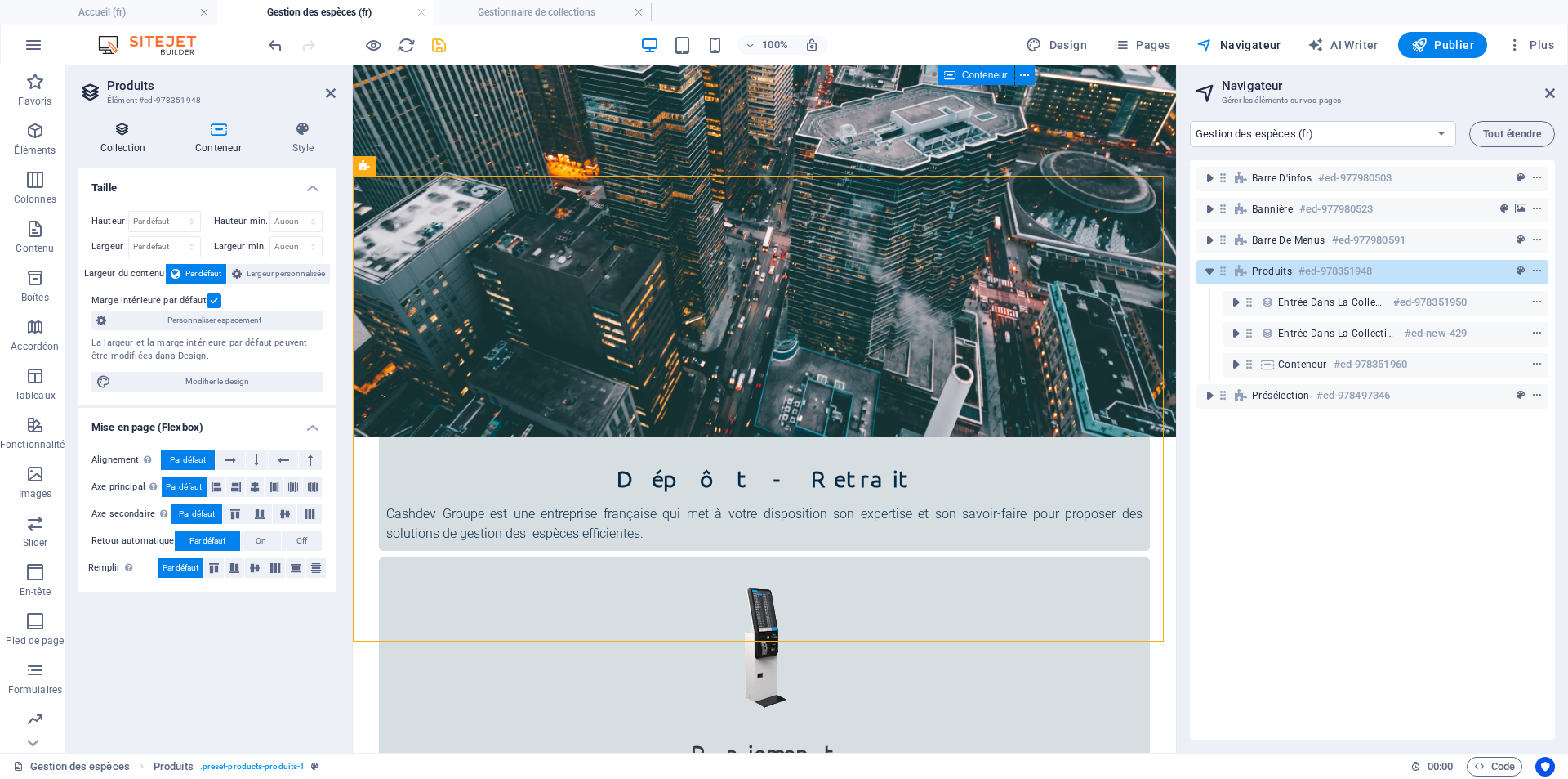
click at [118, 134] on icon at bounding box center [123, 129] width 89 height 17
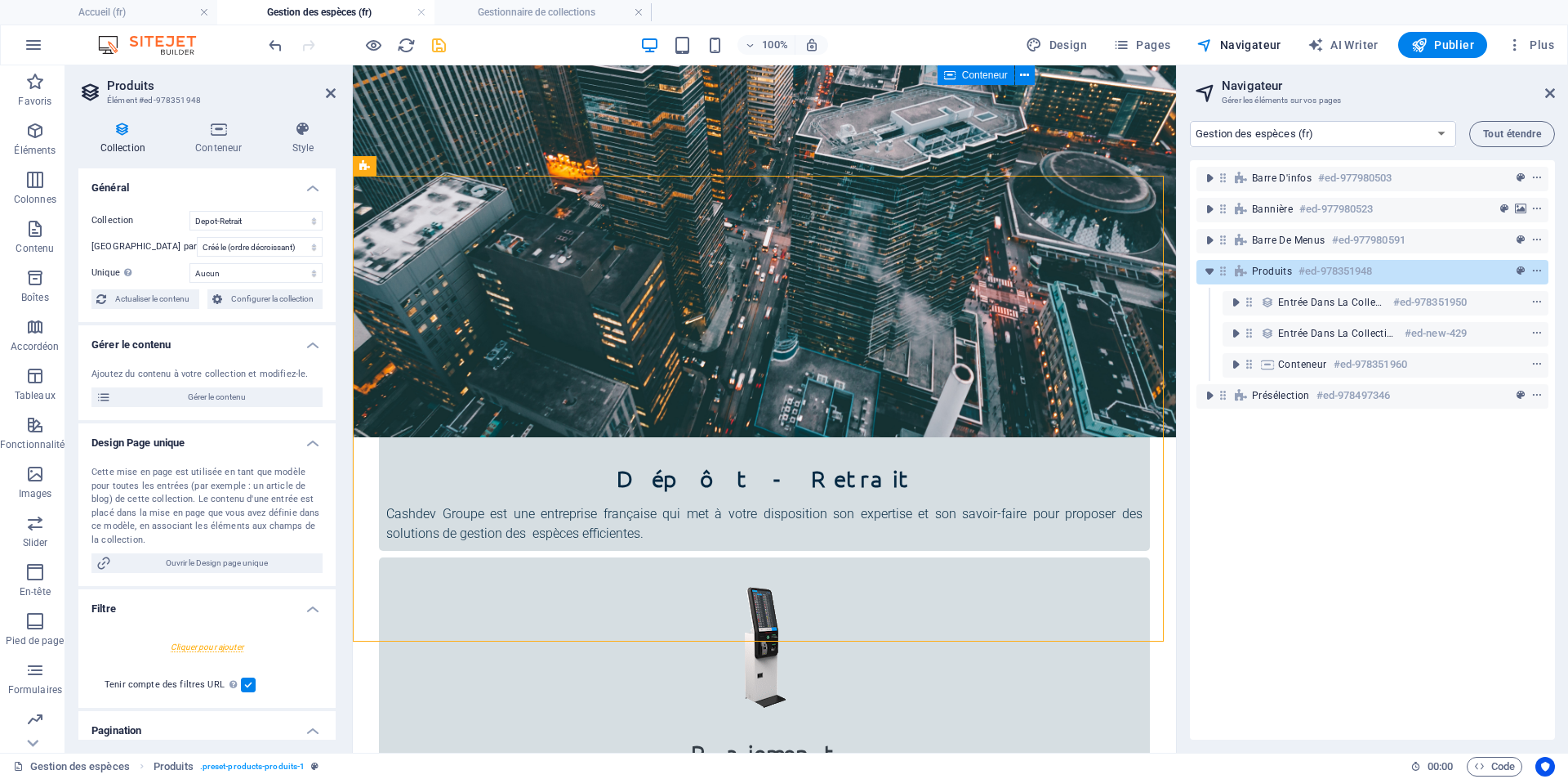
click at [118, 134] on icon at bounding box center [123, 129] width 89 height 17
drag, startPoint x: 171, startPoint y: 184, endPoint x: 17, endPoint y: 0, distance: 239.9
click at [171, 184] on h4 "Général" at bounding box center [207, 183] width 257 height 29
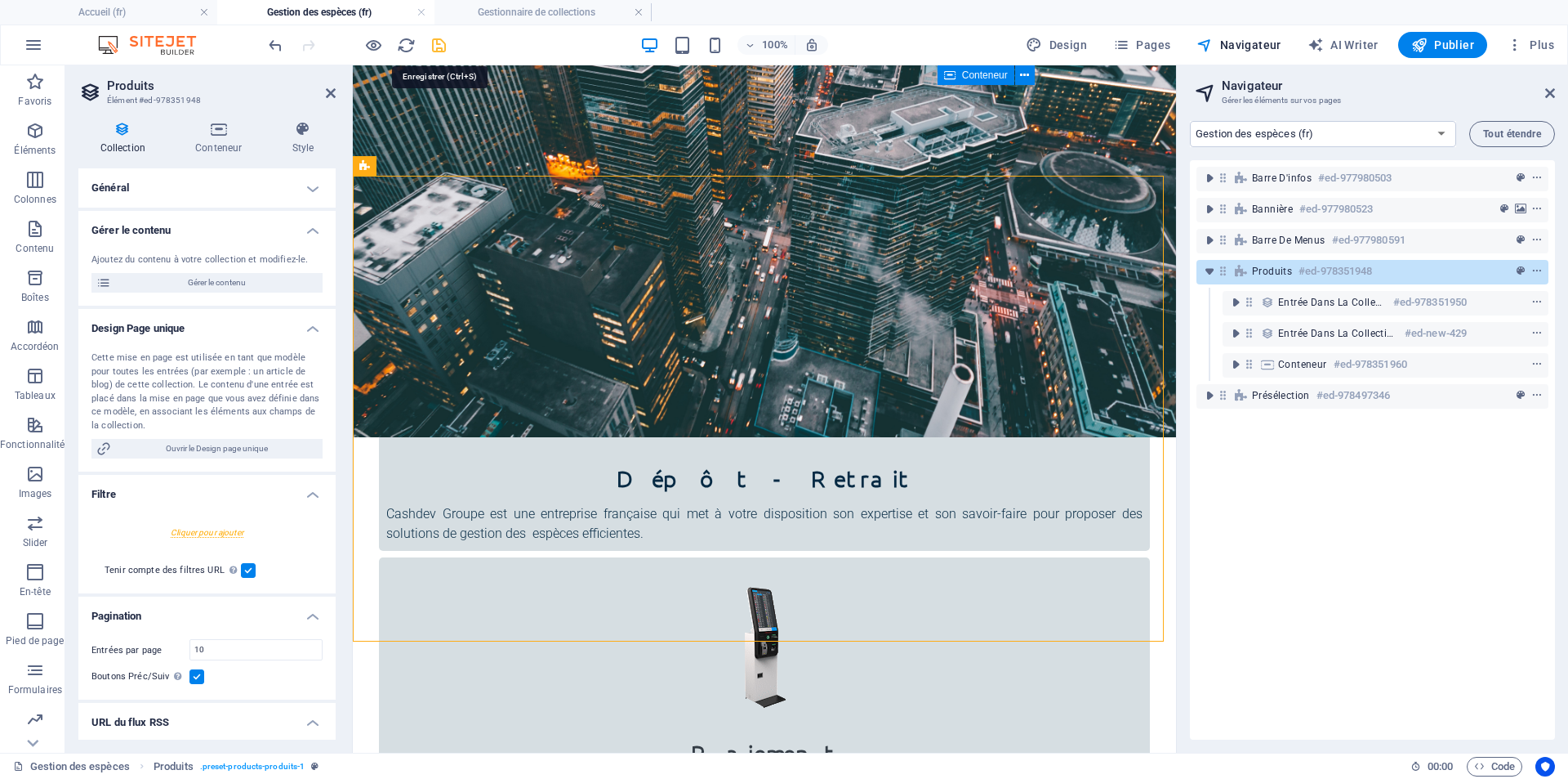
click at [436, 38] on icon "save" at bounding box center [439, 45] width 19 height 19
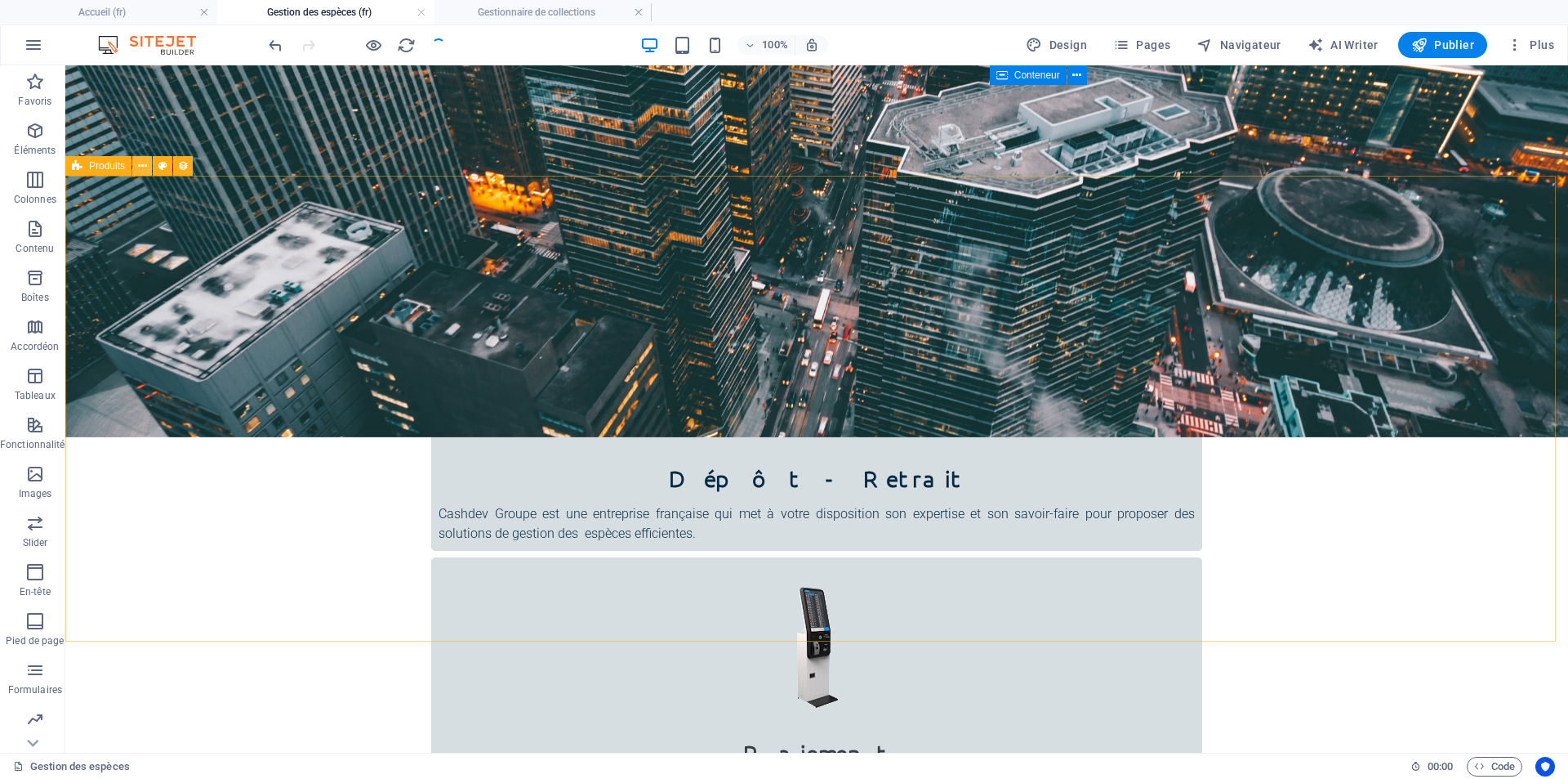
click at [140, 169] on icon at bounding box center [142, 166] width 9 height 18
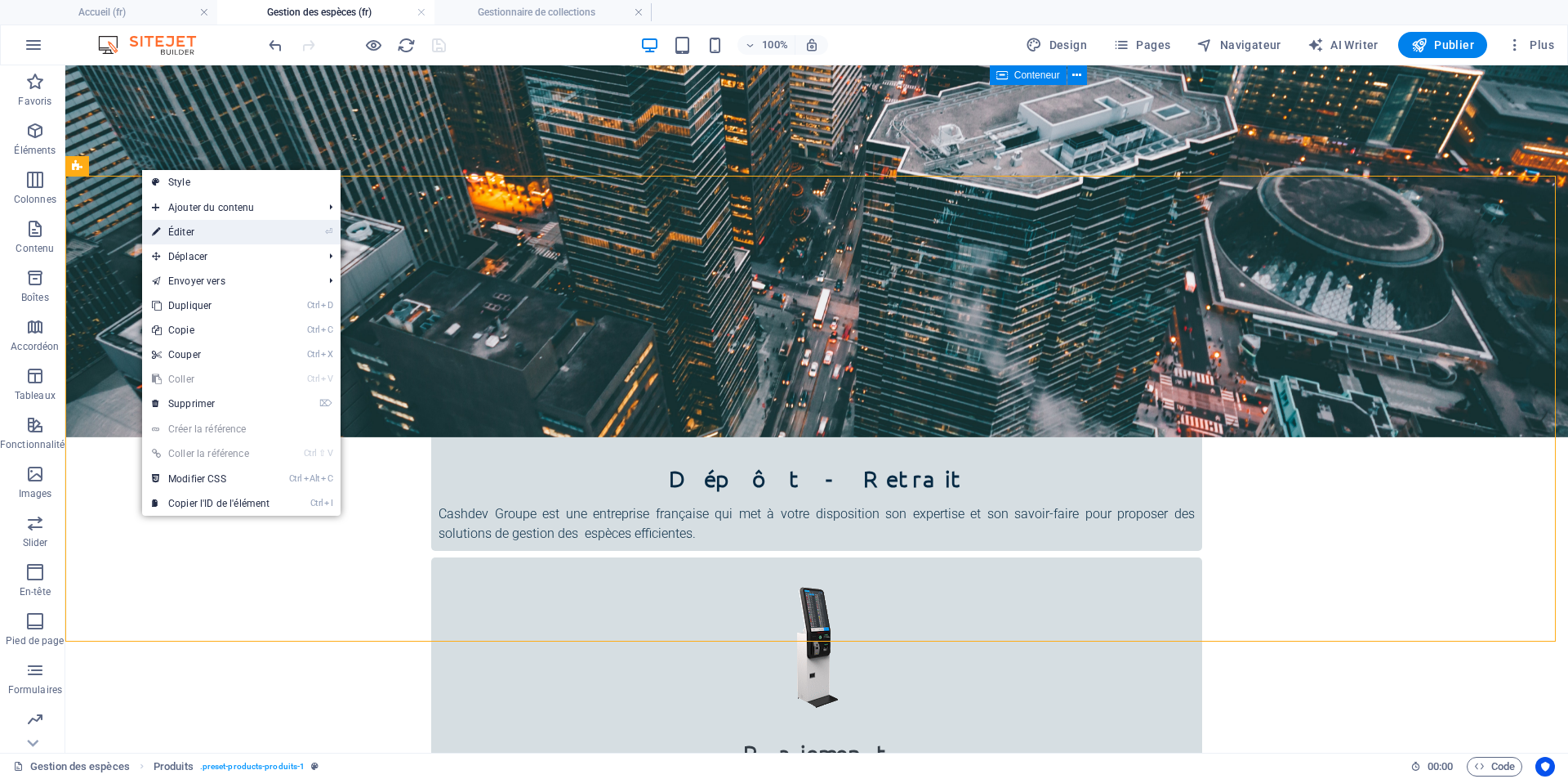
click at [206, 230] on link "⏎ Éditer" at bounding box center [210, 231] width 137 height 24
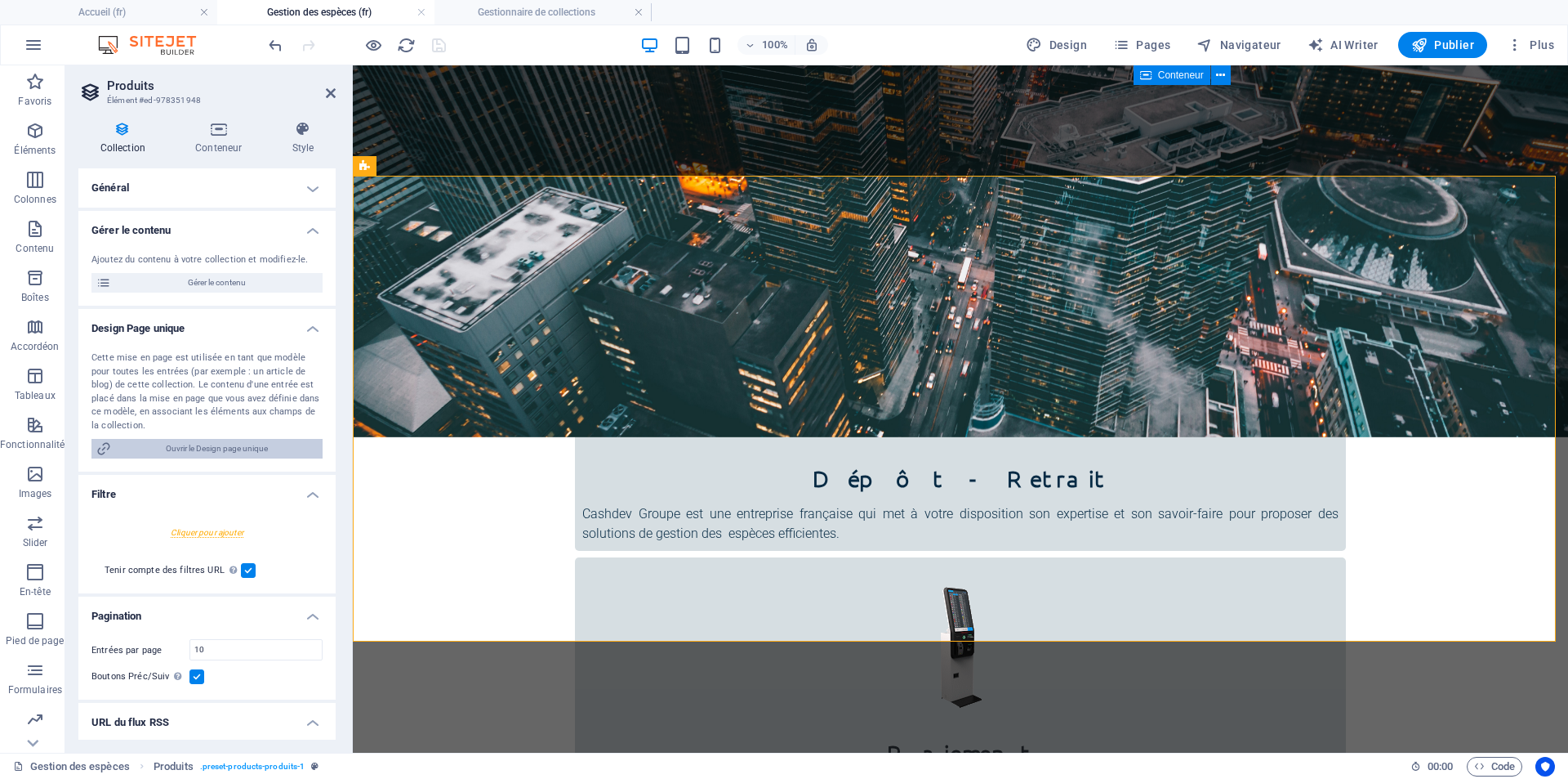
click at [233, 446] on span "Ouvrir le Design page unique" at bounding box center [217, 448] width 202 height 19
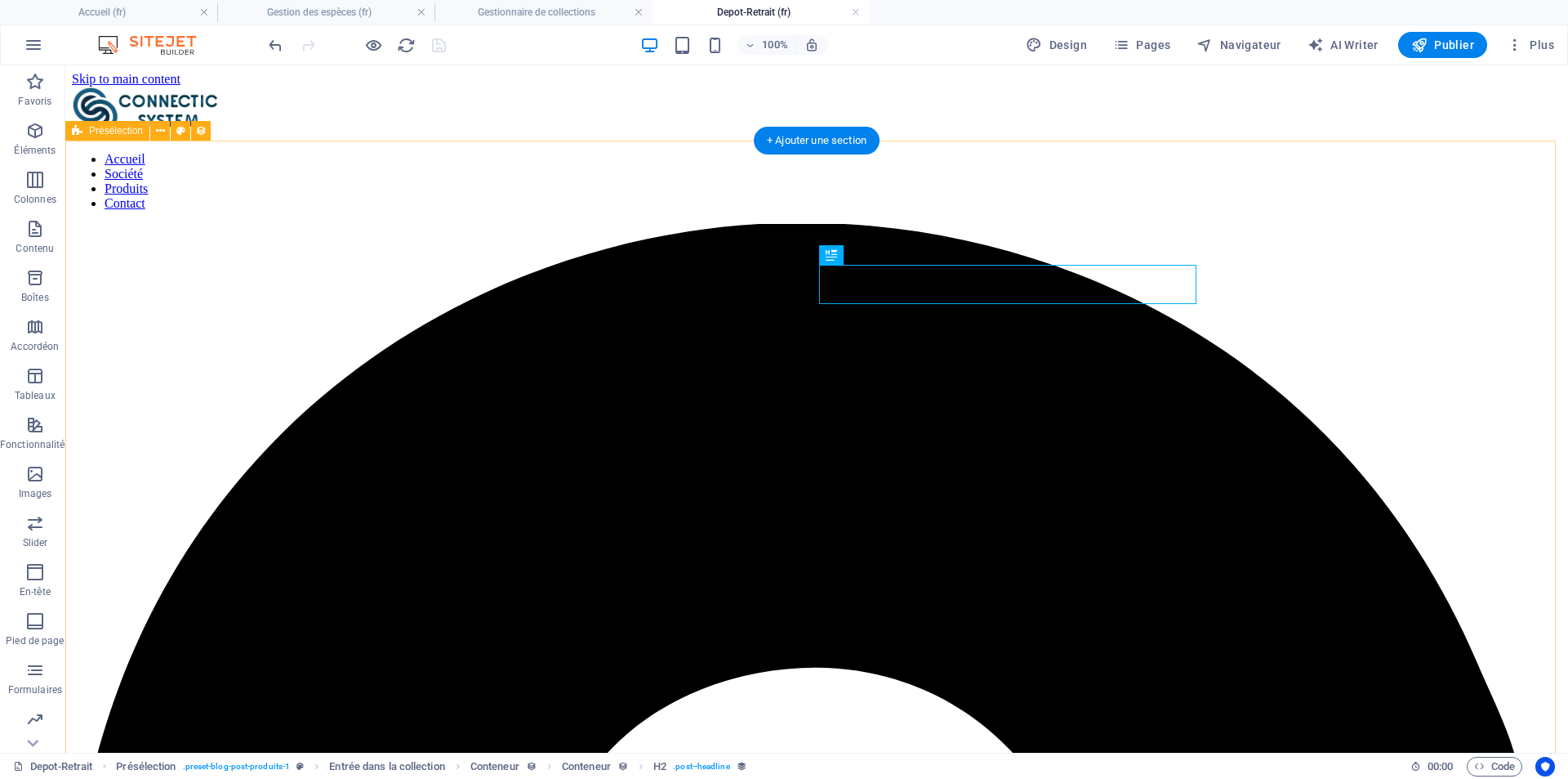
scroll to position [0, 0]
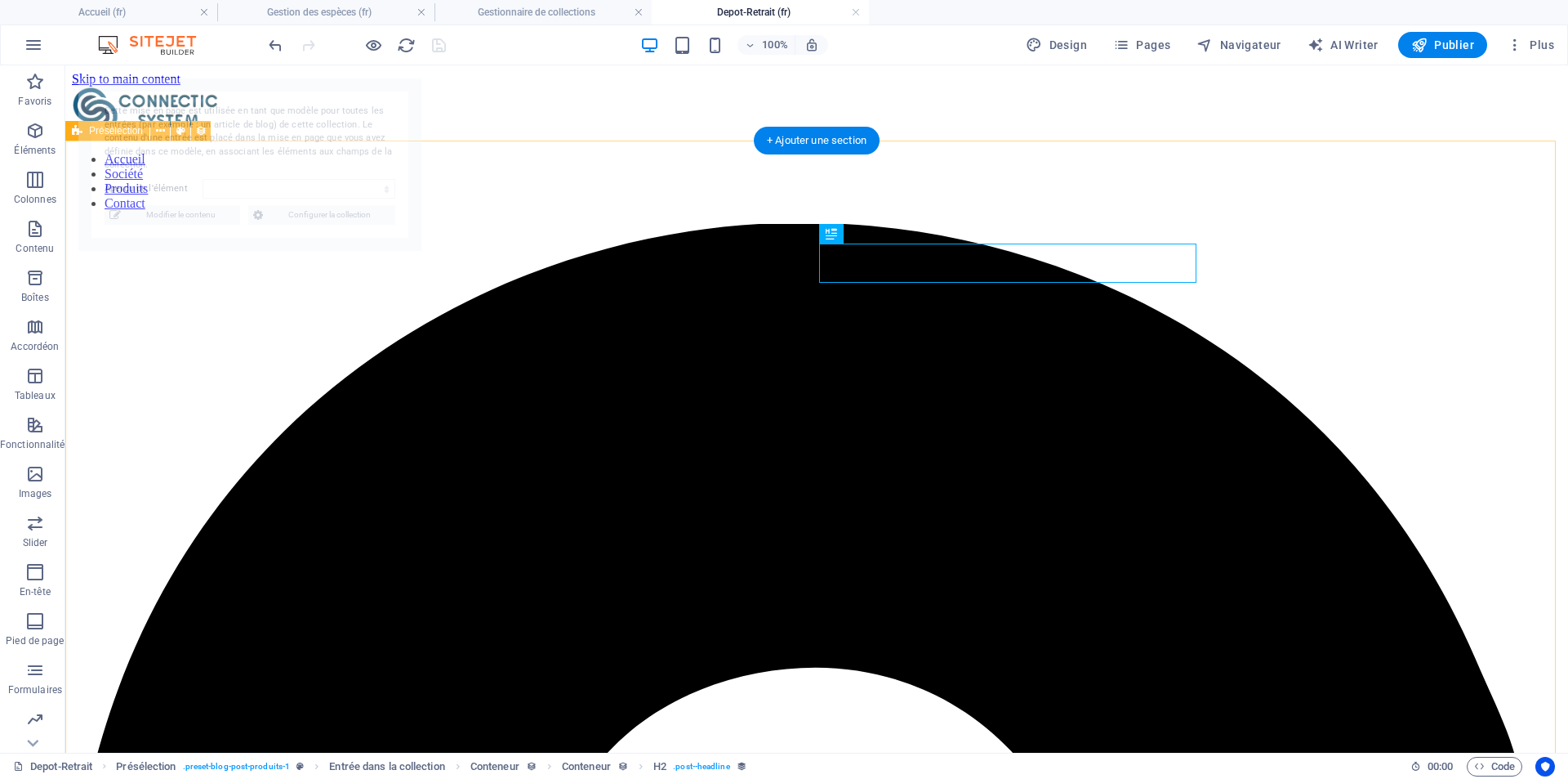
select select "68d6071584b0aa95880571a8"
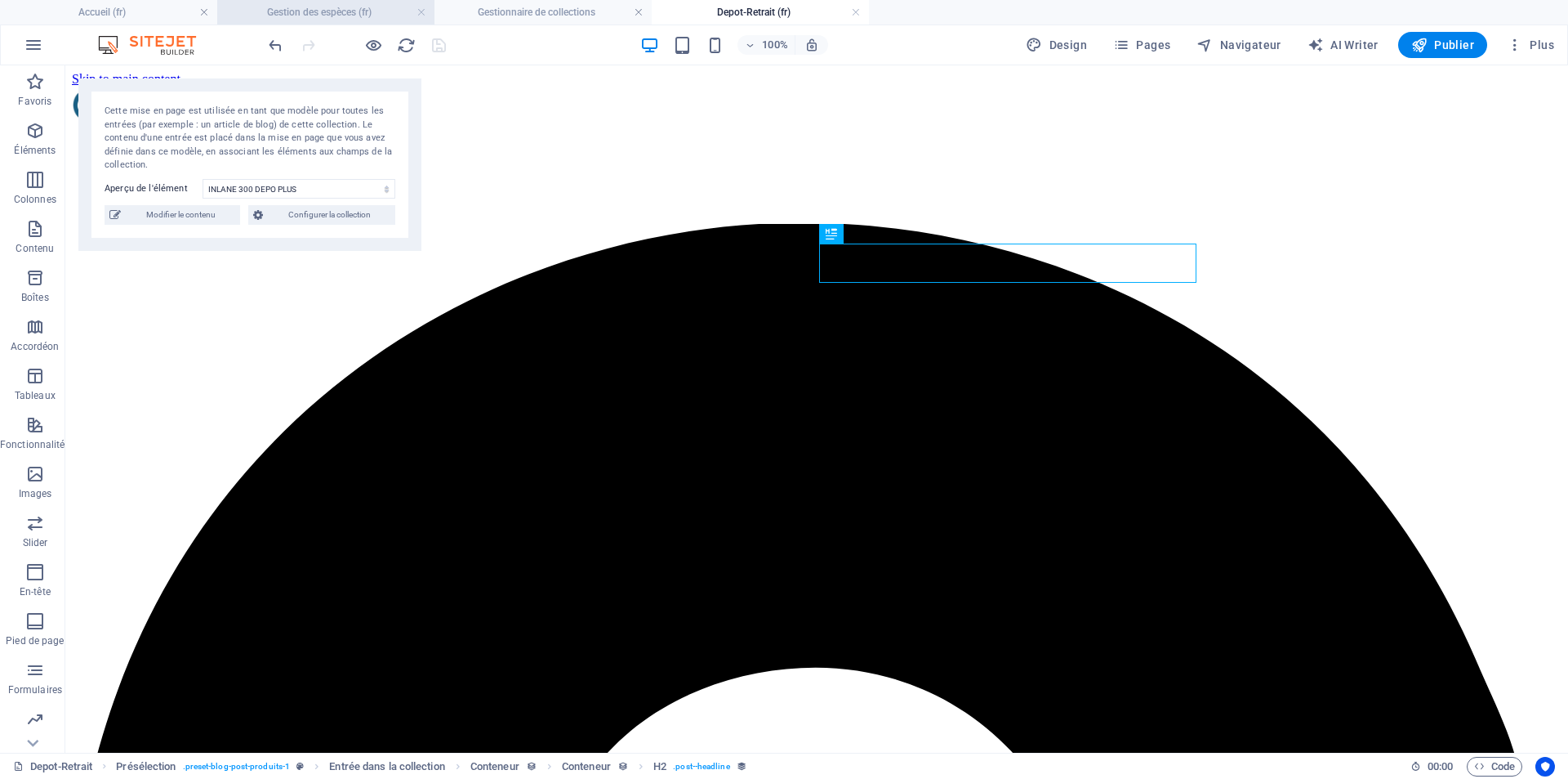
click at [330, 16] on h4 "Gestion des espèces (fr)" at bounding box center [325, 13] width 217 height 18
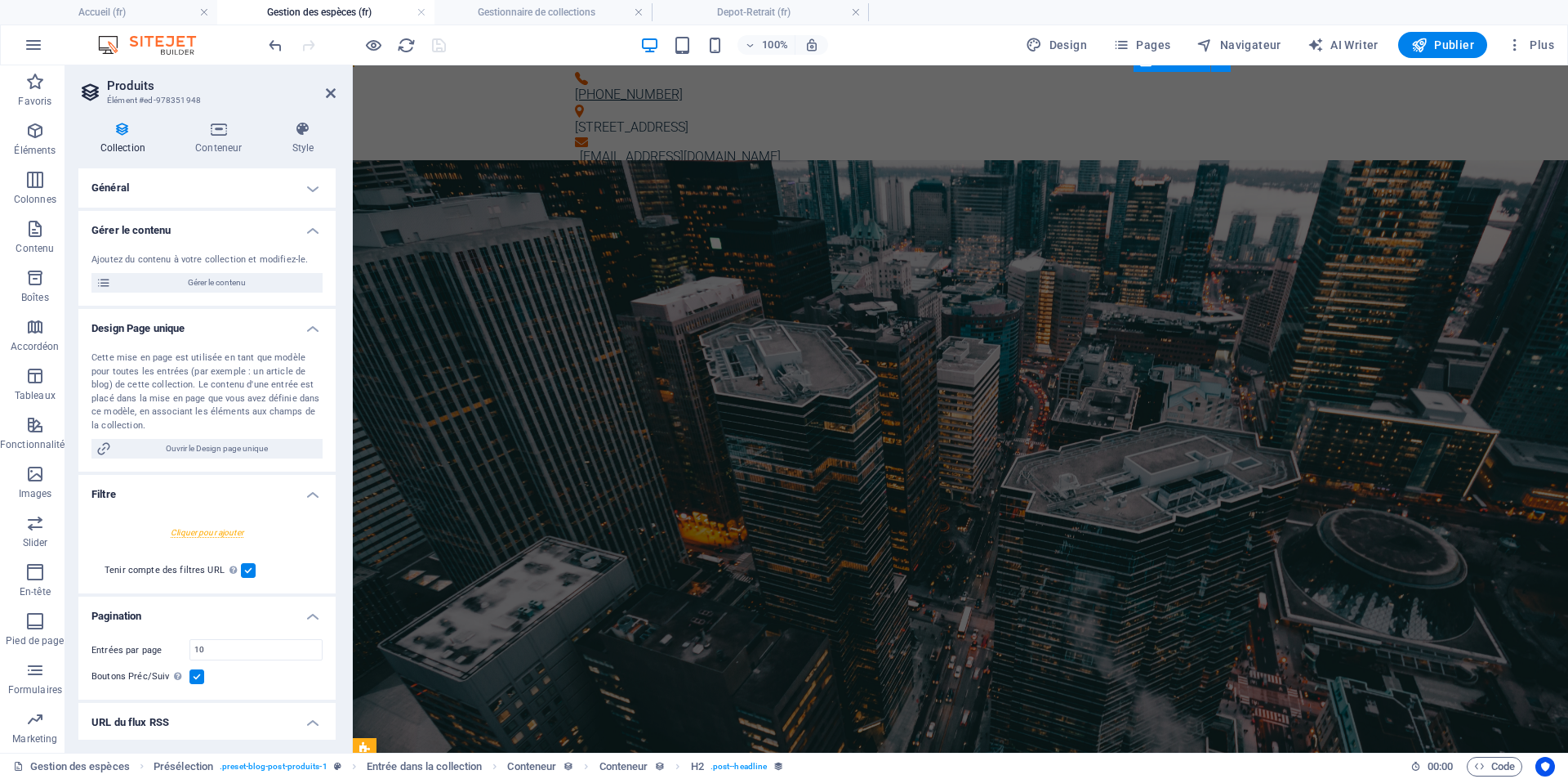
scroll to position [582, 0]
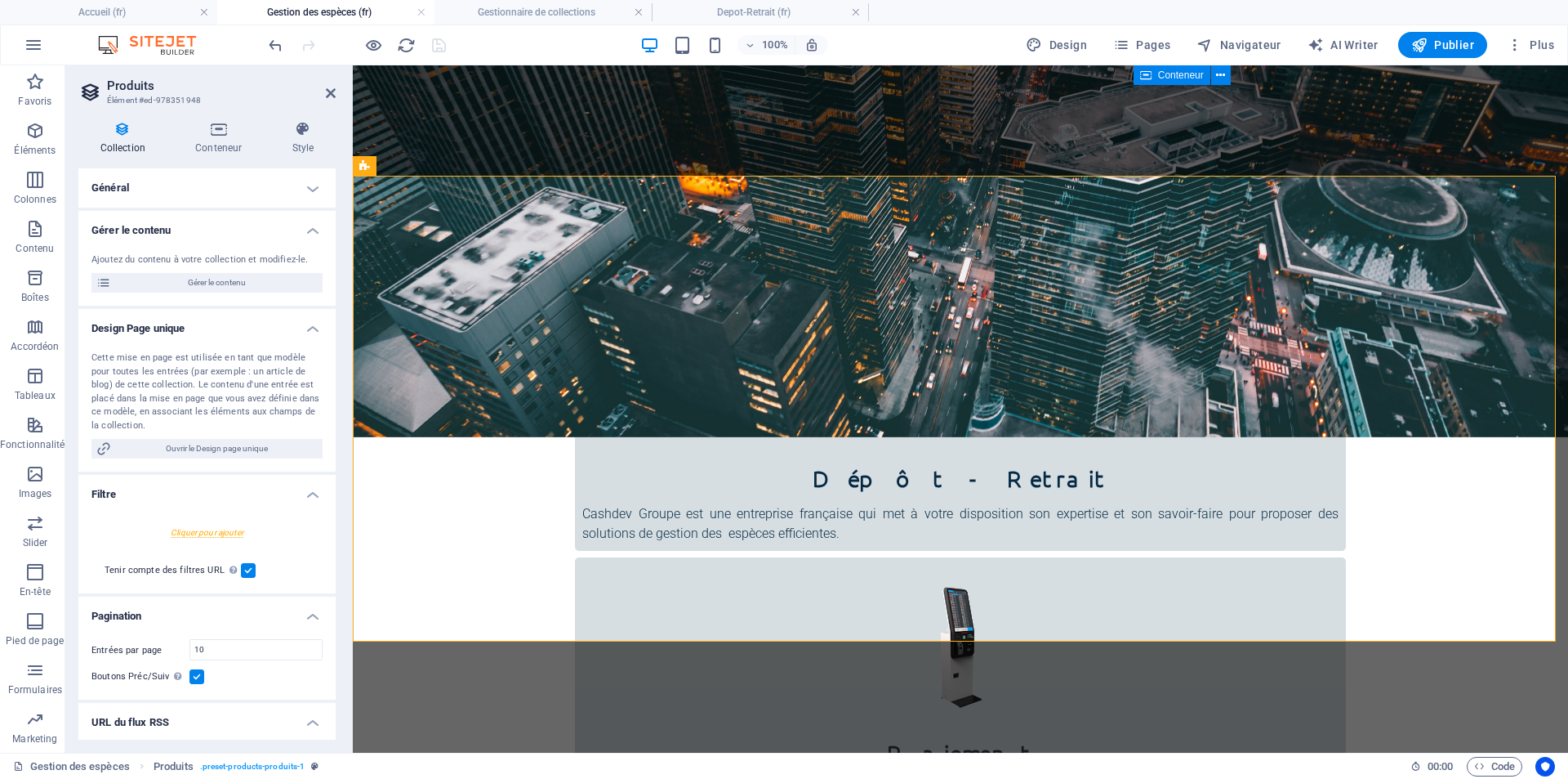
click at [320, 9] on h4 "Gestion des espèces (fr)" at bounding box center [325, 13] width 217 height 18
click at [309, 497] on h4 "Filtre" at bounding box center [207, 489] width 257 height 29
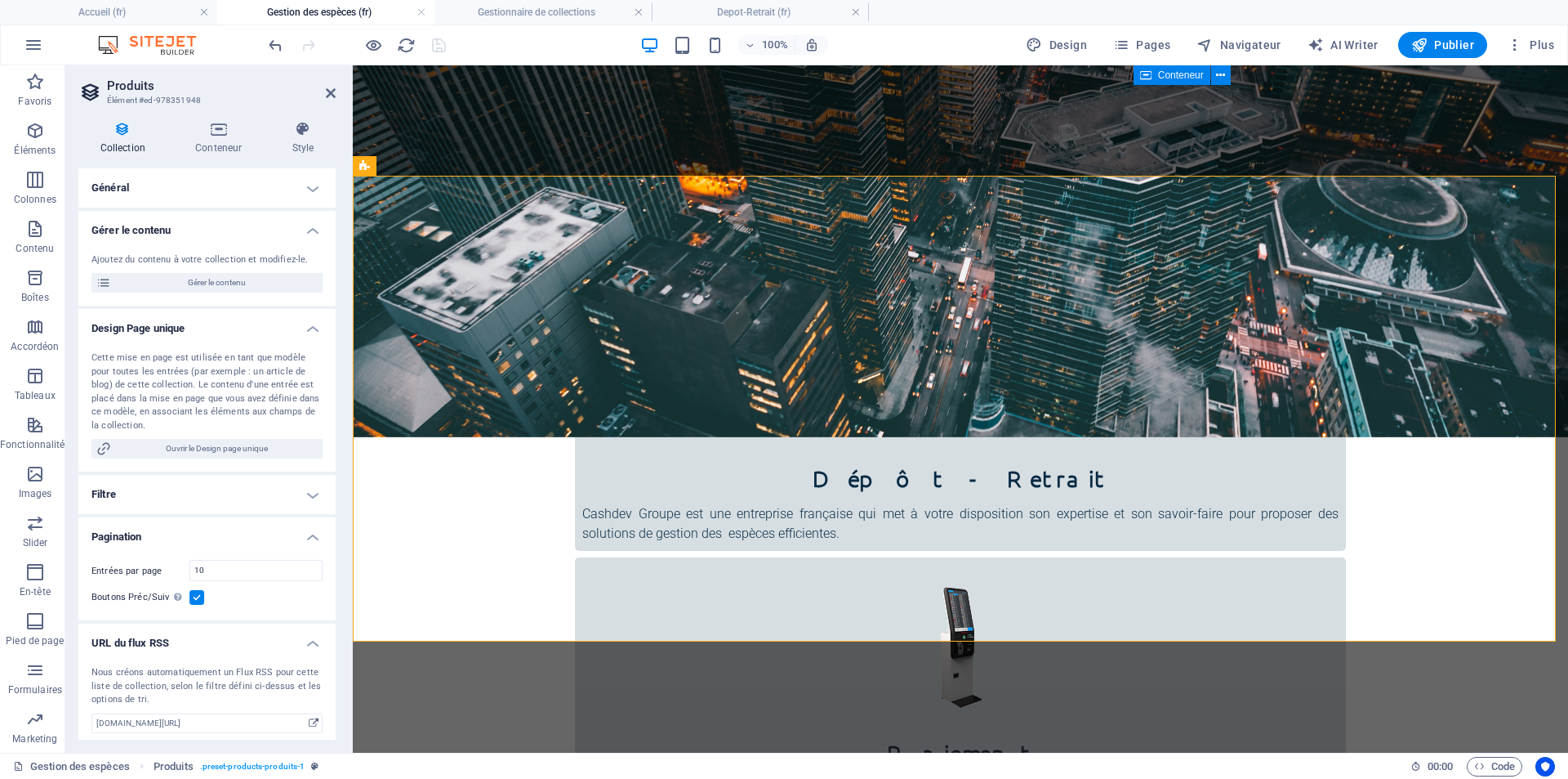
click at [310, 534] on h4 "Pagination" at bounding box center [207, 531] width 257 height 29
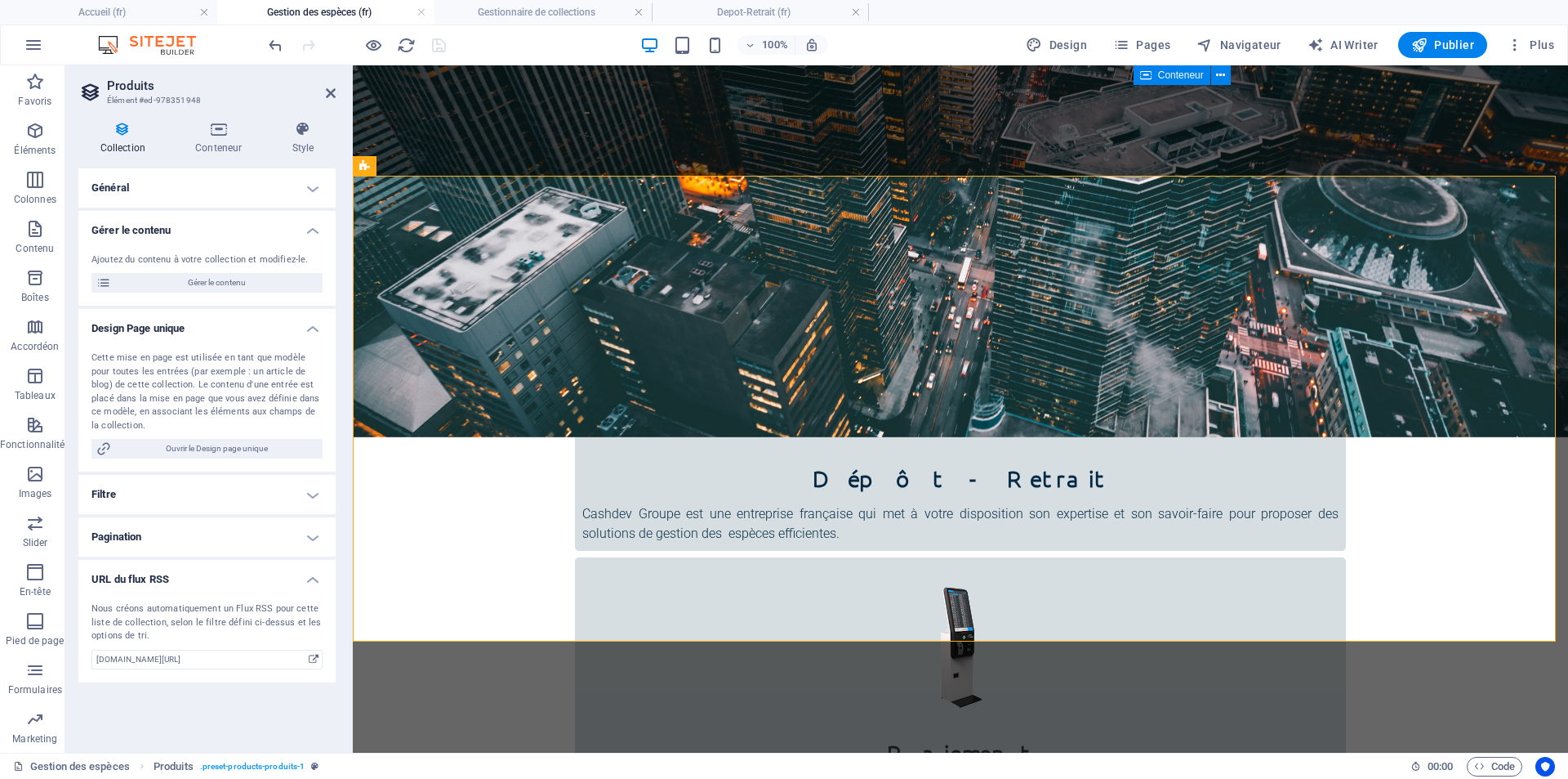
click at [314, 565] on h4 "URL du flux RSS" at bounding box center [207, 574] width 257 height 29
click at [314, 517] on h4 "Pagination" at bounding box center [207, 536] width 257 height 39
click at [314, 517] on h4 "Pagination" at bounding box center [207, 531] width 257 height 29
click at [220, 147] on h4 "Conteneur" at bounding box center [221, 138] width 96 height 34
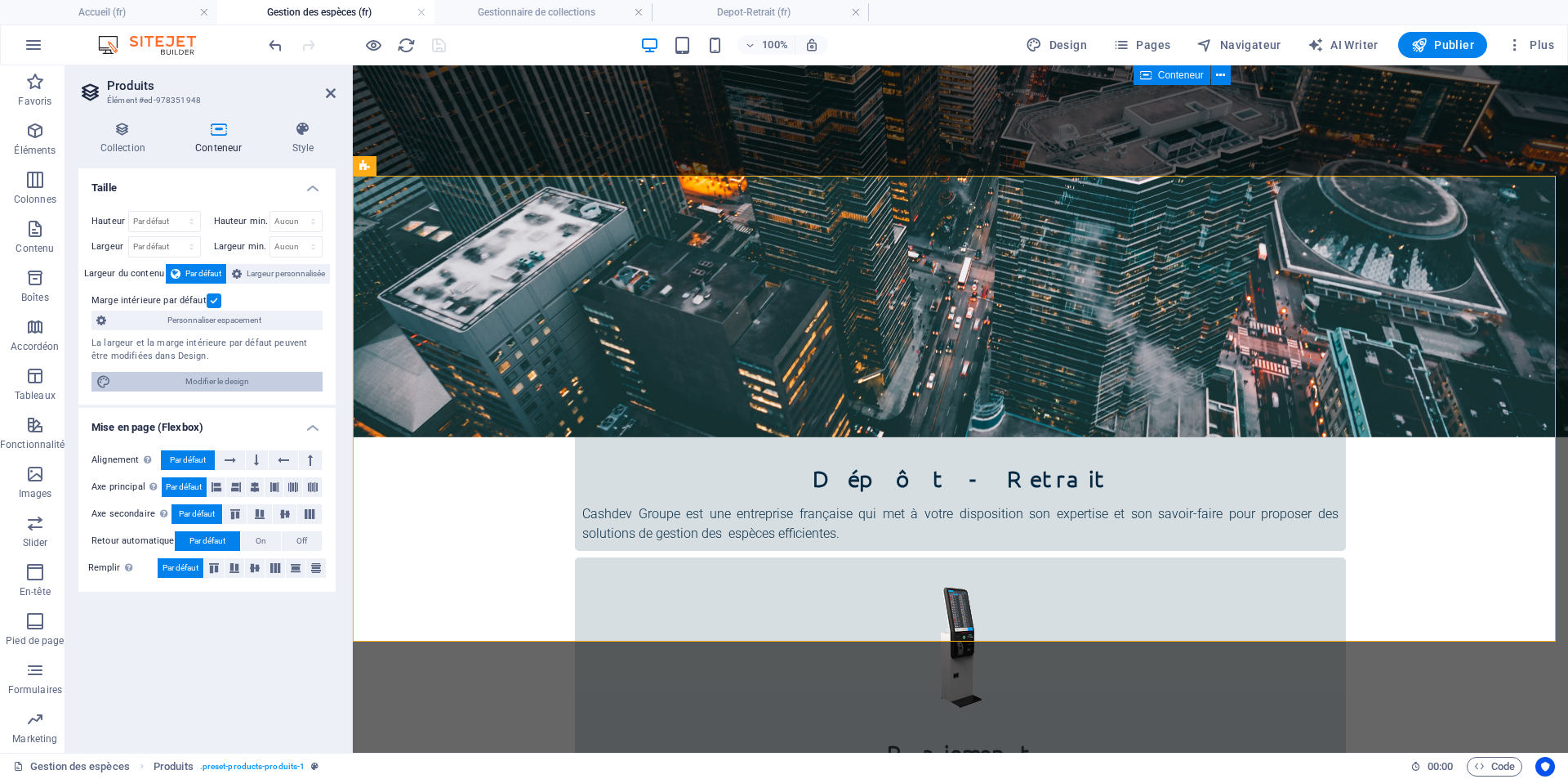
click at [233, 377] on span "Modifier le design" at bounding box center [217, 381] width 202 height 19
select select "rem"
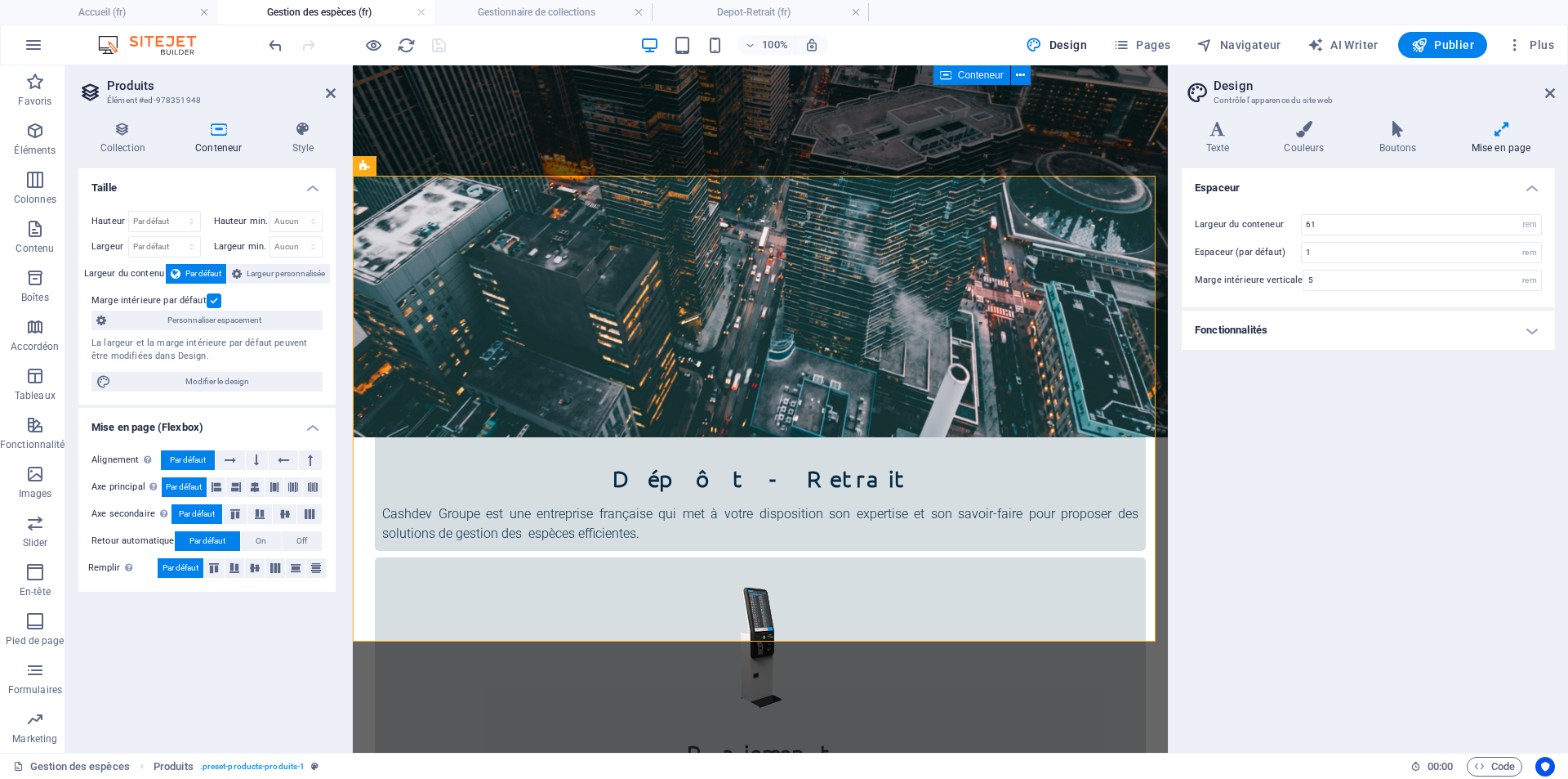
click at [1496, 135] on icon at bounding box center [1500, 129] width 108 height 17
click at [1504, 132] on icon at bounding box center [1500, 129] width 108 height 17
click at [1236, 138] on h4 "Texte" at bounding box center [1221, 138] width 78 height 34
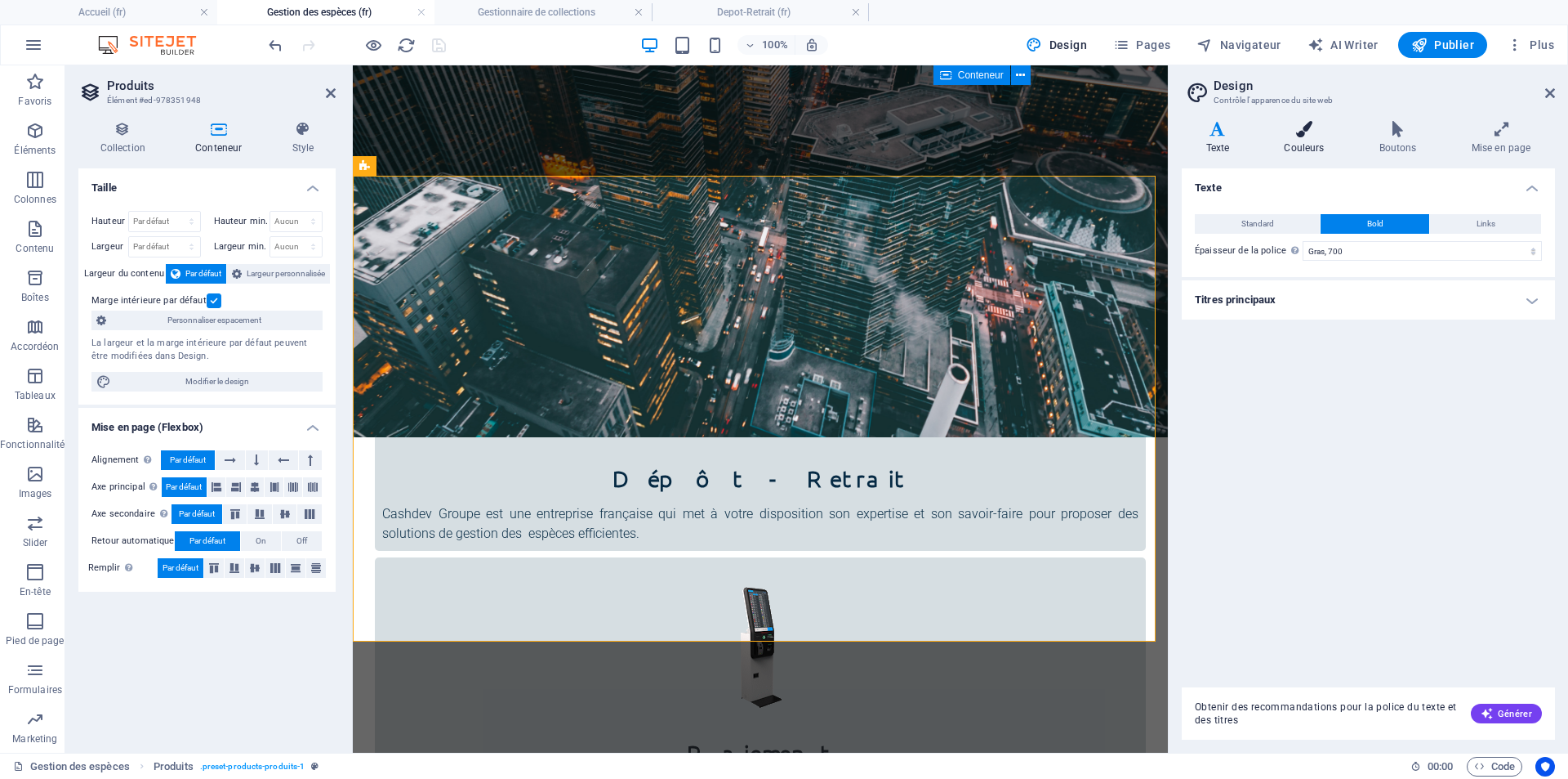
click at [1303, 152] on h4 "Couleurs" at bounding box center [1308, 138] width 95 height 34
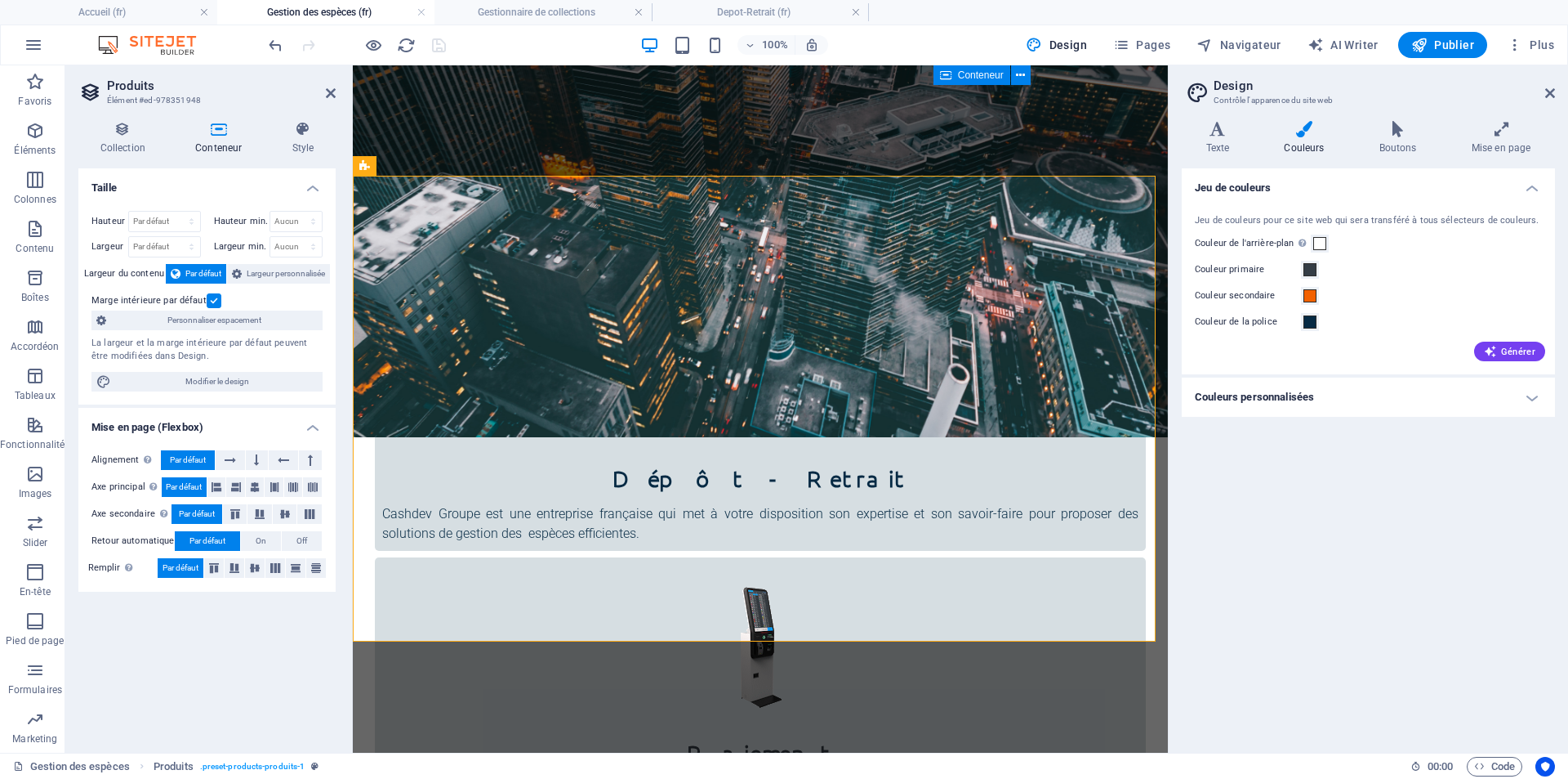
click at [1359, 399] on h4 "Couleurs personnalisées" at bounding box center [1368, 397] width 373 height 39
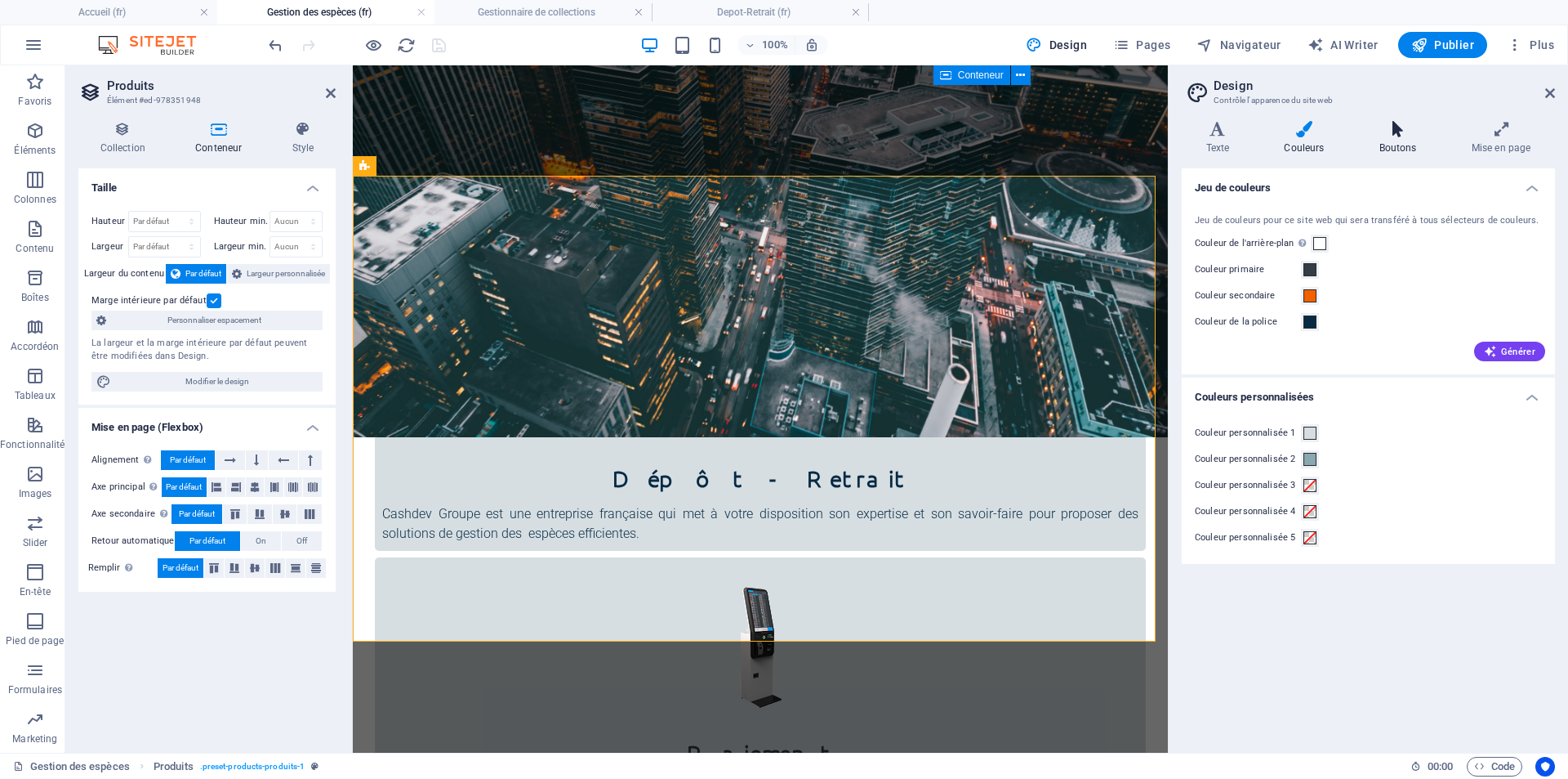
click at [1399, 127] on icon at bounding box center [1398, 129] width 86 height 17
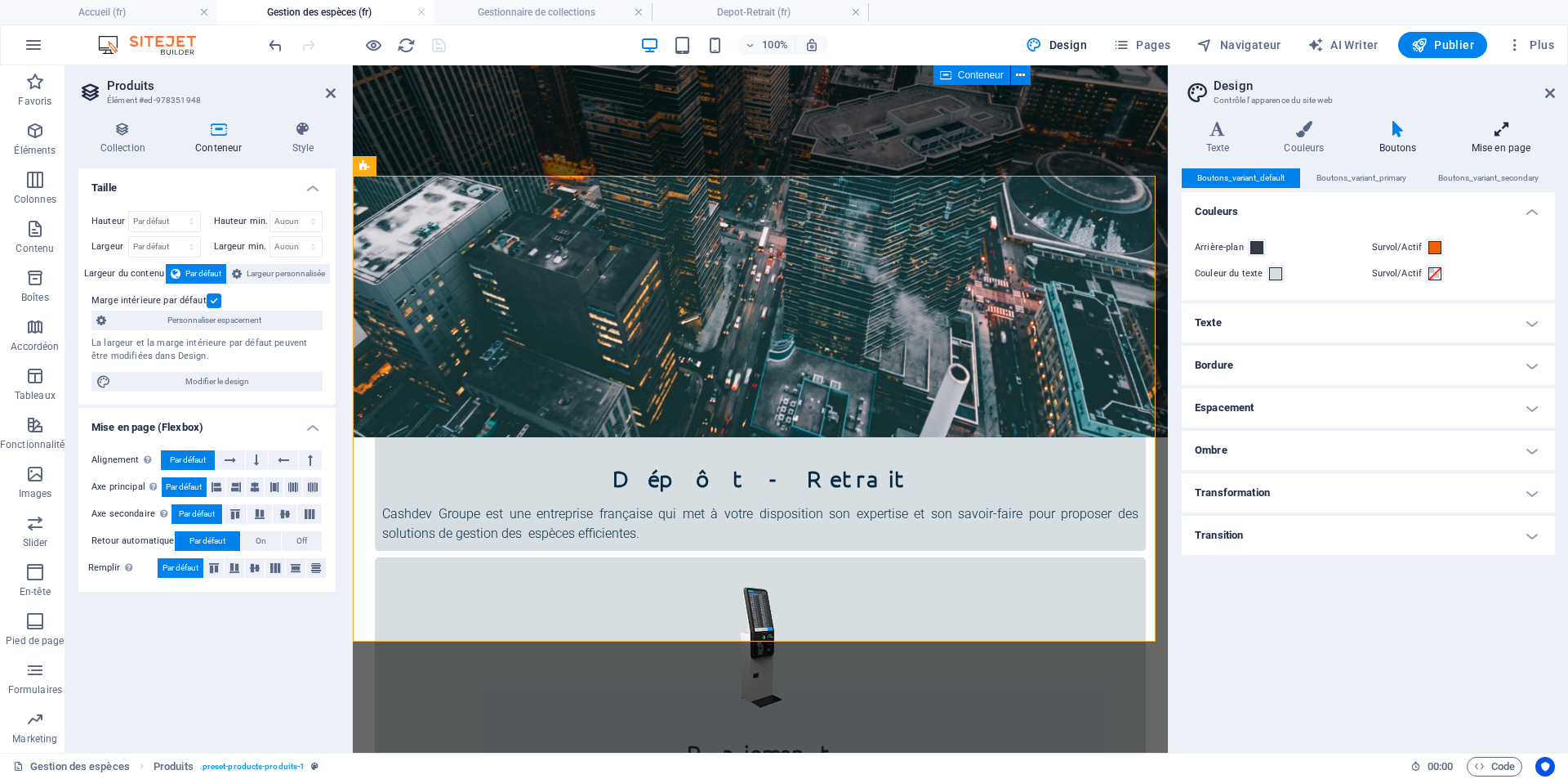
click at [1505, 142] on h4 "Mise en page" at bounding box center [1500, 138] width 108 height 34
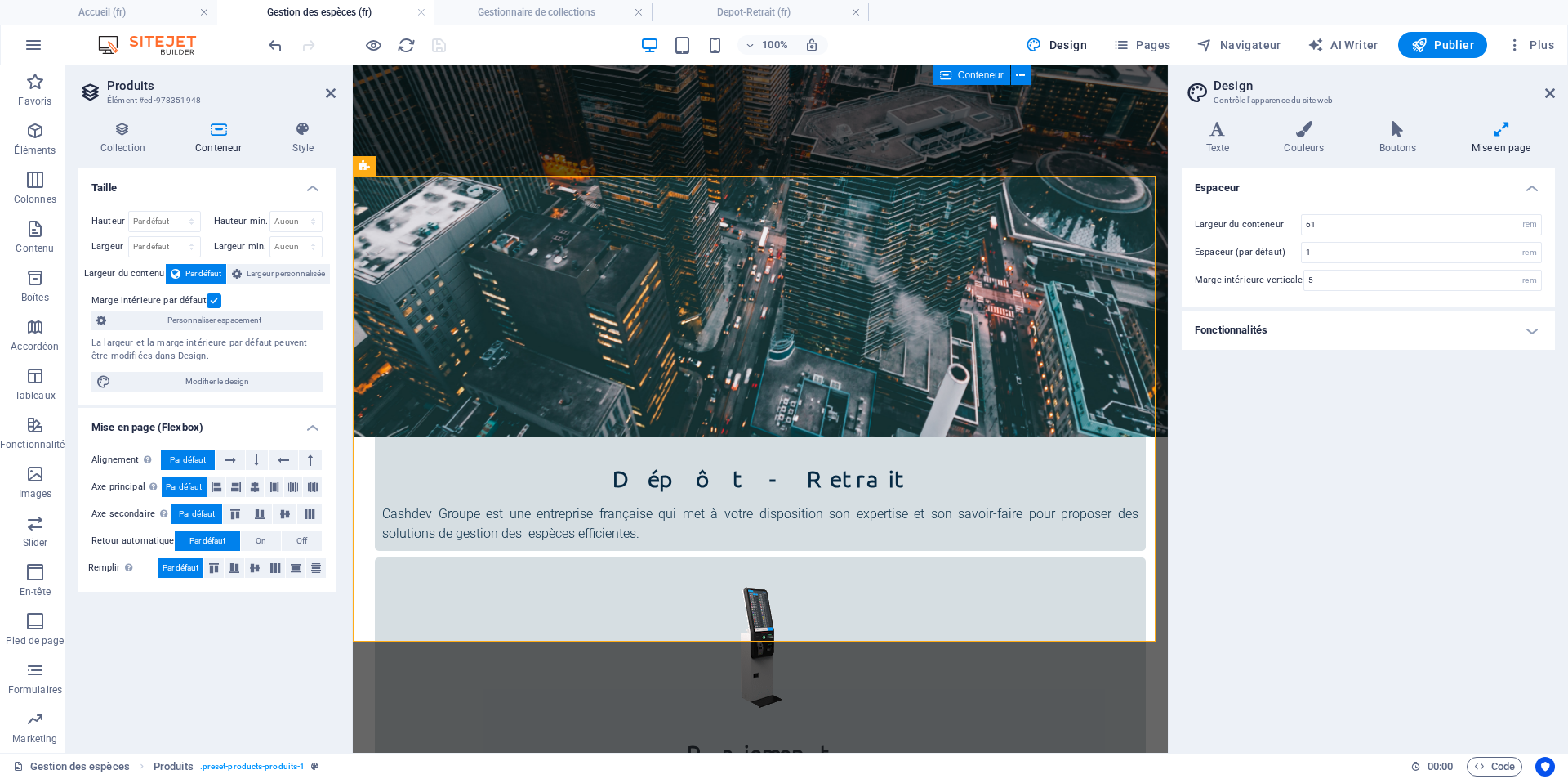
click at [1524, 330] on h4 "Fonctionnalités" at bounding box center [1368, 330] width 373 height 39
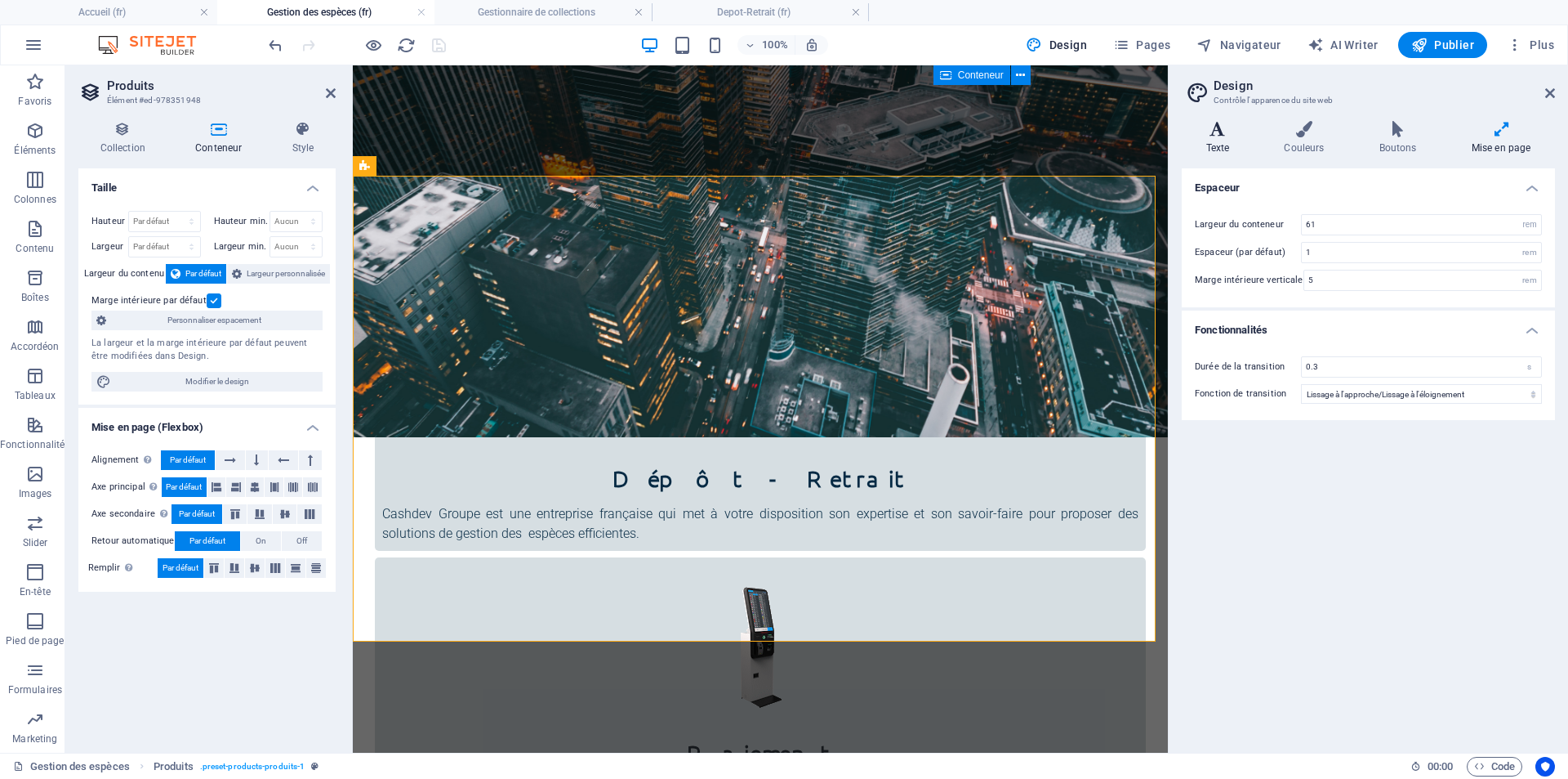
click at [1218, 148] on h4 "Texte" at bounding box center [1221, 138] width 78 height 34
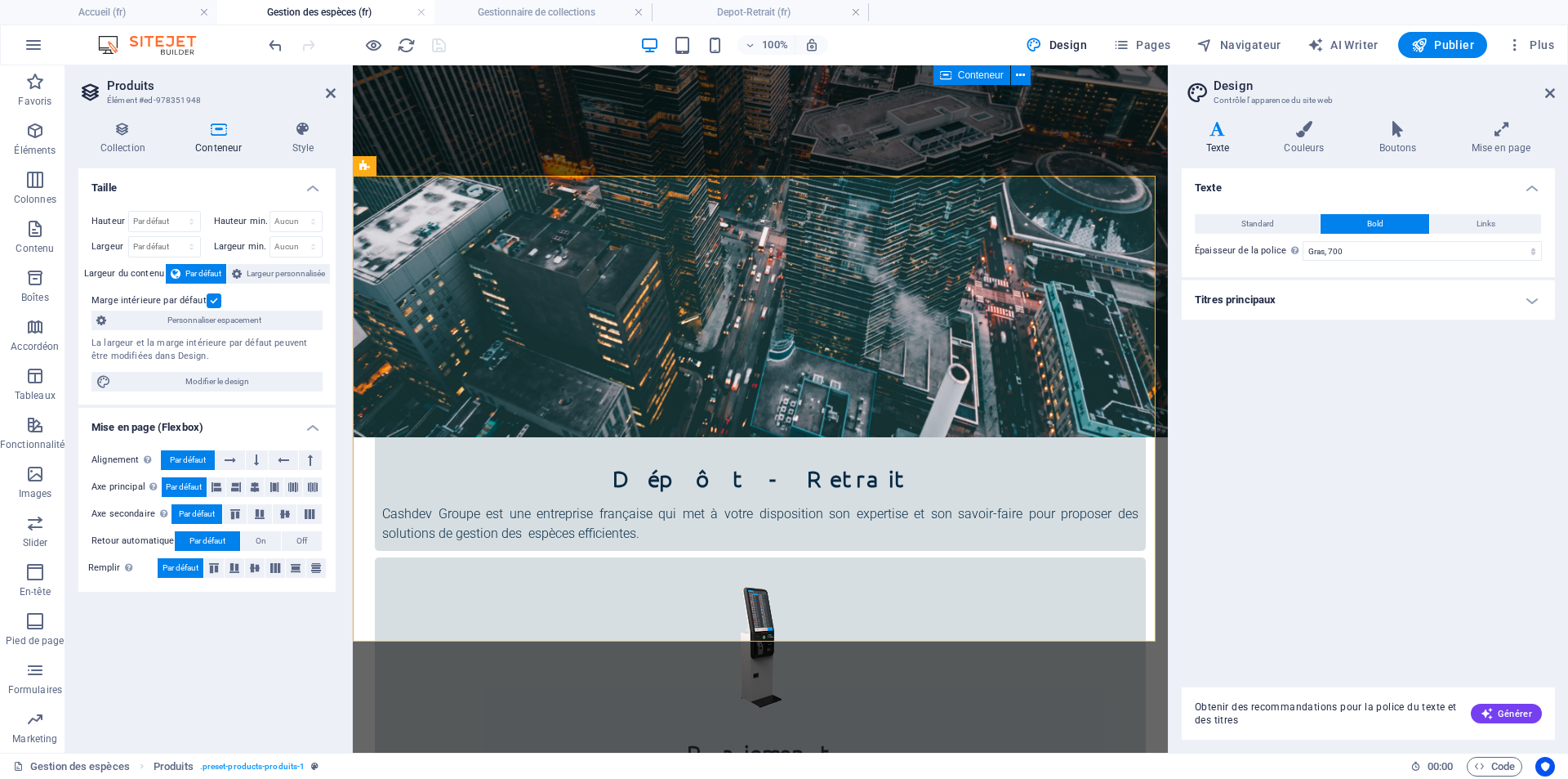
click at [1218, 148] on h4 "Texte" at bounding box center [1221, 138] width 78 height 34
click at [1334, 297] on h4 "Titres principaux" at bounding box center [1368, 300] width 373 height 39
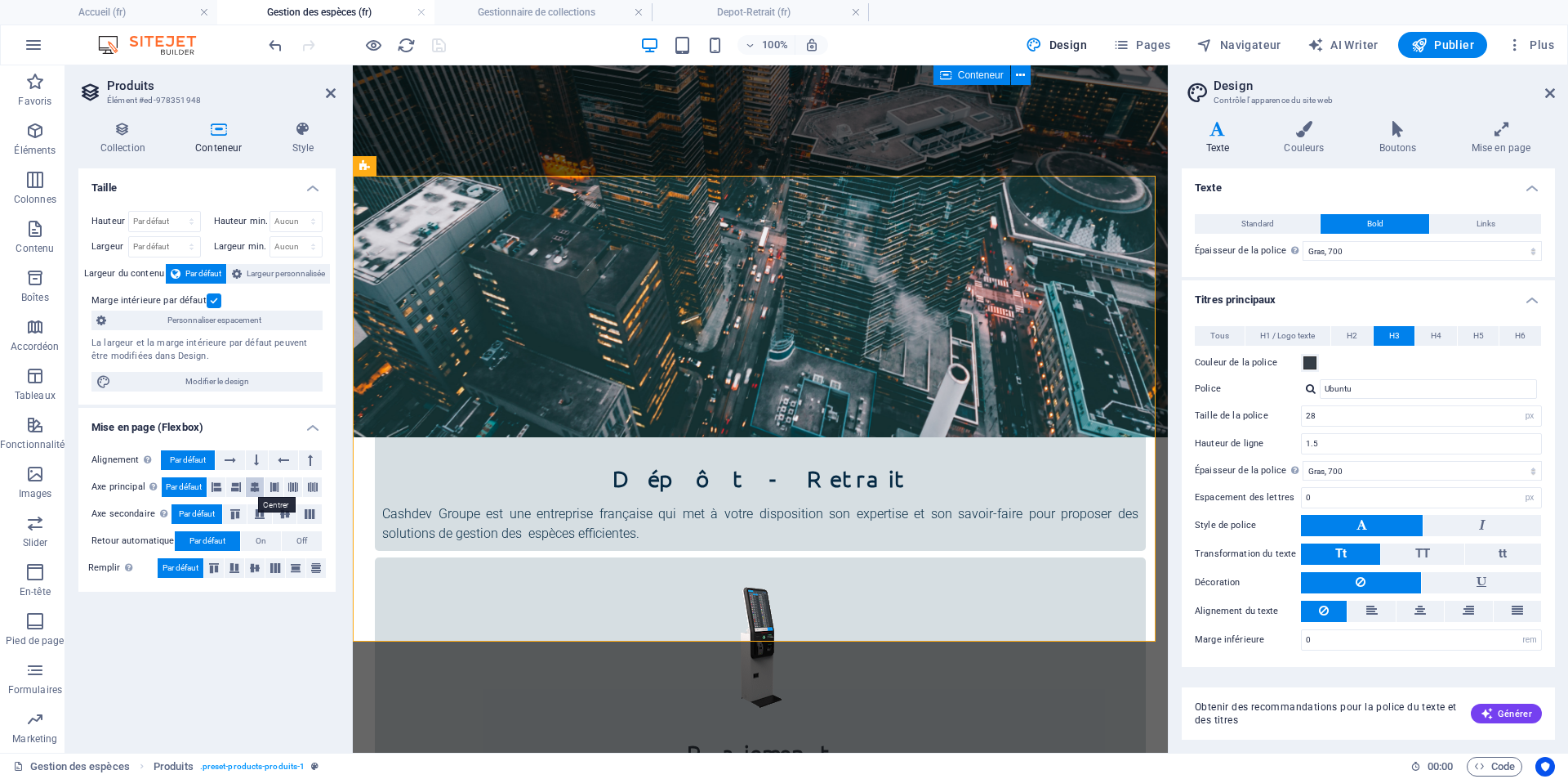
click at [251, 489] on icon at bounding box center [255, 487] width 10 height 19
click at [440, 43] on icon "save" at bounding box center [439, 45] width 19 height 19
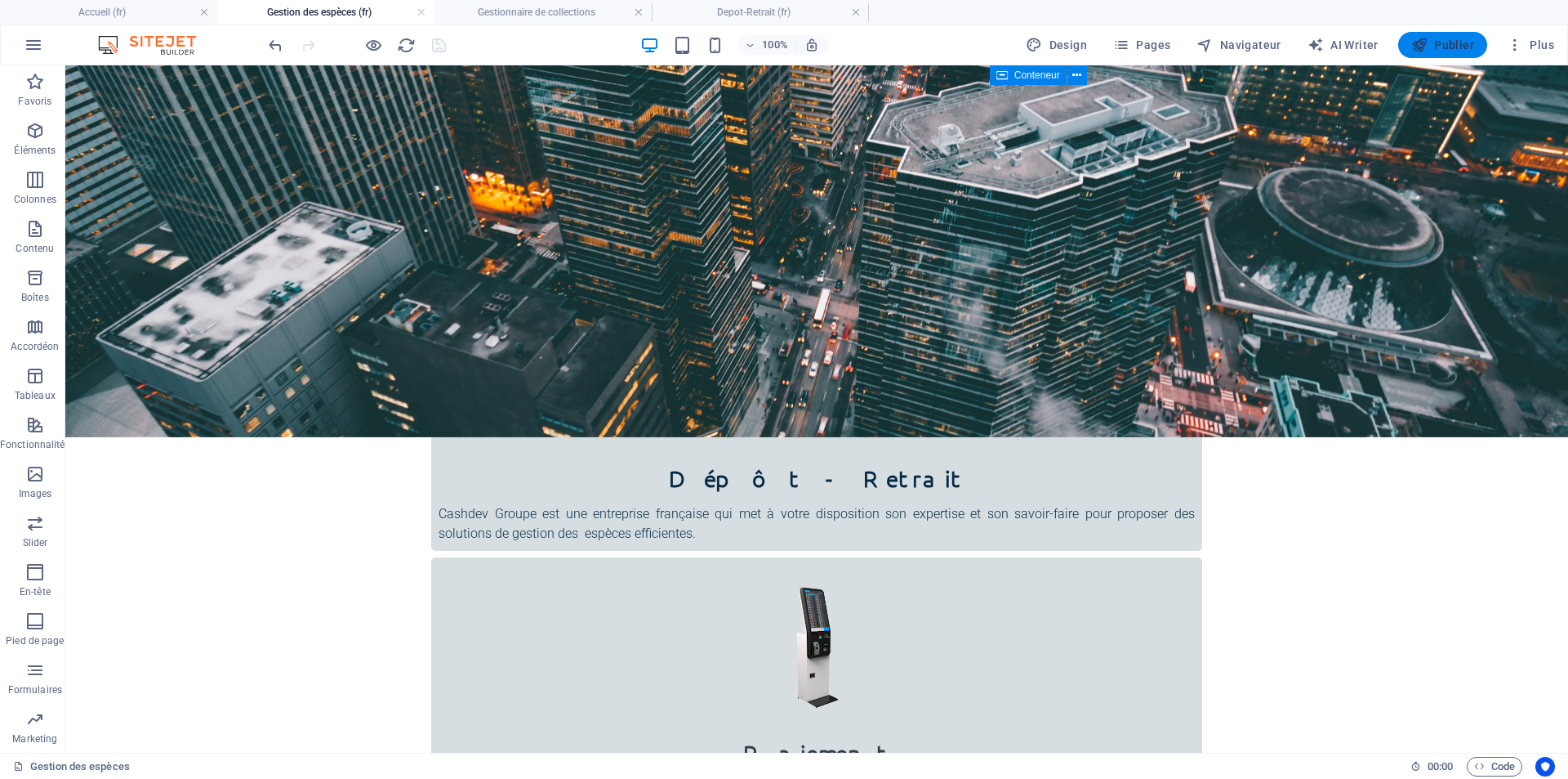
click at [1435, 45] on span "Publier" at bounding box center [1442, 45] width 63 height 17
